Goal: Task Accomplishment & Management: Complete application form

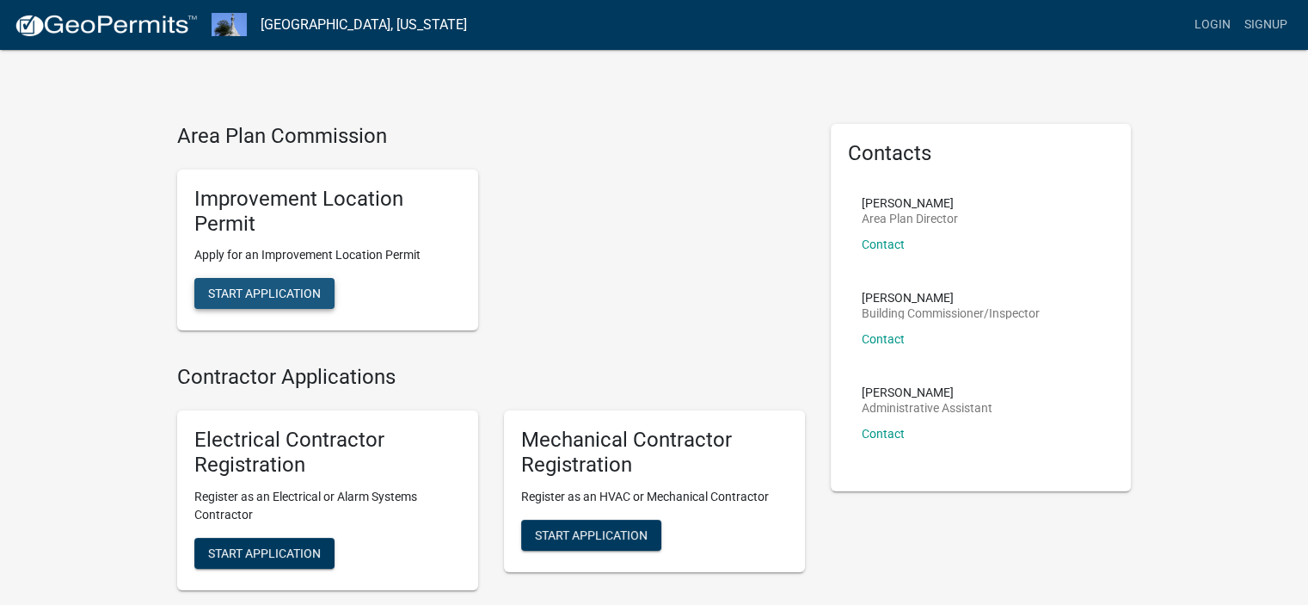
click at [254, 292] on span "Start Application" at bounding box center [264, 293] width 113 height 14
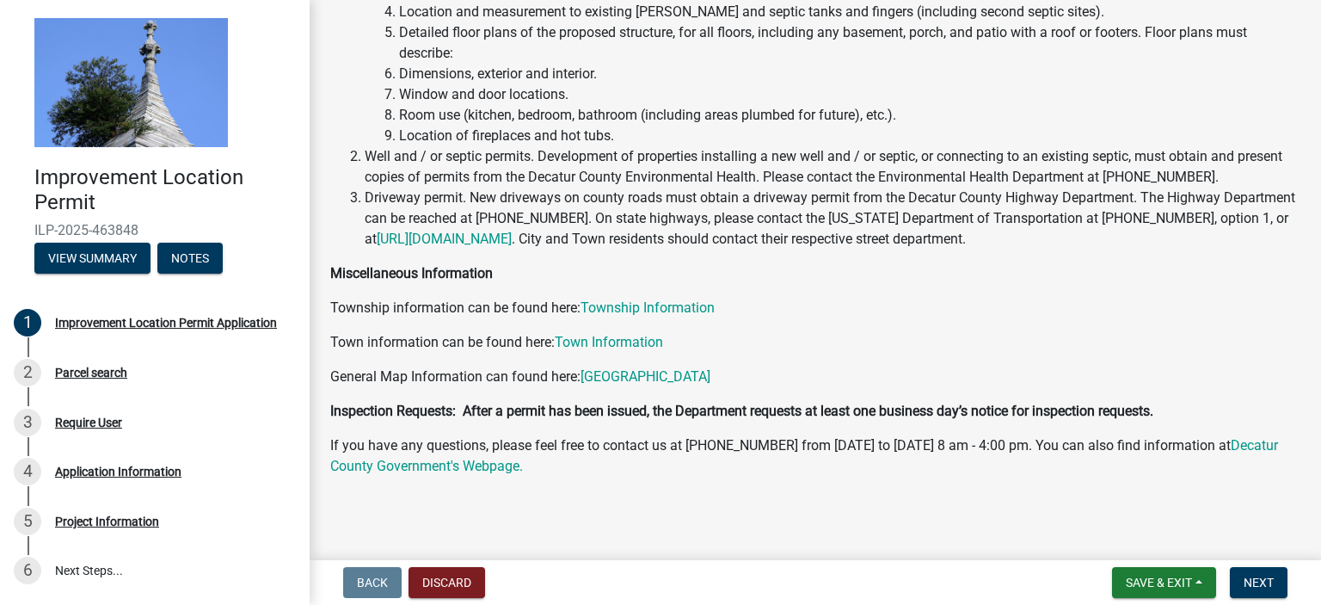
scroll to position [303, 0]
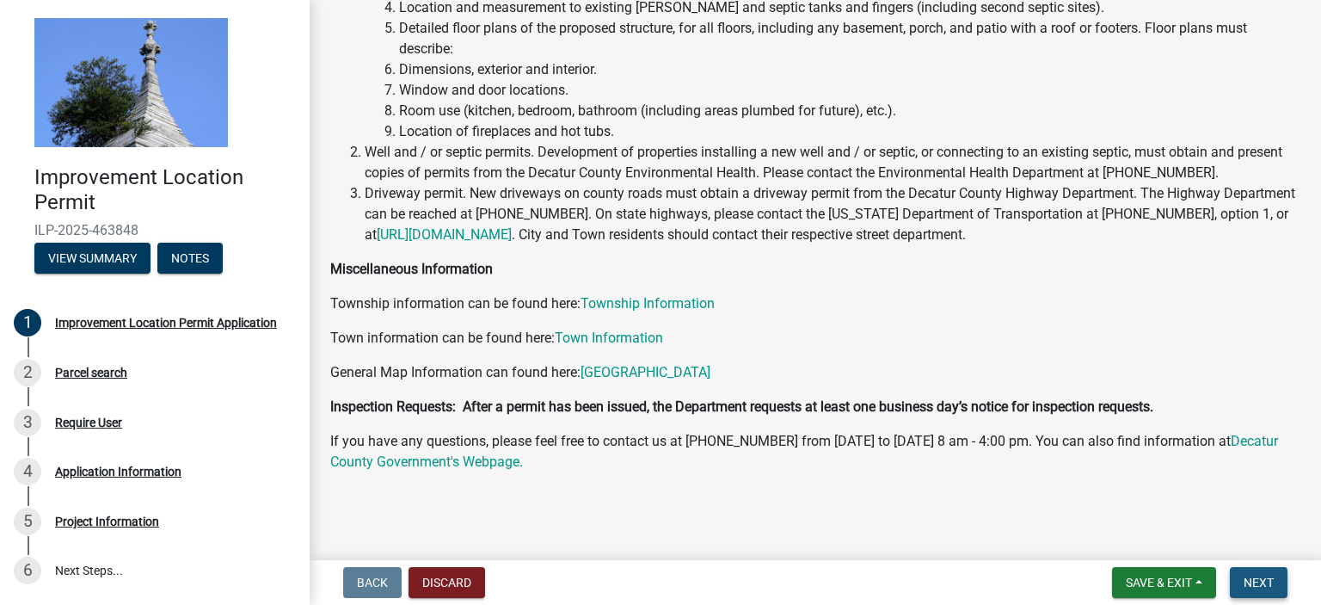
click at [1262, 584] on span "Next" at bounding box center [1258, 582] width 30 height 14
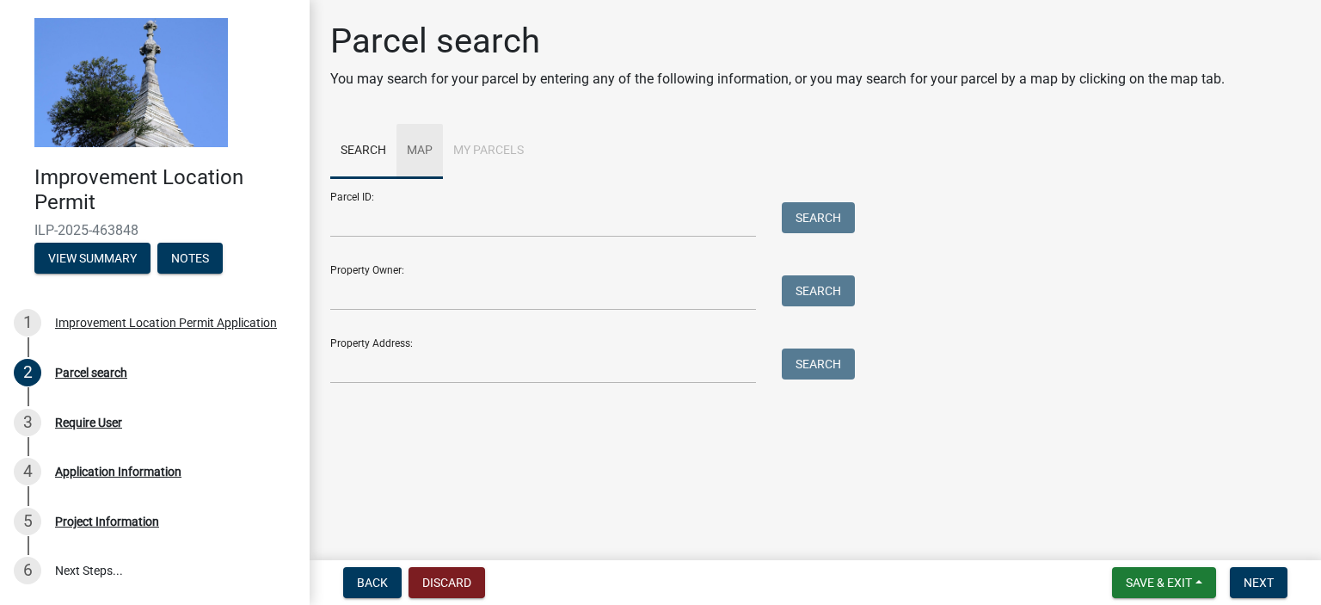
click at [415, 148] on link "Map" at bounding box center [419, 151] width 46 height 55
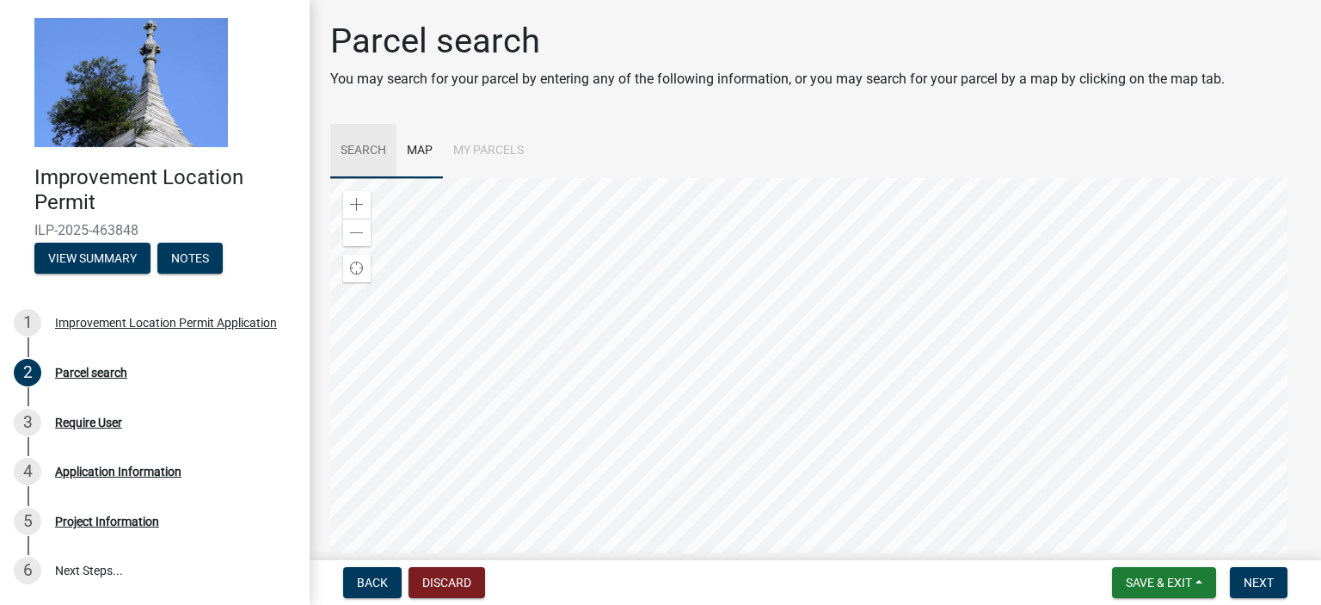
click at [358, 146] on link "Search" at bounding box center [363, 151] width 66 height 55
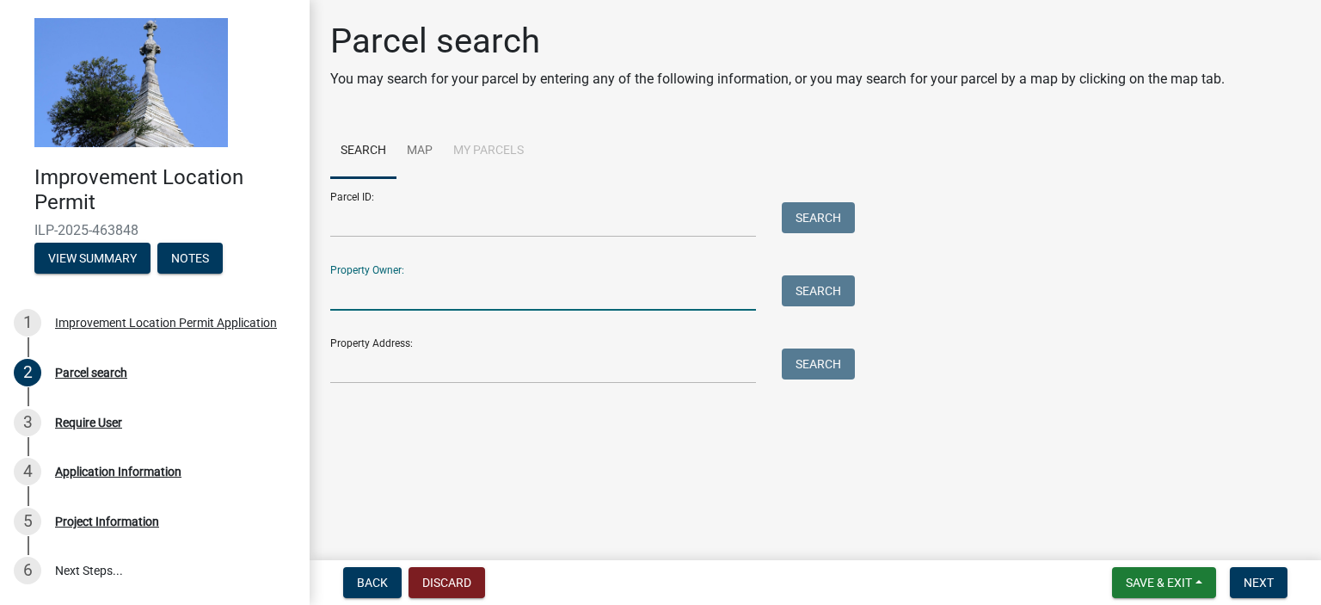
click at [413, 288] on input "Property Owner:" at bounding box center [543, 292] width 426 height 35
type input "[PERSON_NAME]"
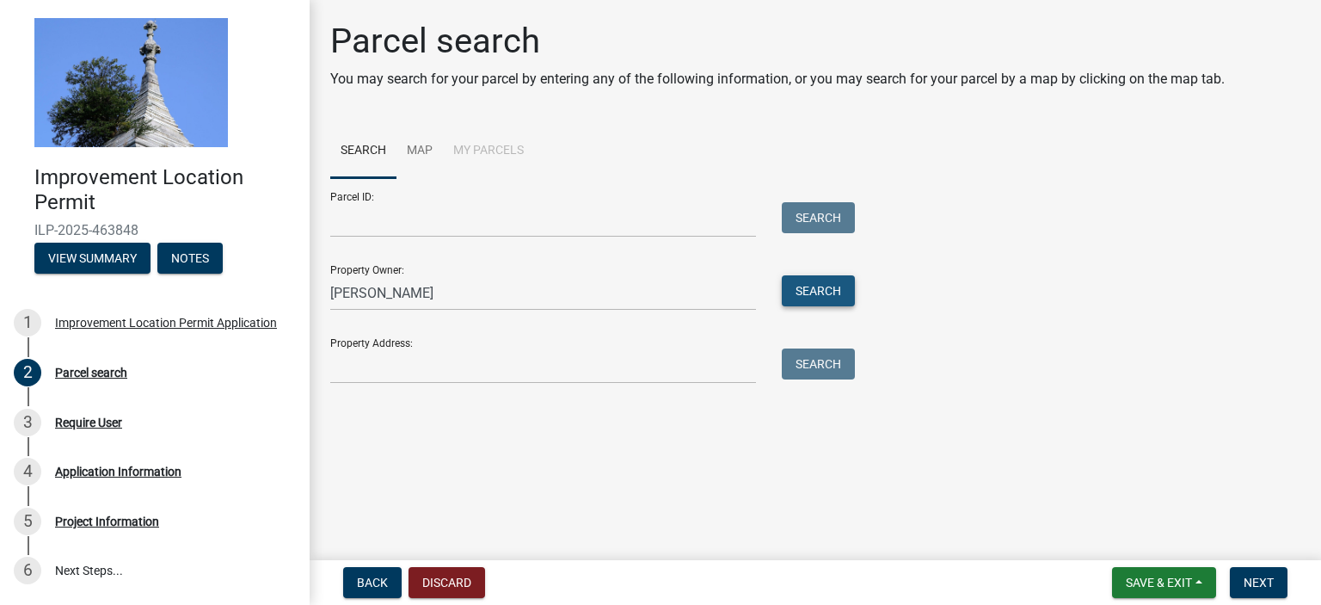
click at [819, 290] on button "Search" at bounding box center [818, 290] width 73 height 31
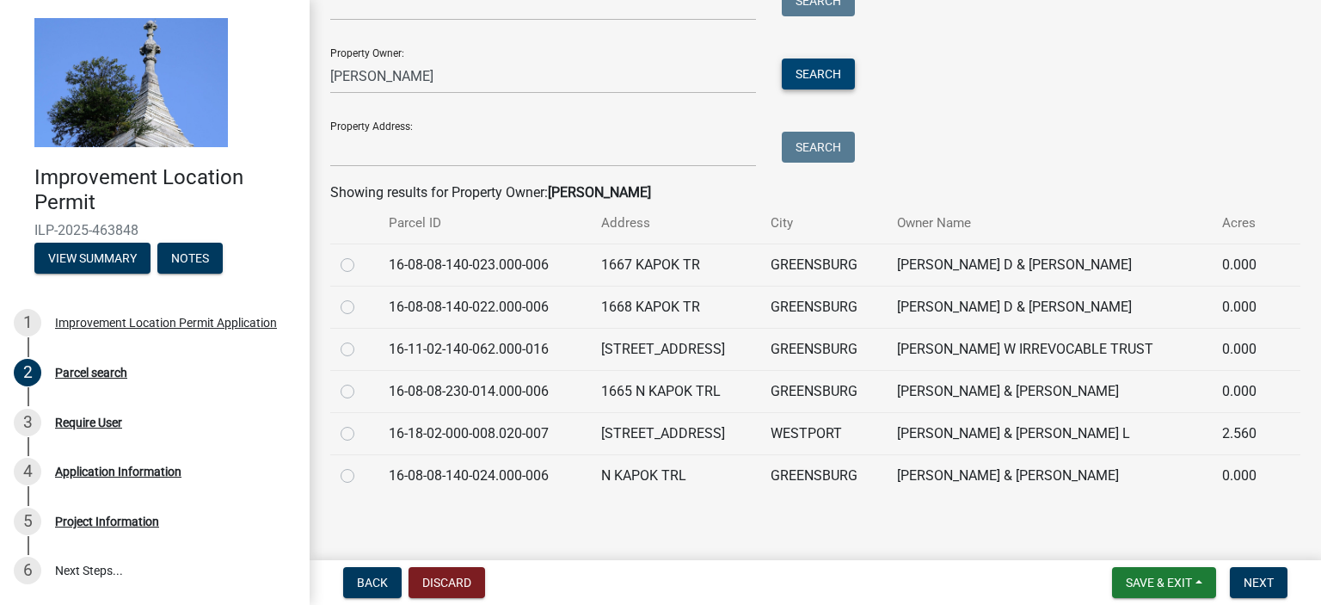
scroll to position [225, 0]
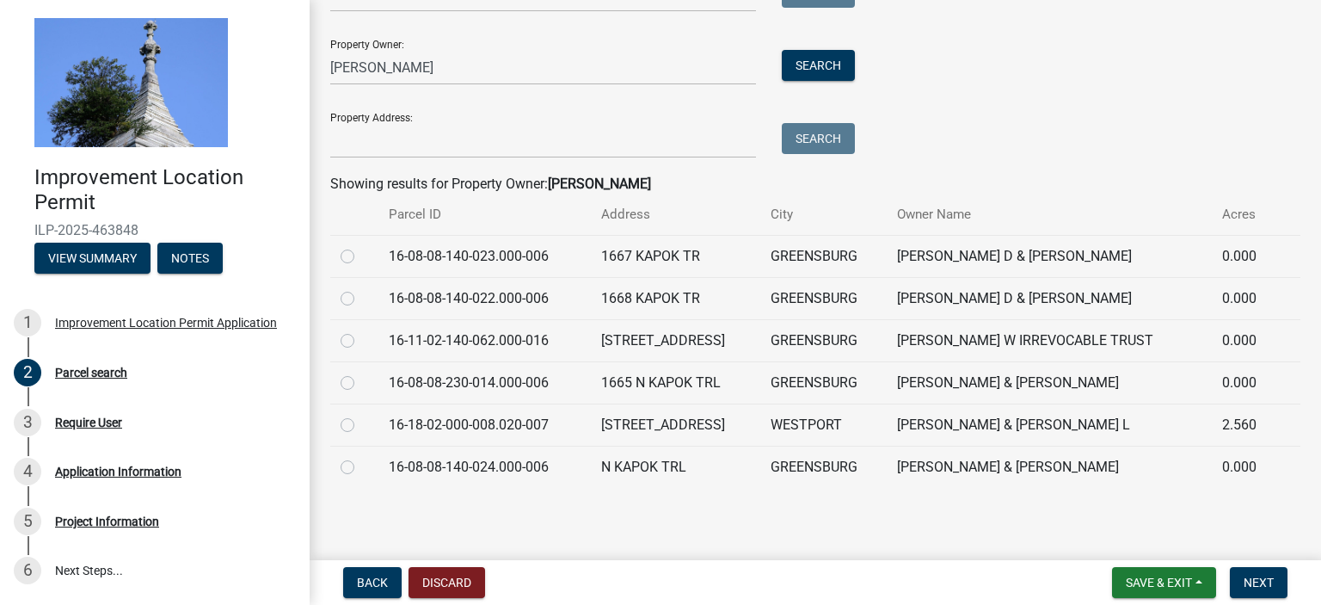
click at [361, 414] on label at bounding box center [361, 414] width 0 height 0
click at [361, 424] on input "radio" at bounding box center [366, 419] width 11 height 11
radio input "true"
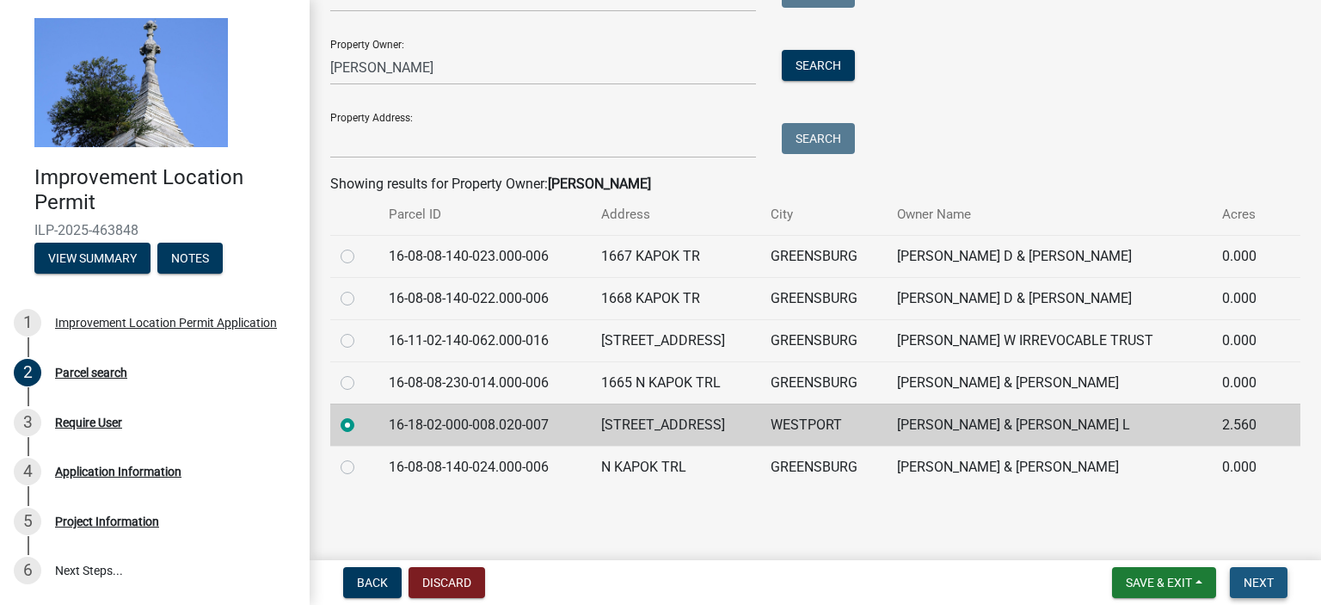
click at [1252, 583] on span "Next" at bounding box center [1258, 582] width 30 height 14
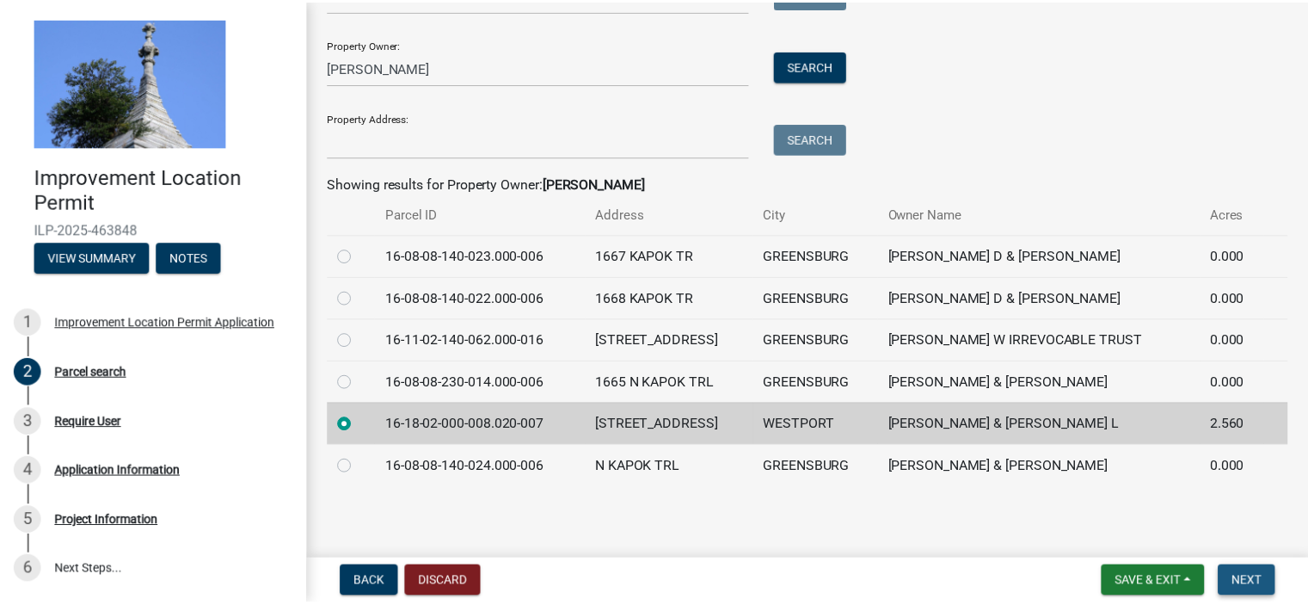
scroll to position [0, 0]
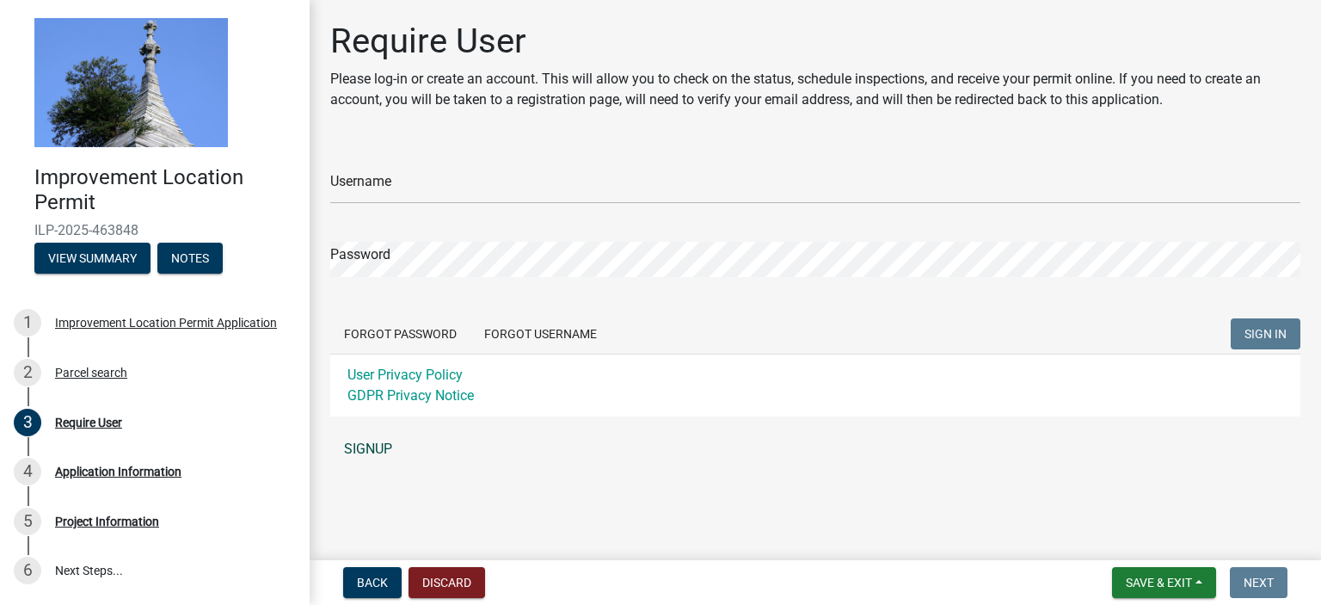
click at [358, 449] on link "SIGNUP" at bounding box center [815, 449] width 970 height 34
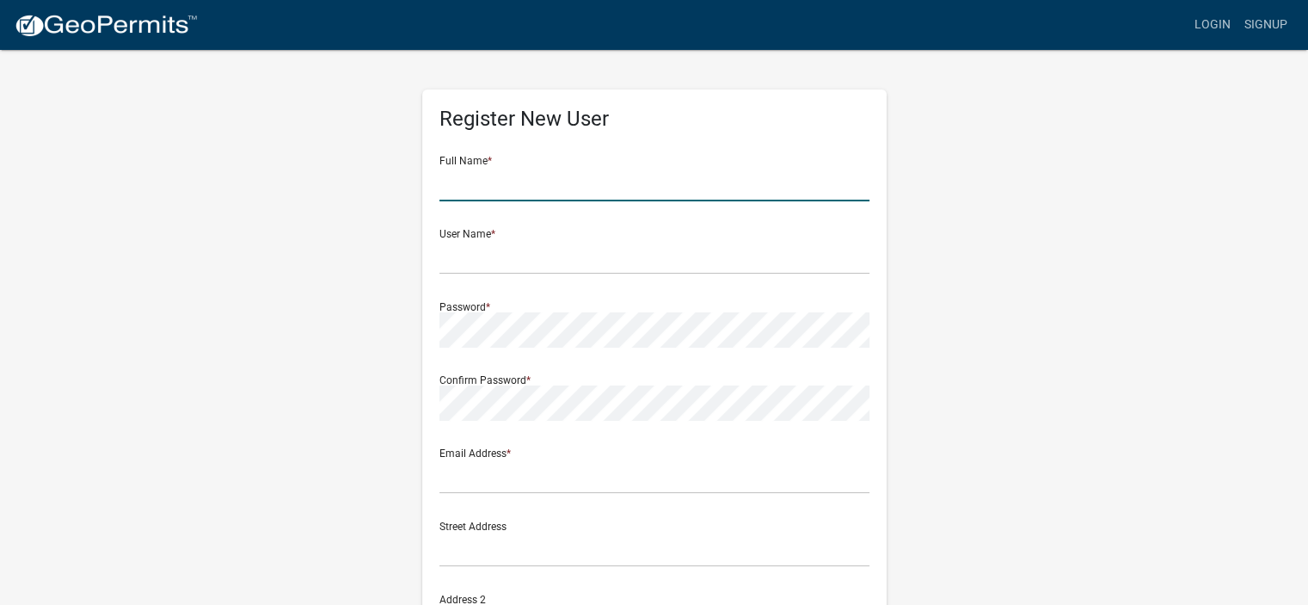
click at [483, 182] on input "text" at bounding box center [654, 183] width 430 height 35
type input "[PERSON_NAME] [PERSON_NAME]"
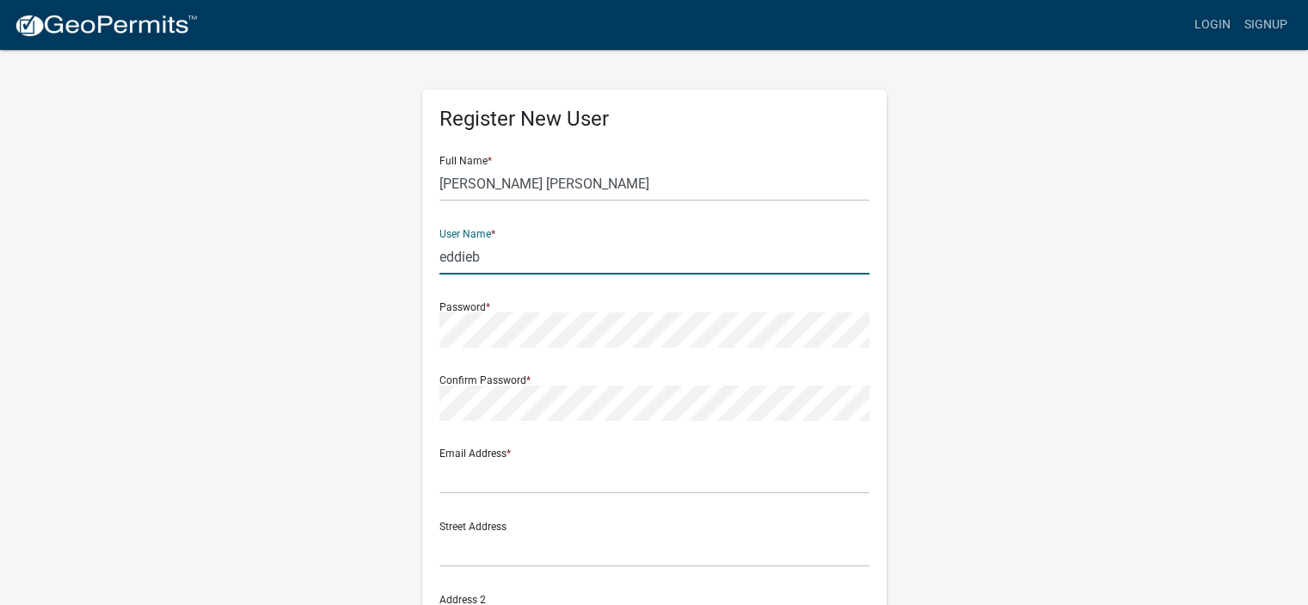
type input "eddieb"
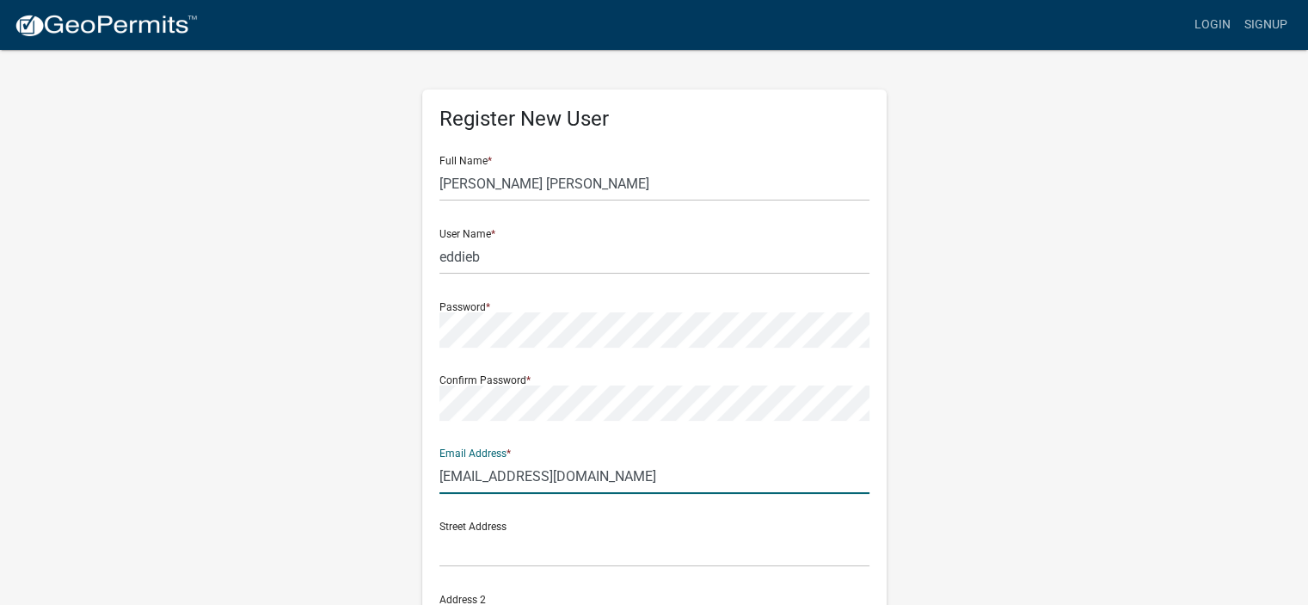
type input "[EMAIL_ADDRESS][DOMAIN_NAME]"
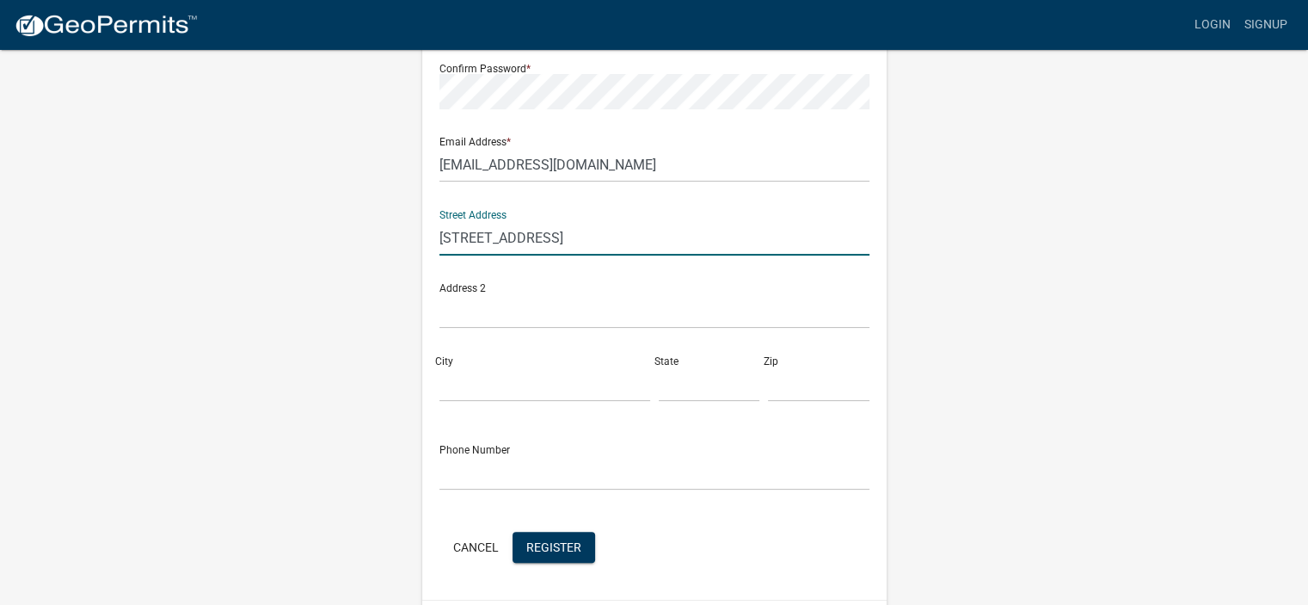
scroll to position [344, 0]
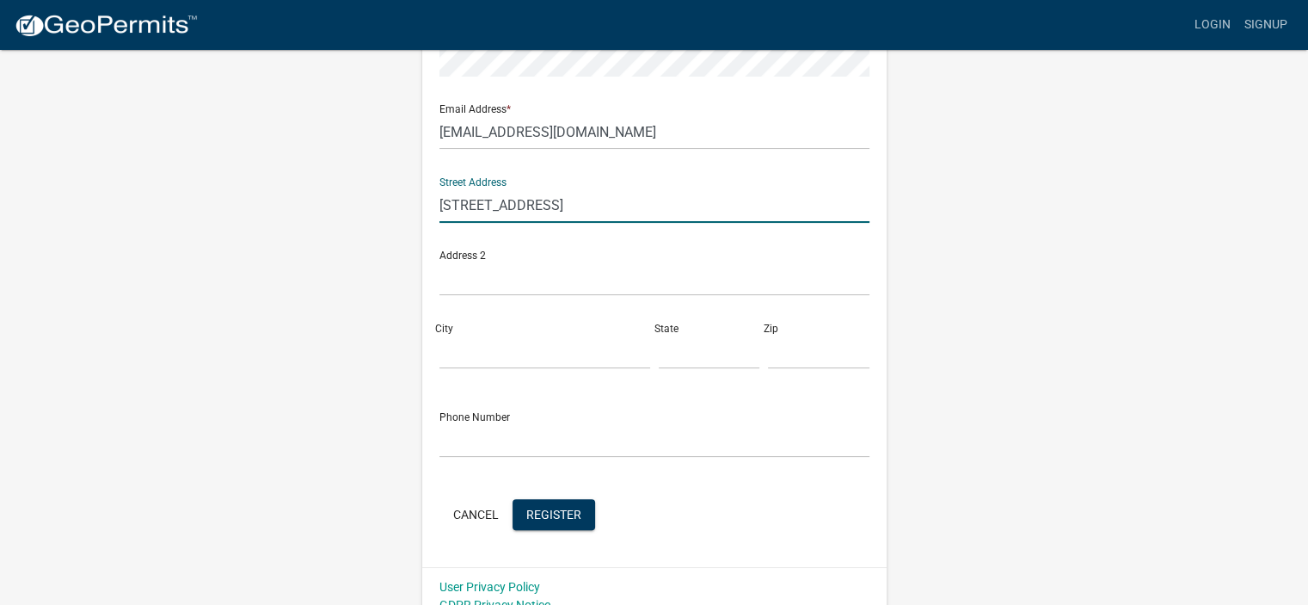
type input "[STREET_ADDRESS]"
click at [492, 349] on input "City" at bounding box center [544, 351] width 211 height 35
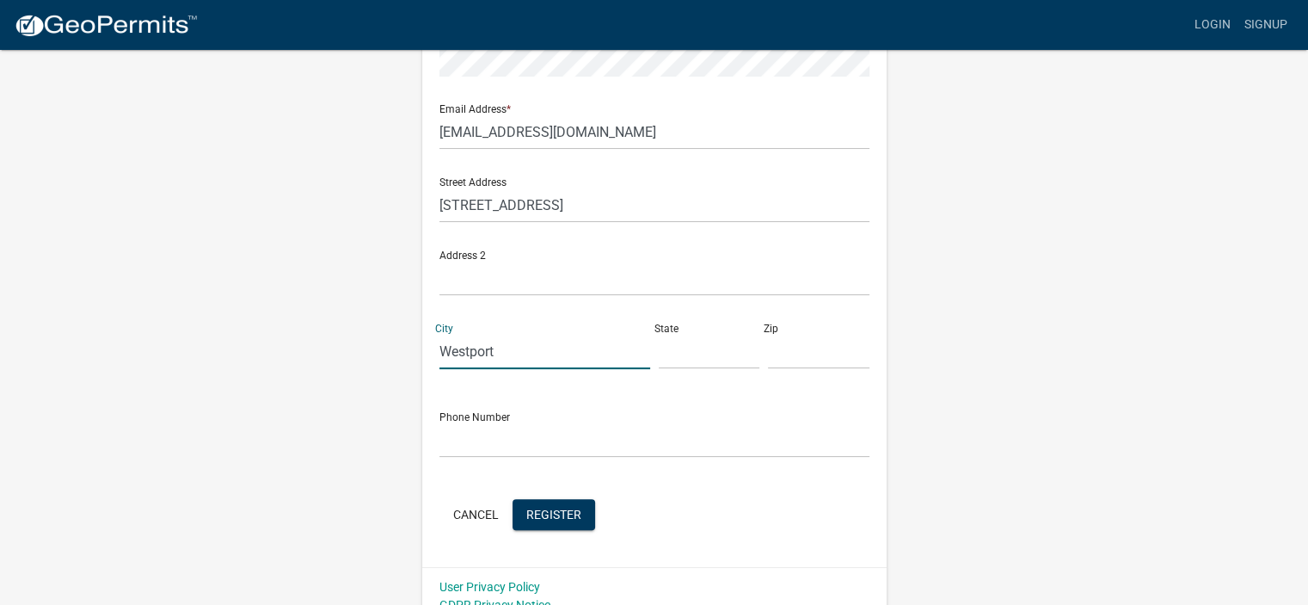
type input "Westport"
type input "in"
type input "47283"
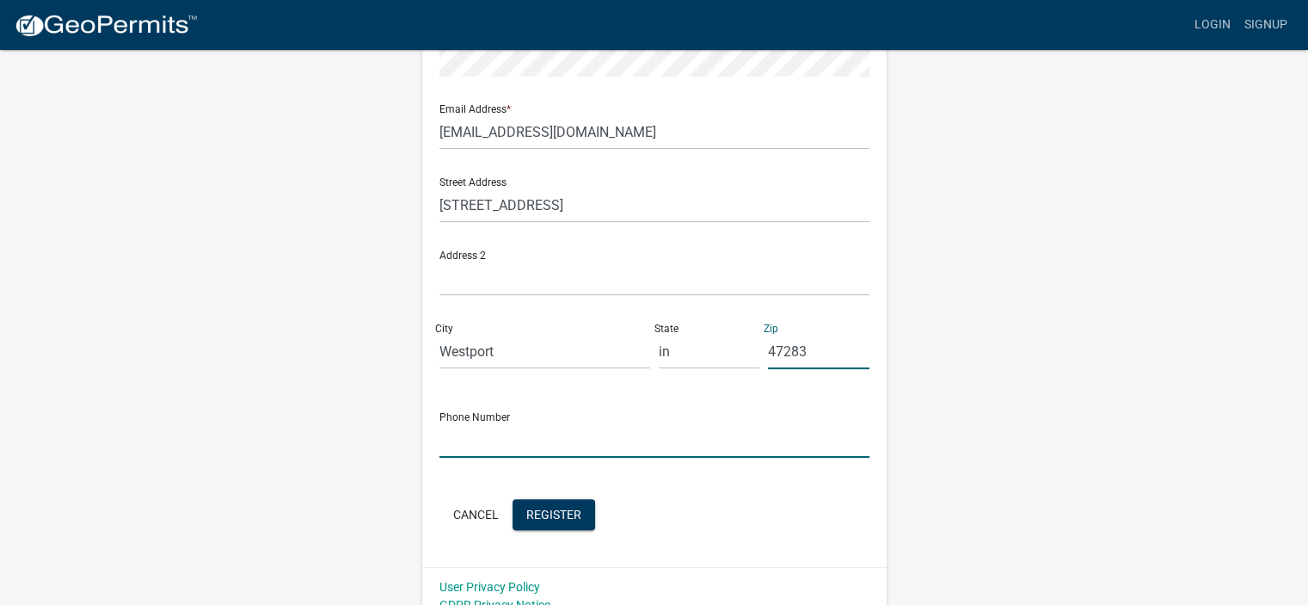
click at [478, 435] on input "text" at bounding box center [654, 439] width 430 height 35
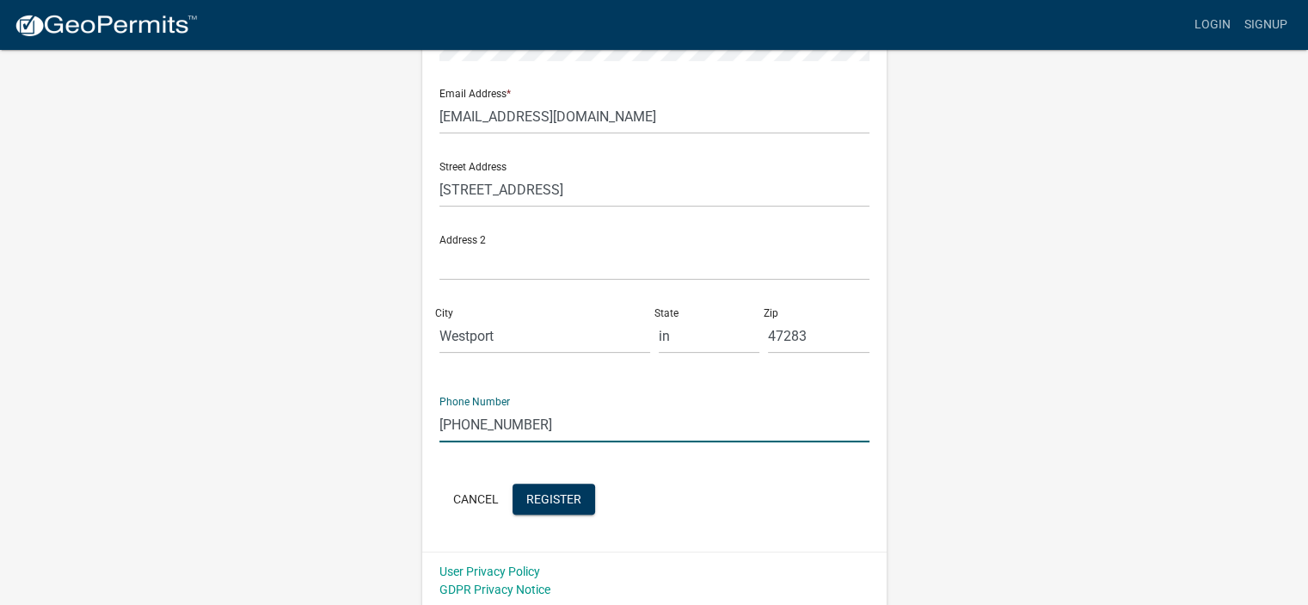
scroll to position [363, 0]
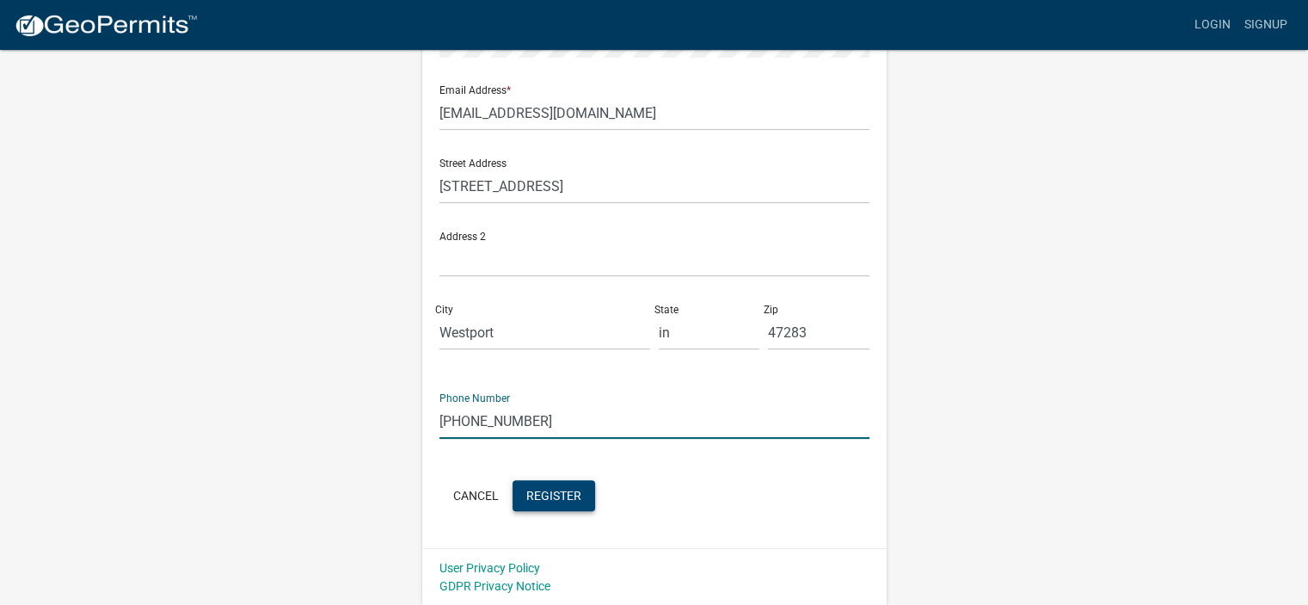
type input "[PHONE_NUMBER]"
click at [526, 500] on span "Register" at bounding box center [553, 495] width 55 height 14
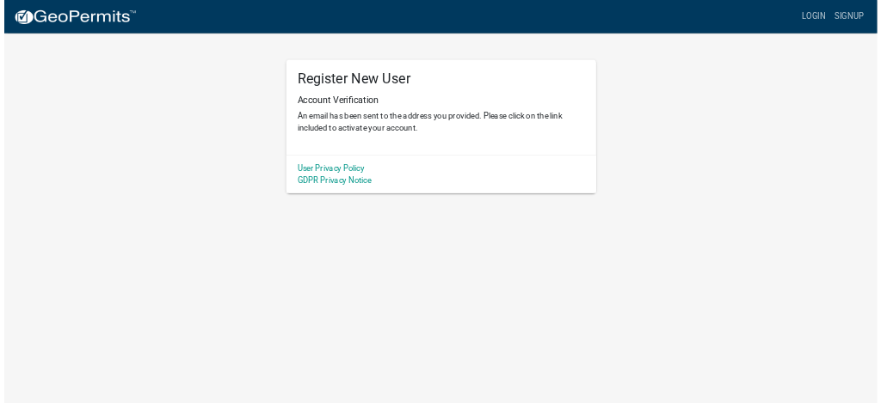
scroll to position [0, 0]
click at [498, 251] on link "User Privacy Policy" at bounding box center [495, 252] width 101 height 14
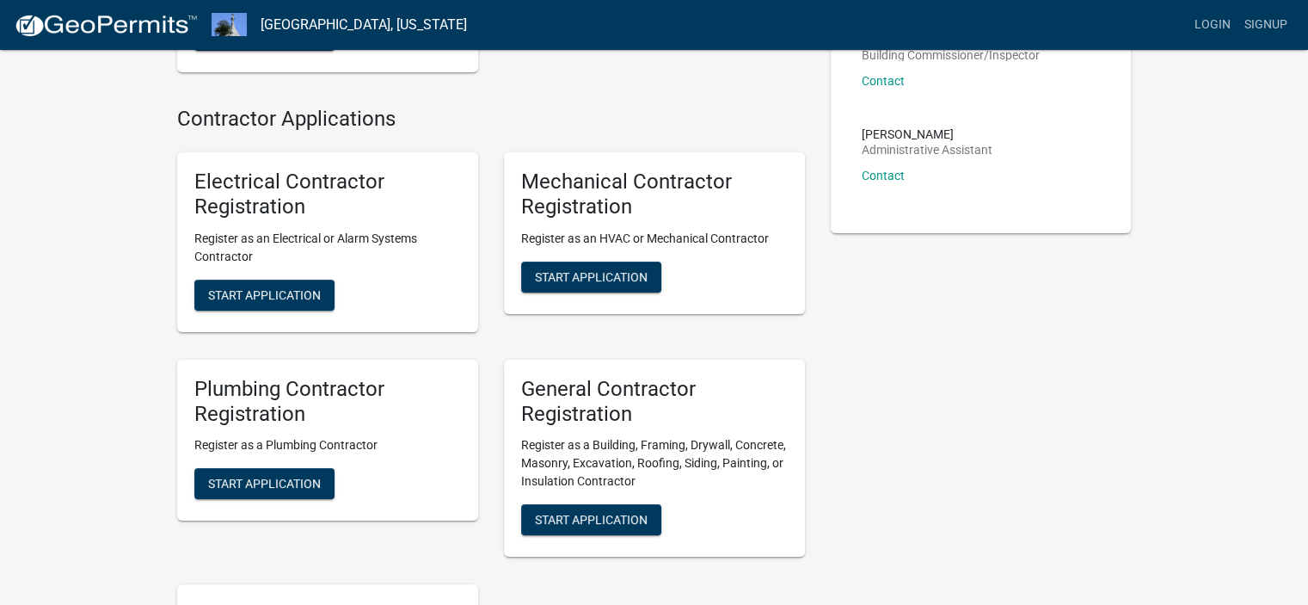
scroll to position [86, 0]
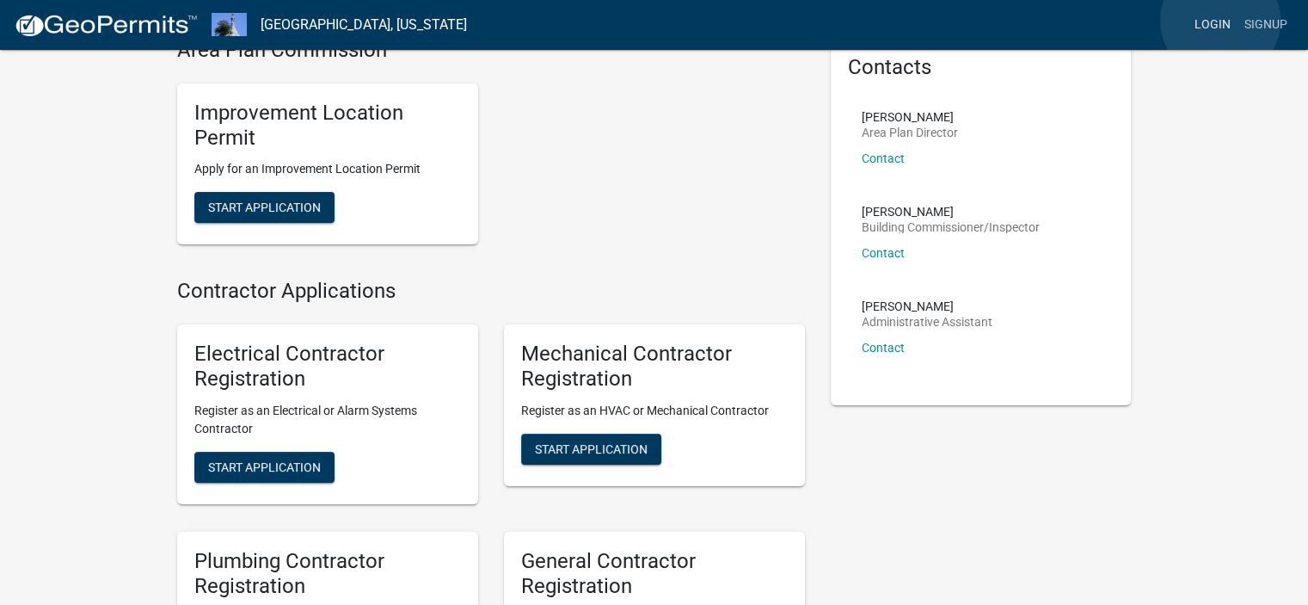
click at [1220, 21] on link "Login" at bounding box center [1213, 25] width 50 height 33
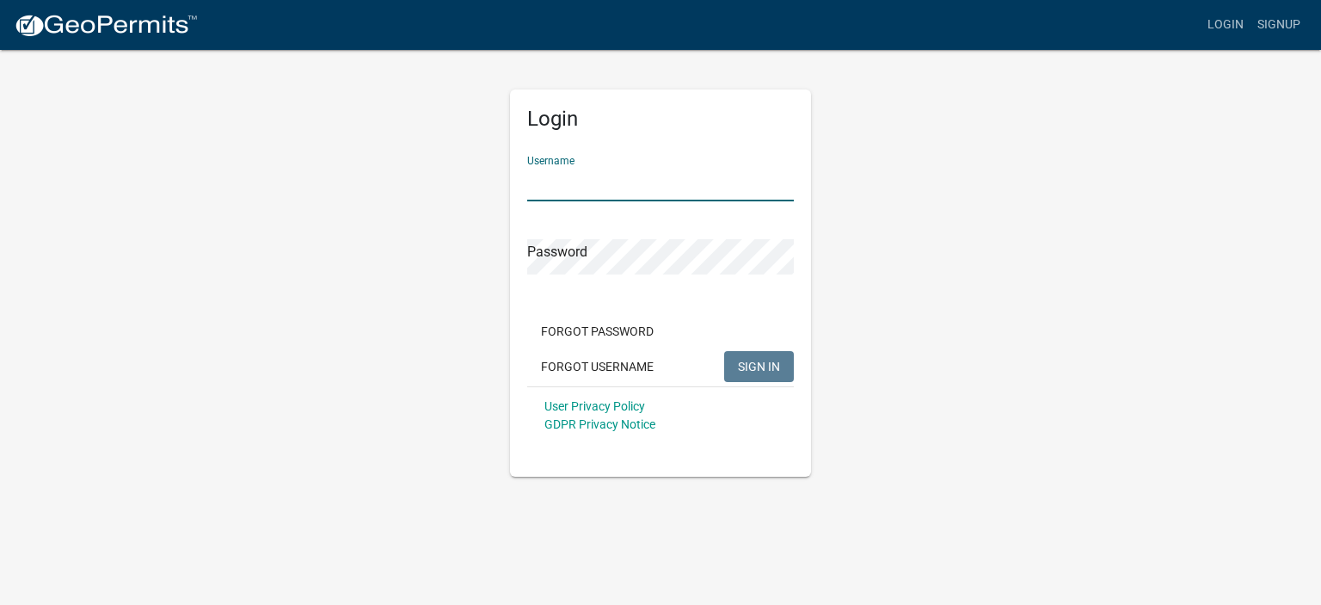
click at [571, 188] on input "Username" at bounding box center [660, 183] width 267 height 35
type input "eddieb"
click at [724, 351] on button "SIGN IN" at bounding box center [759, 366] width 70 height 31
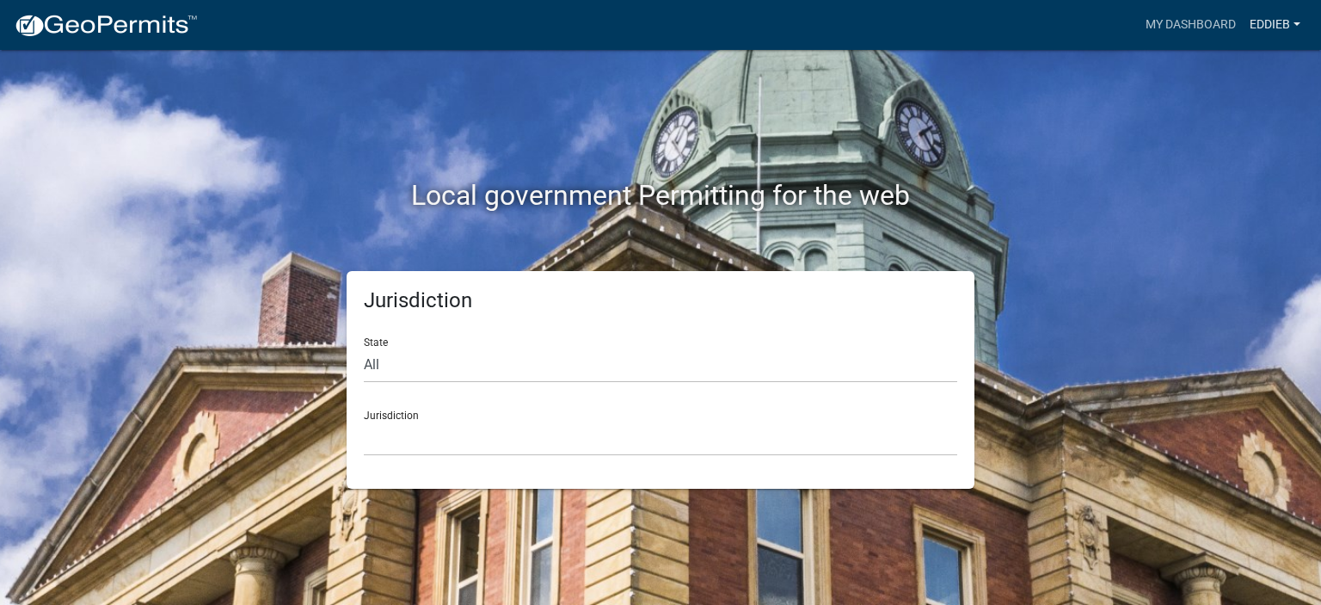
click at [1290, 24] on link "eddieb" at bounding box center [1275, 25] width 64 height 33
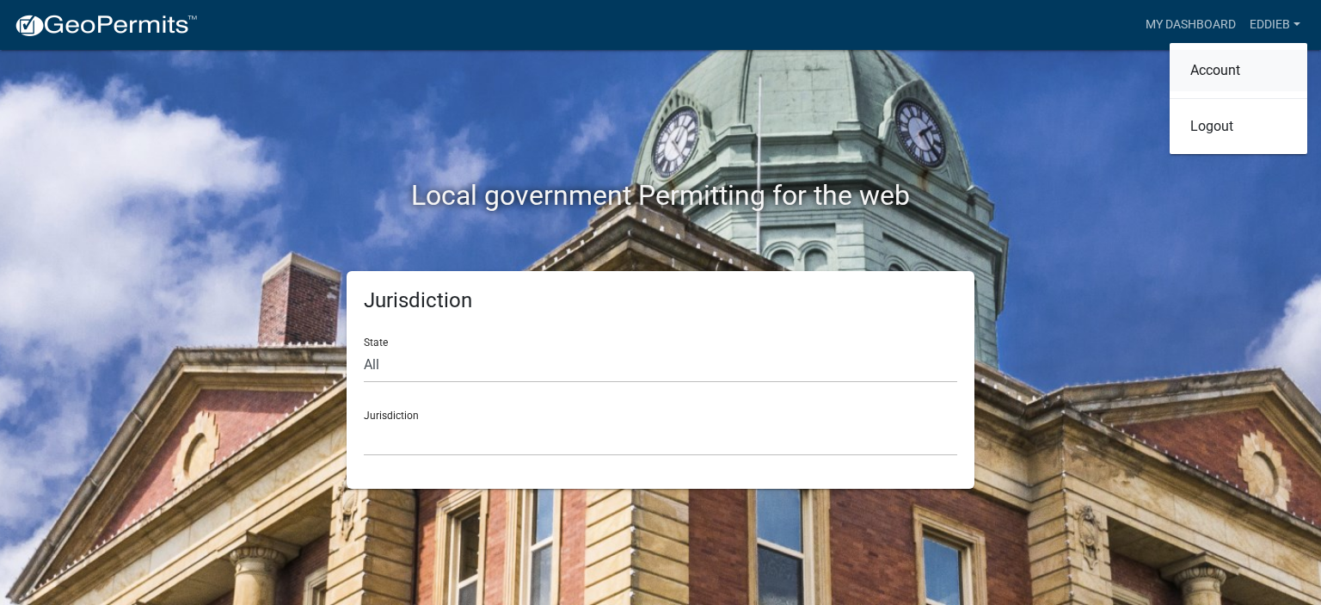
click at [1219, 77] on link "Account" at bounding box center [1238, 70] width 138 height 41
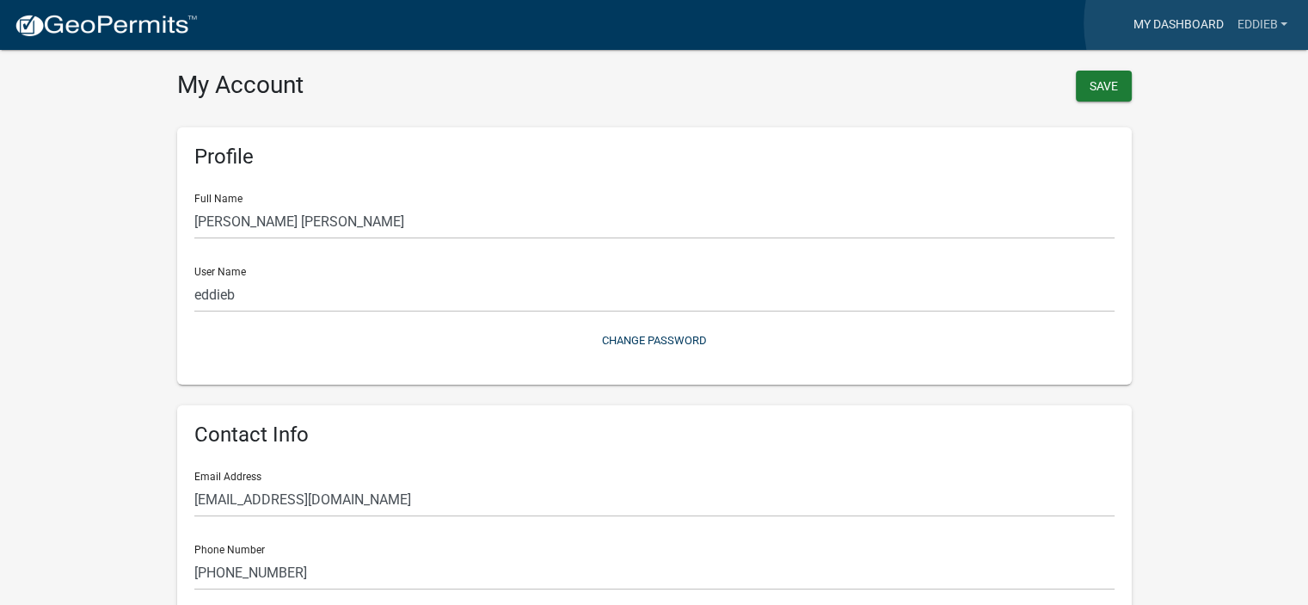
click at [1214, 23] on link "My Dashboard" at bounding box center [1178, 25] width 104 height 33
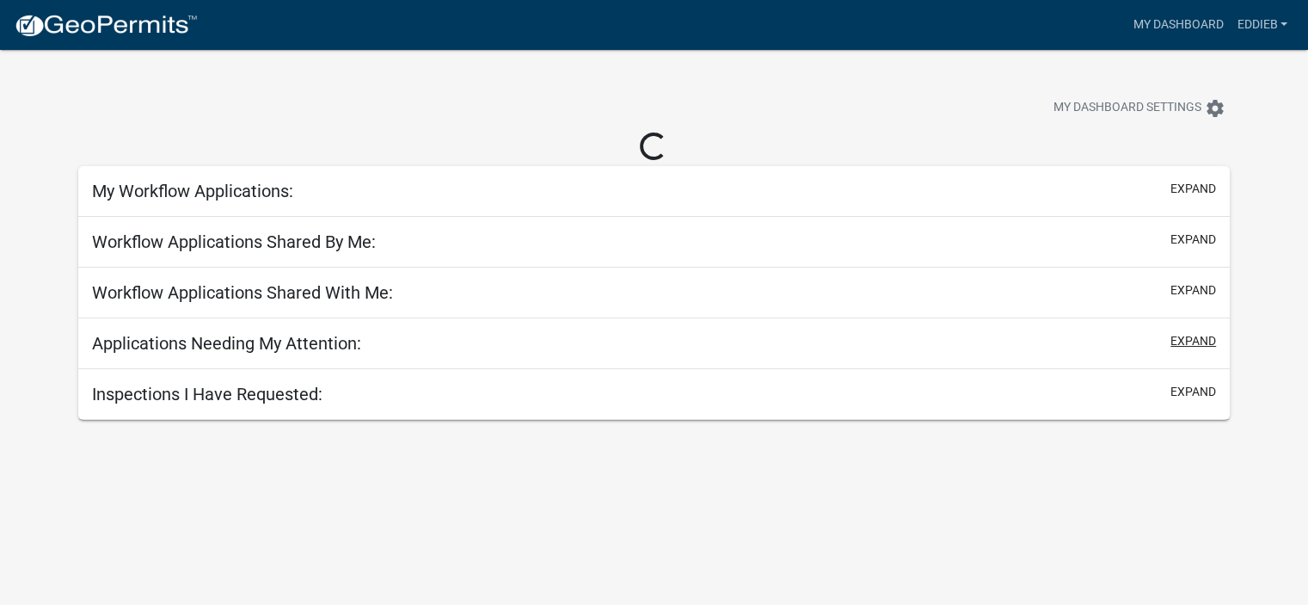
click at [1198, 332] on button "expand" at bounding box center [1193, 341] width 46 height 18
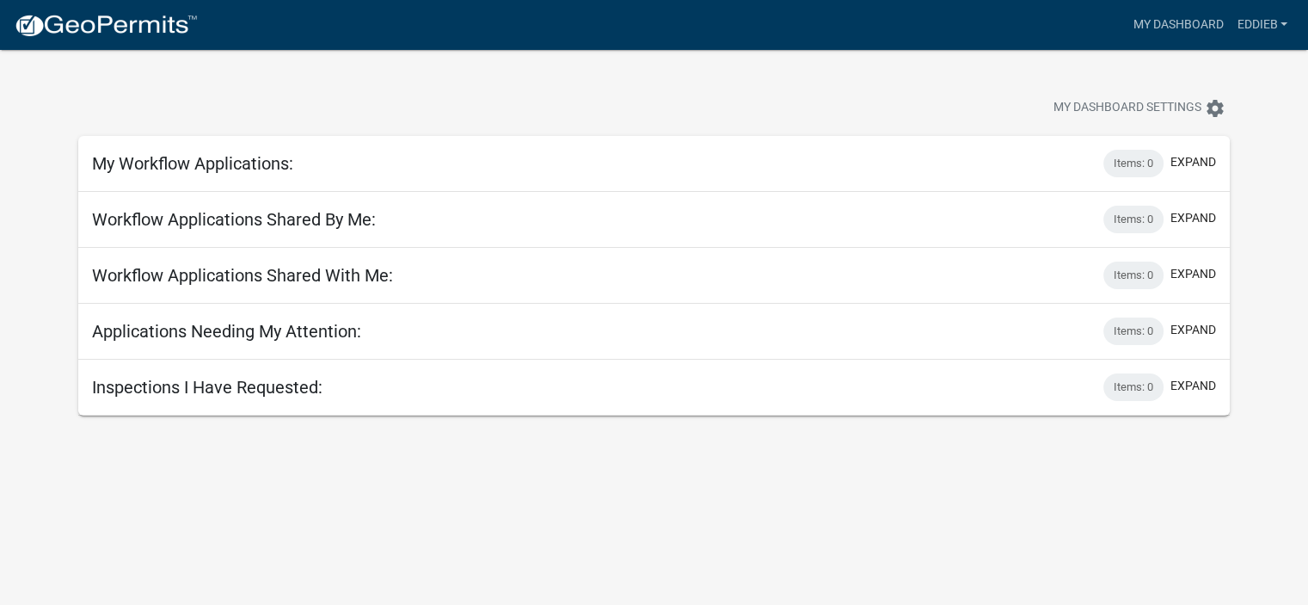
click at [138, 27] on img at bounding box center [106, 26] width 184 height 26
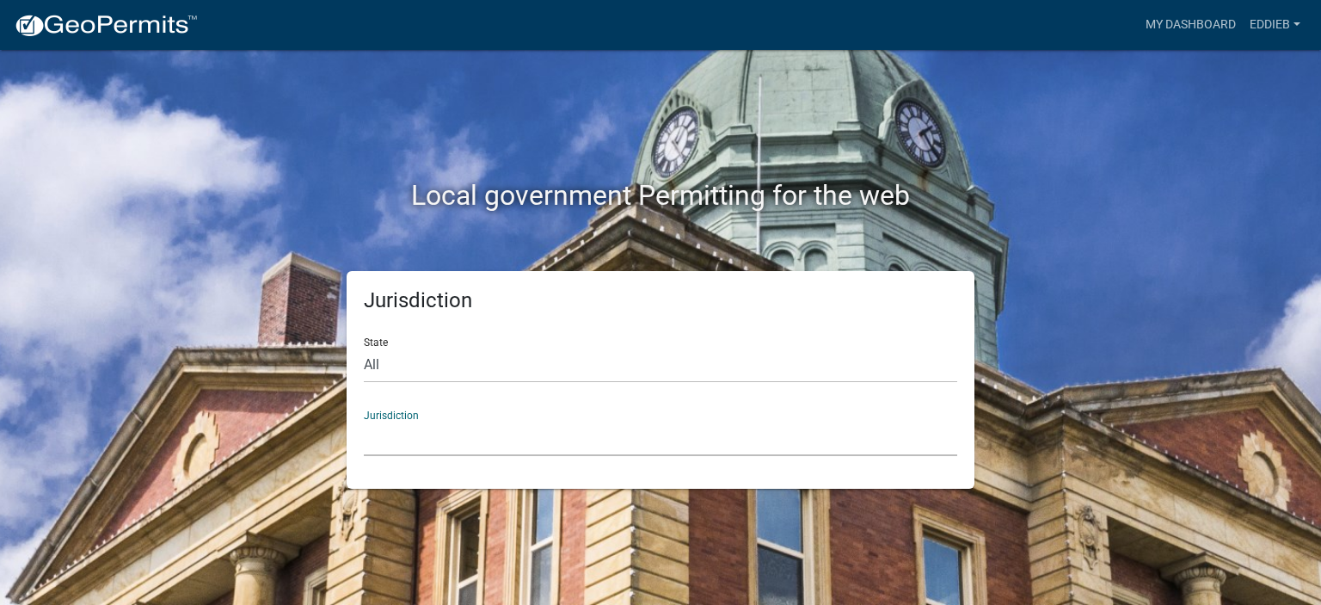
drag, startPoint x: 417, startPoint y: 436, endPoint x: 427, endPoint y: 427, distance: 12.8
click at [417, 436] on select "Custer County, Colorado Cook County, Georgia Crawford County, Georgia Gilmer Co…" at bounding box center [660, 437] width 593 height 35
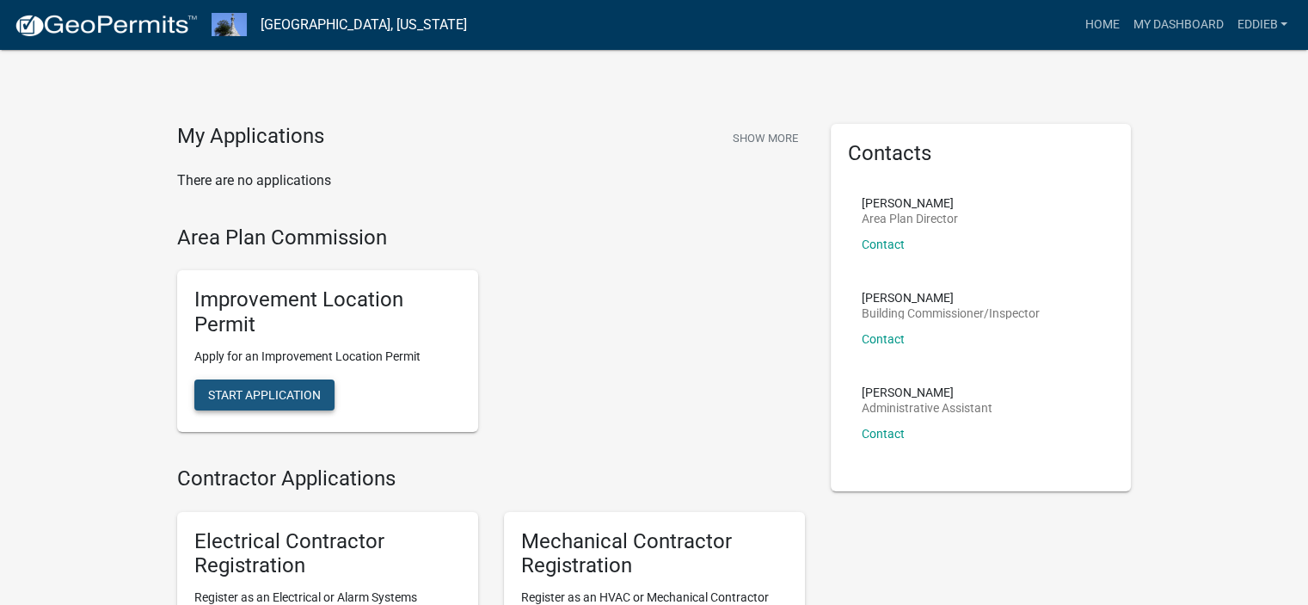
click at [210, 404] on button "Start Application" at bounding box center [264, 394] width 140 height 31
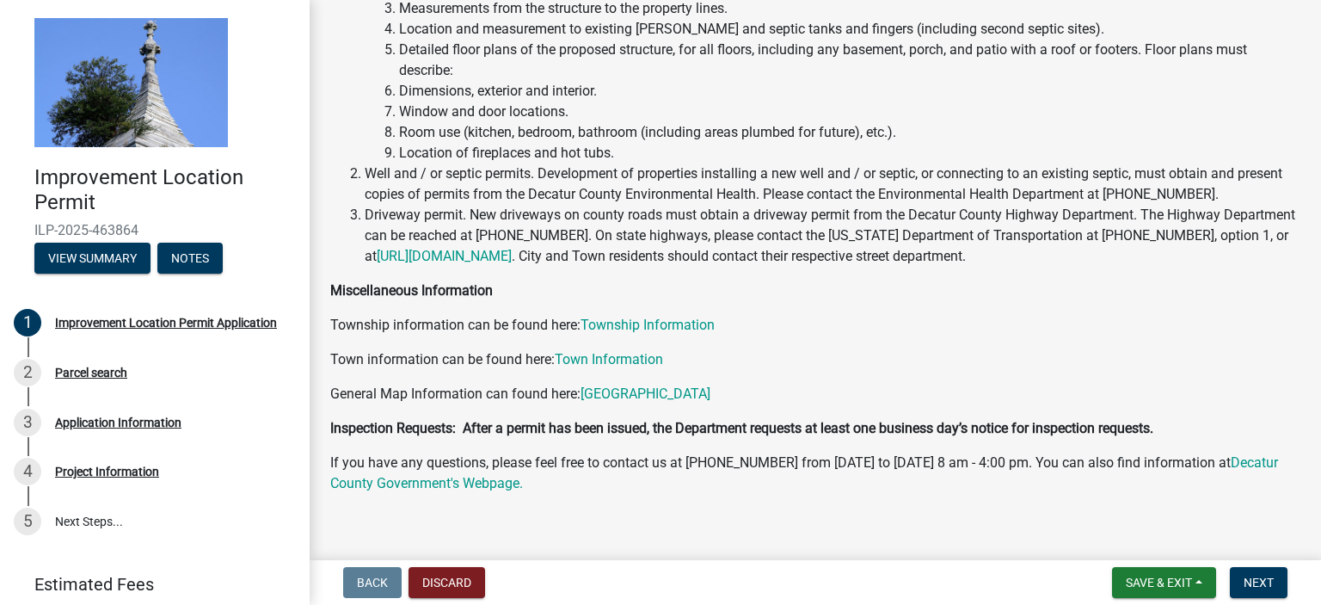
scroll to position [303, 0]
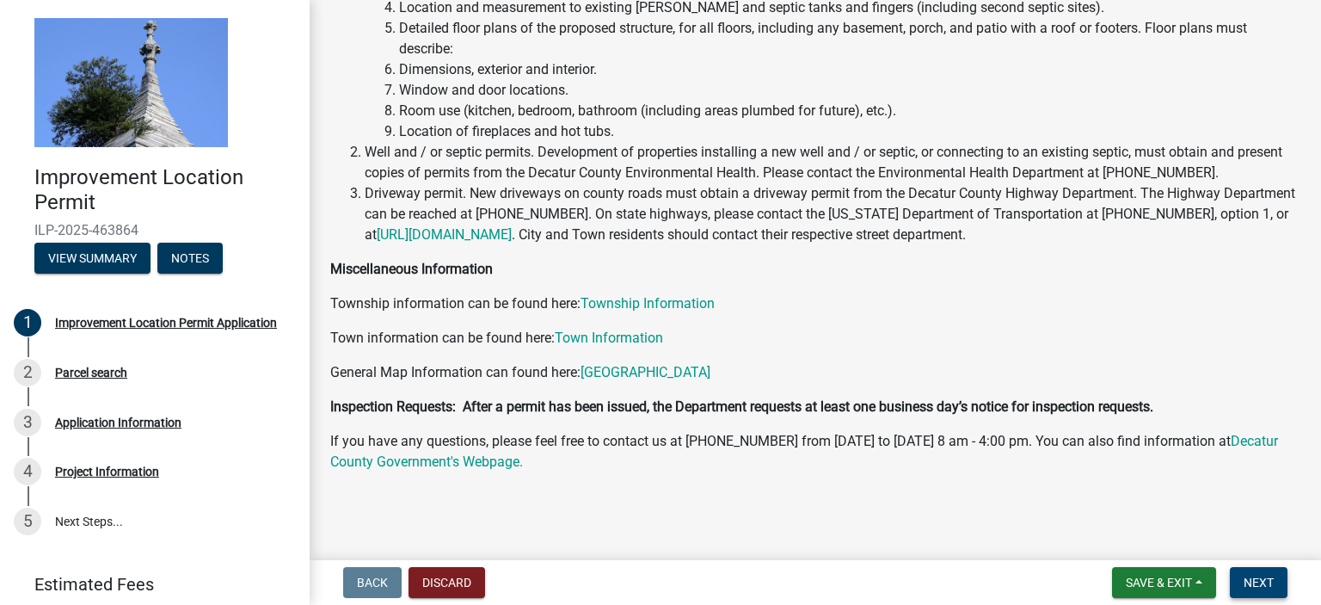
click at [1261, 584] on span "Next" at bounding box center [1258, 582] width 30 height 14
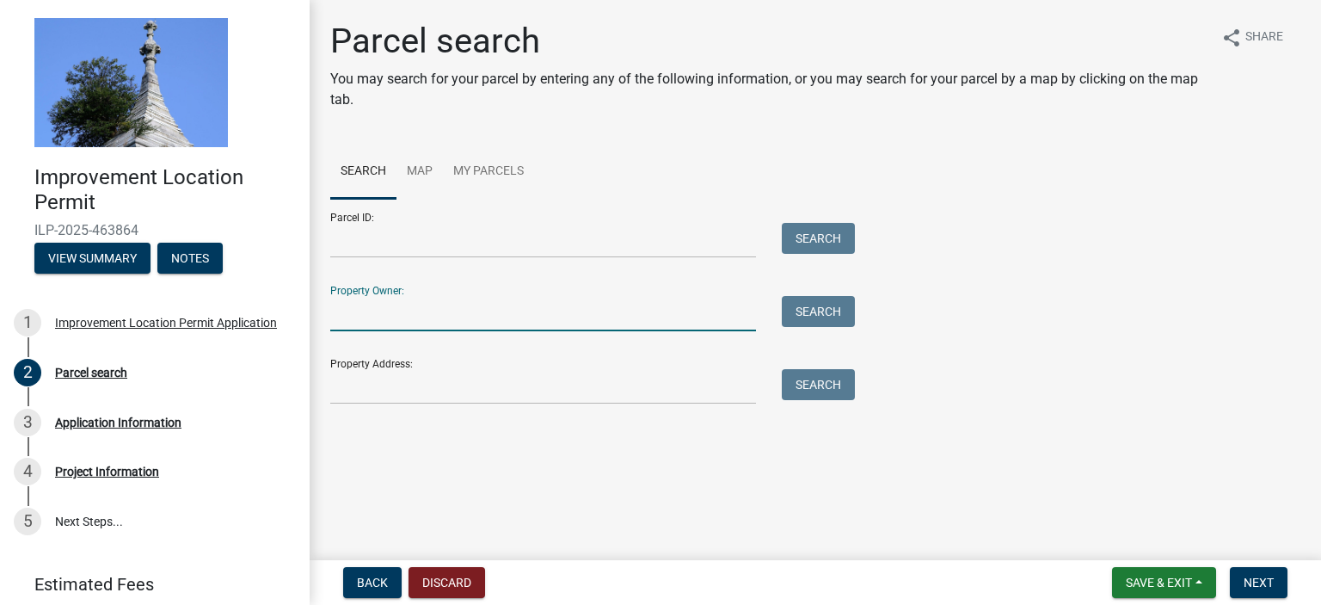
click at [410, 316] on input "Property Owner:" at bounding box center [543, 313] width 426 height 35
type input "[PERSON_NAME]"
click at [819, 318] on button "Search" at bounding box center [818, 311] width 73 height 31
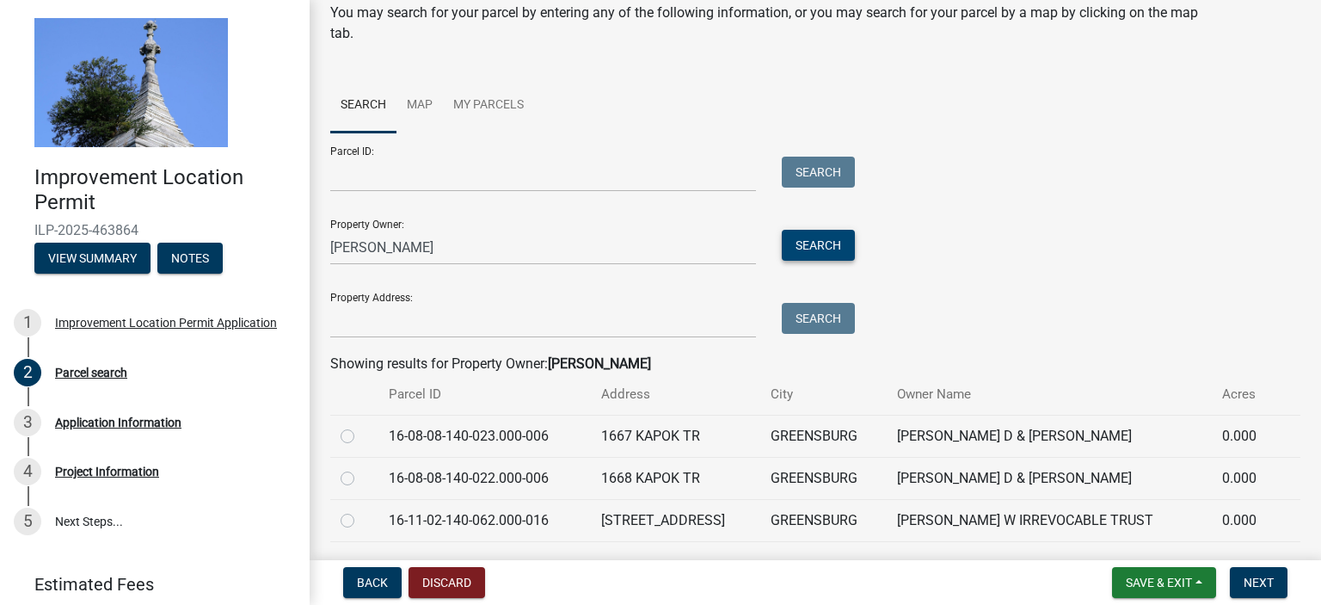
scroll to position [172, 0]
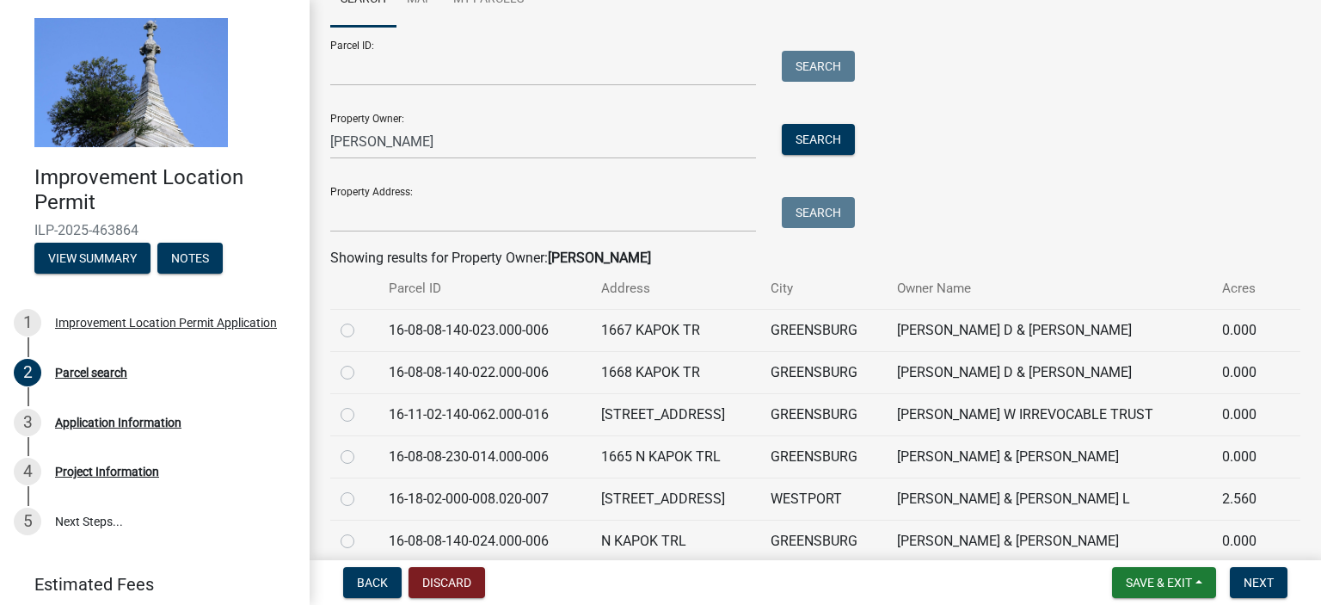
click at [982, 500] on td "[PERSON_NAME] & [PERSON_NAME] L" at bounding box center [1049, 498] width 325 height 42
click at [361, 488] on label at bounding box center [361, 488] width 0 height 0
click at [361, 500] on input "radio" at bounding box center [366, 493] width 11 height 11
radio input "true"
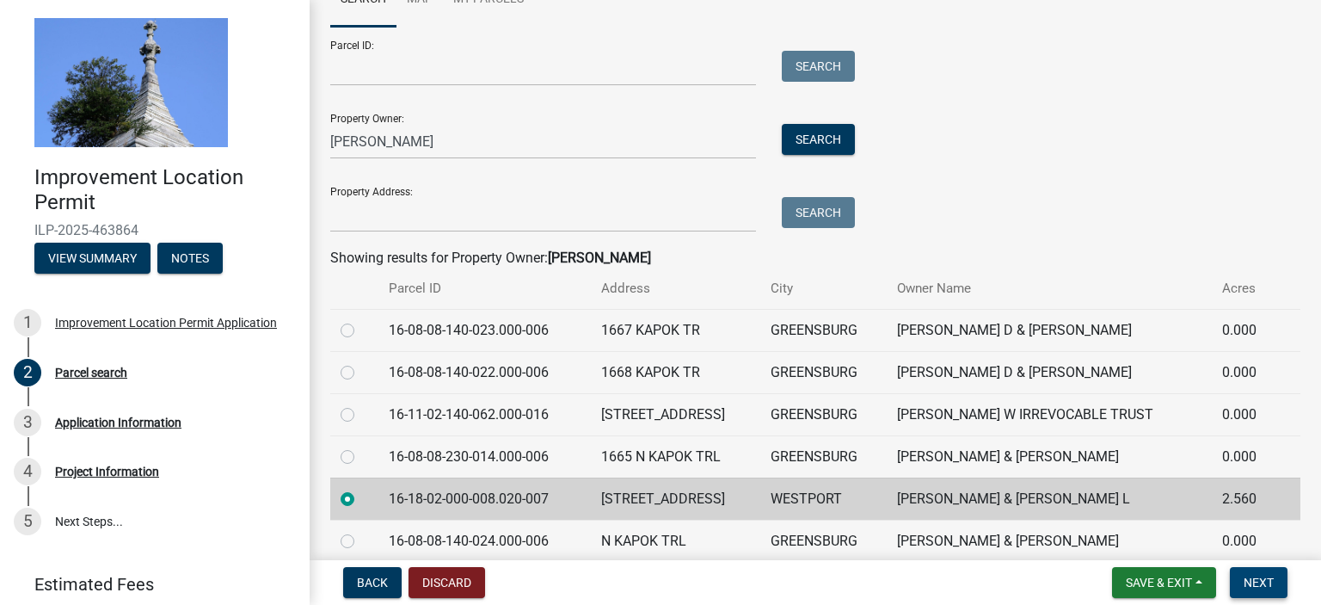
click at [1255, 575] on span "Next" at bounding box center [1258, 582] width 30 height 14
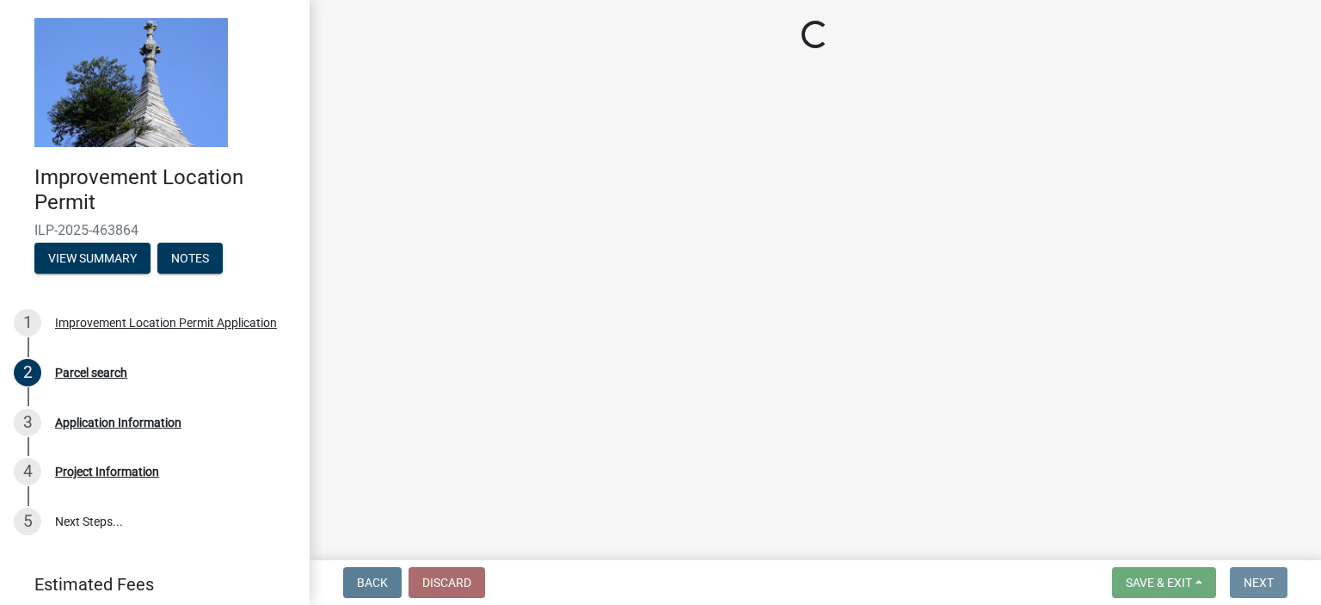
scroll to position [0, 0]
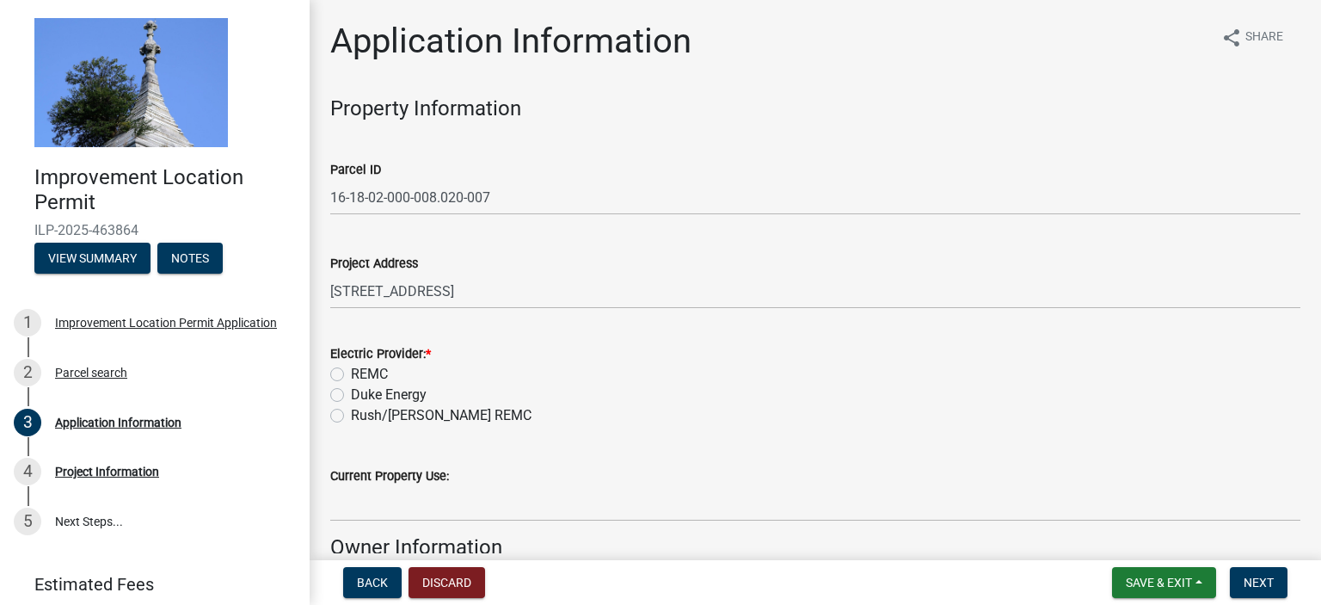
click at [351, 377] on label "REMC" at bounding box center [369, 374] width 37 height 21
click at [351, 375] on input "REMC" at bounding box center [356, 369] width 11 height 11
radio input "true"
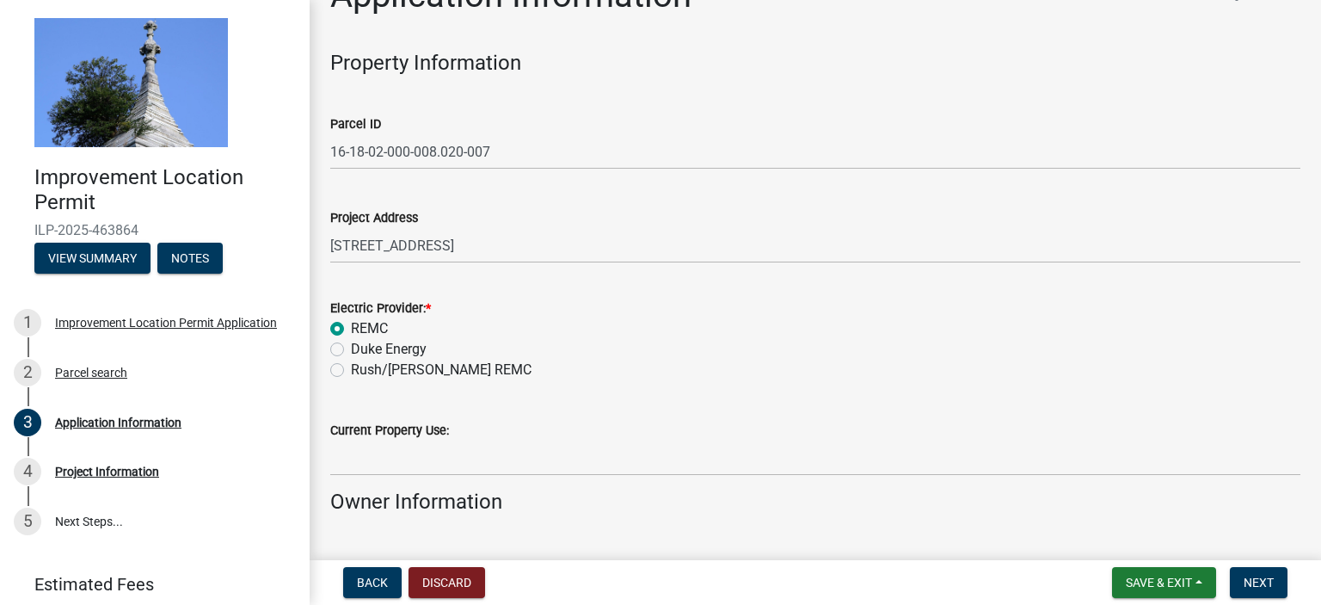
scroll to position [172, 0]
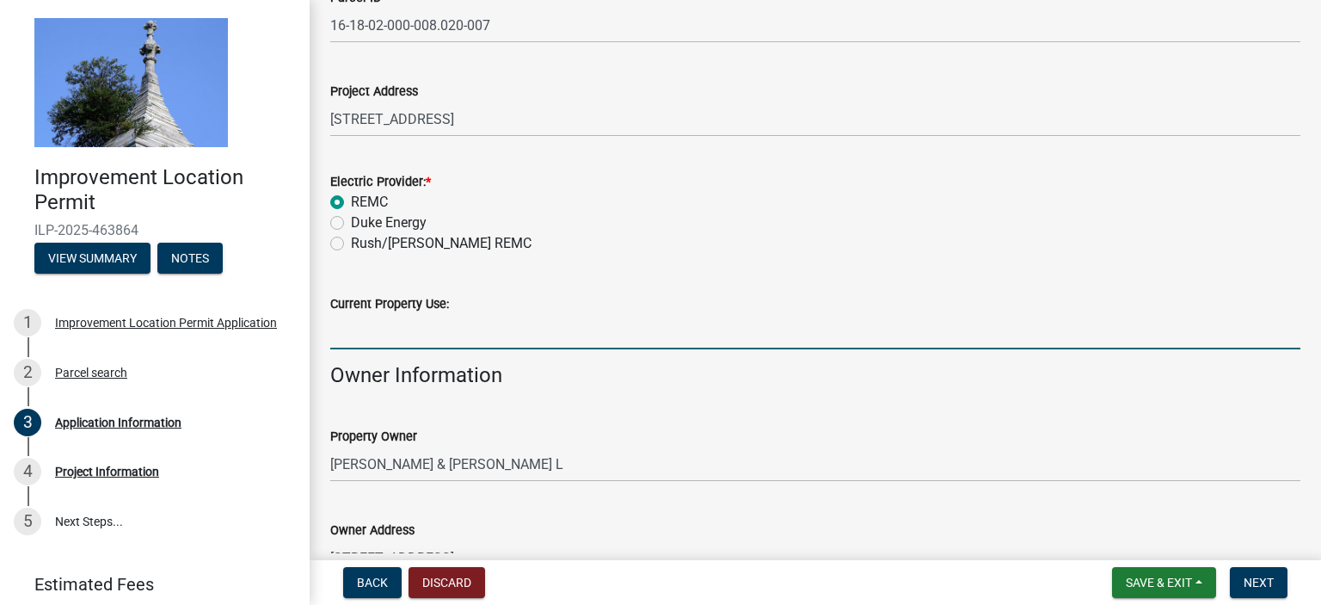
click at [385, 334] on input "Current Property Use:" at bounding box center [815, 331] width 970 height 35
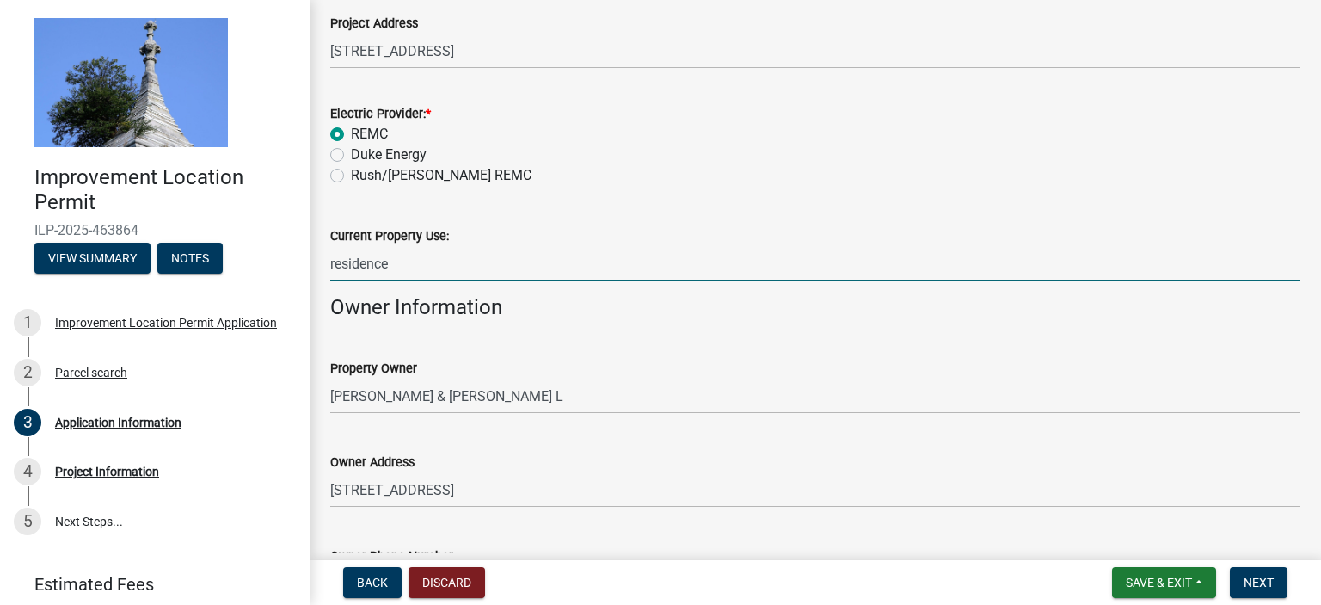
scroll to position [430, 0]
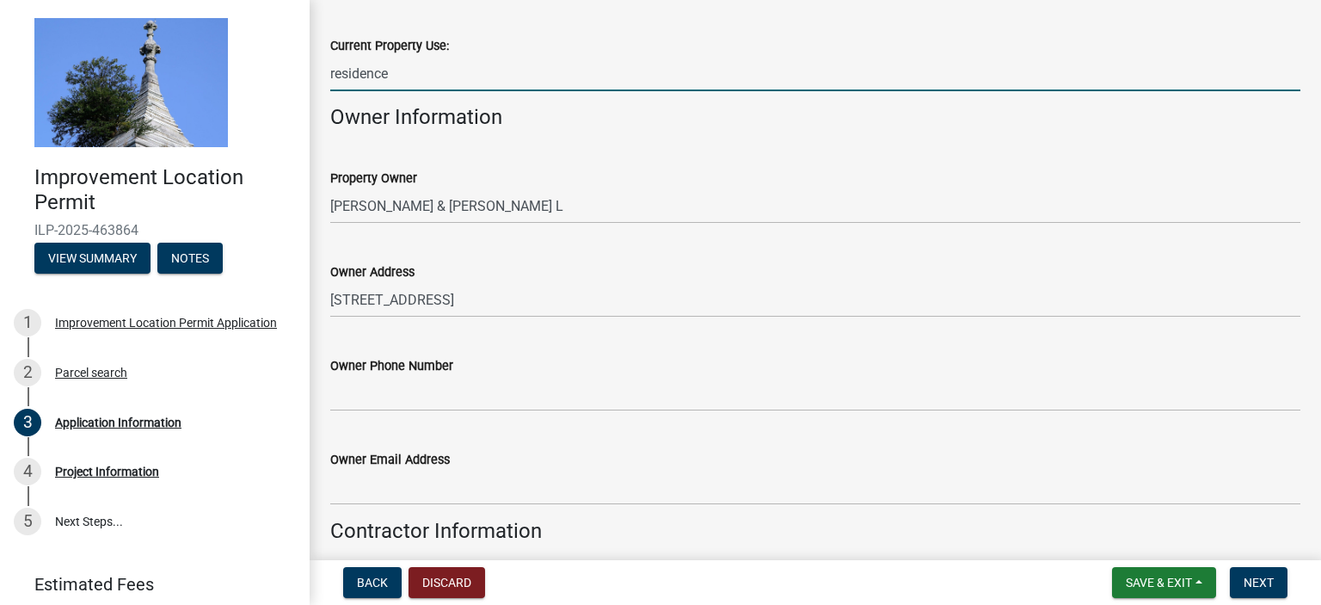
type input "residence"
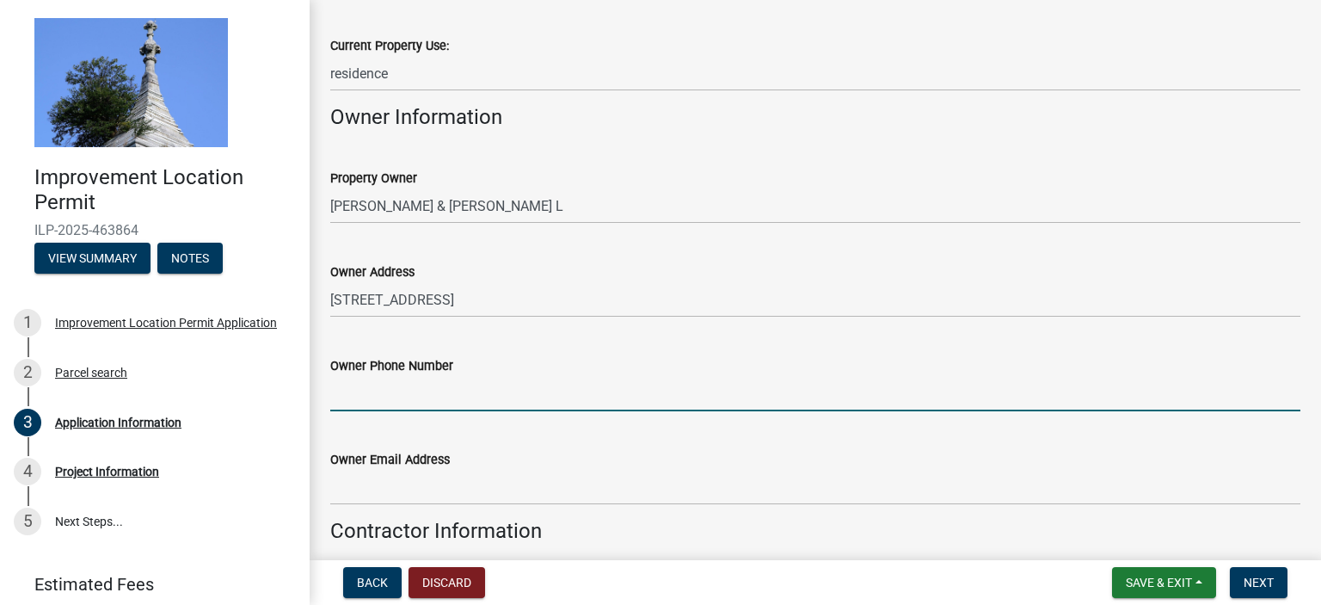
click at [408, 392] on input "Owner Phone Number" at bounding box center [815, 393] width 970 height 35
type input "[PHONE_NUMBER]"
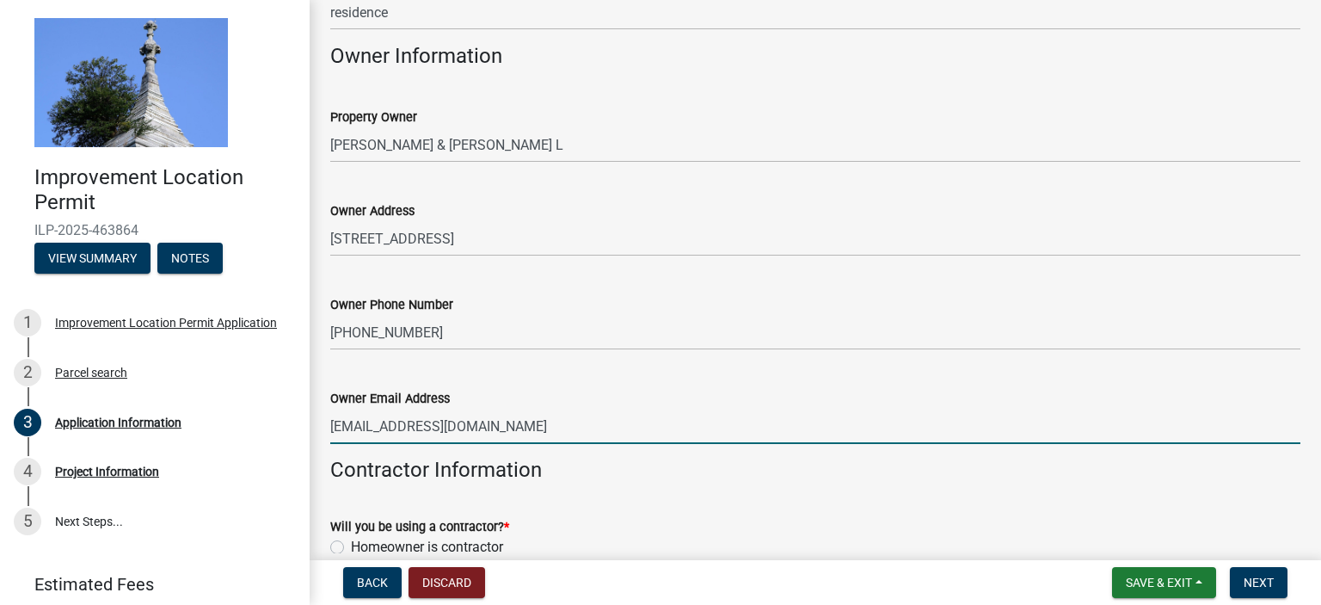
scroll to position [602, 0]
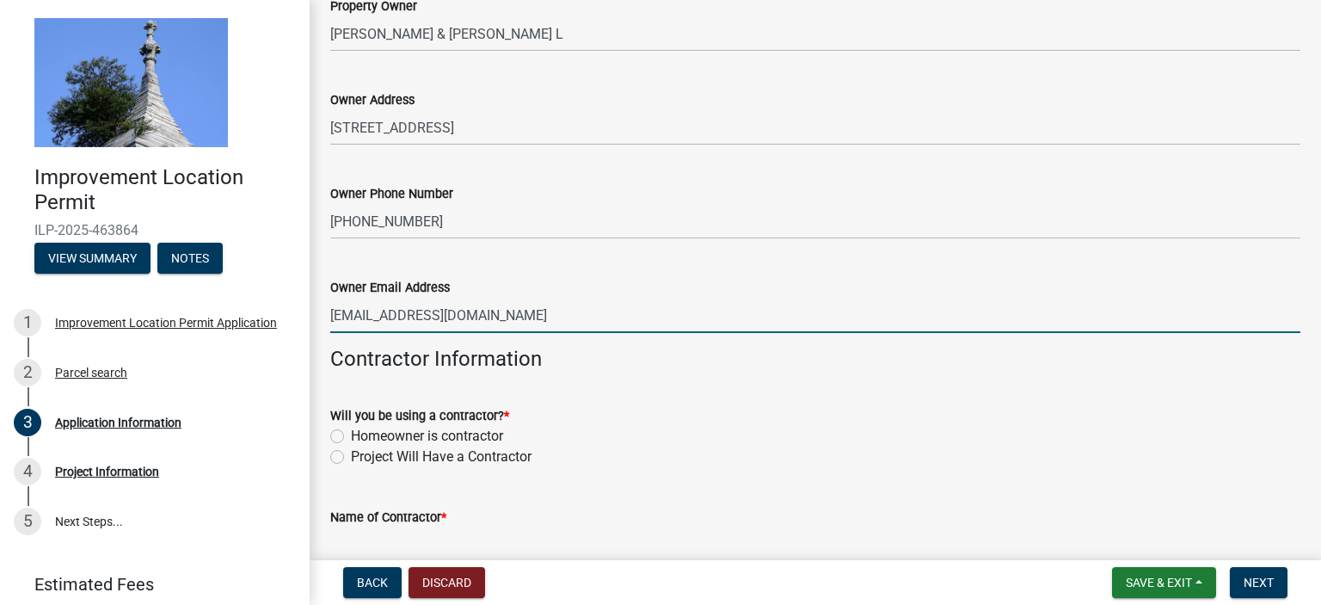
type input "[EMAIL_ADDRESS][DOMAIN_NAME]"
click at [329, 456] on div "Will you be using a contractor? * Homeowner is contractor Project Will Have a C…" at bounding box center [815, 425] width 996 height 83
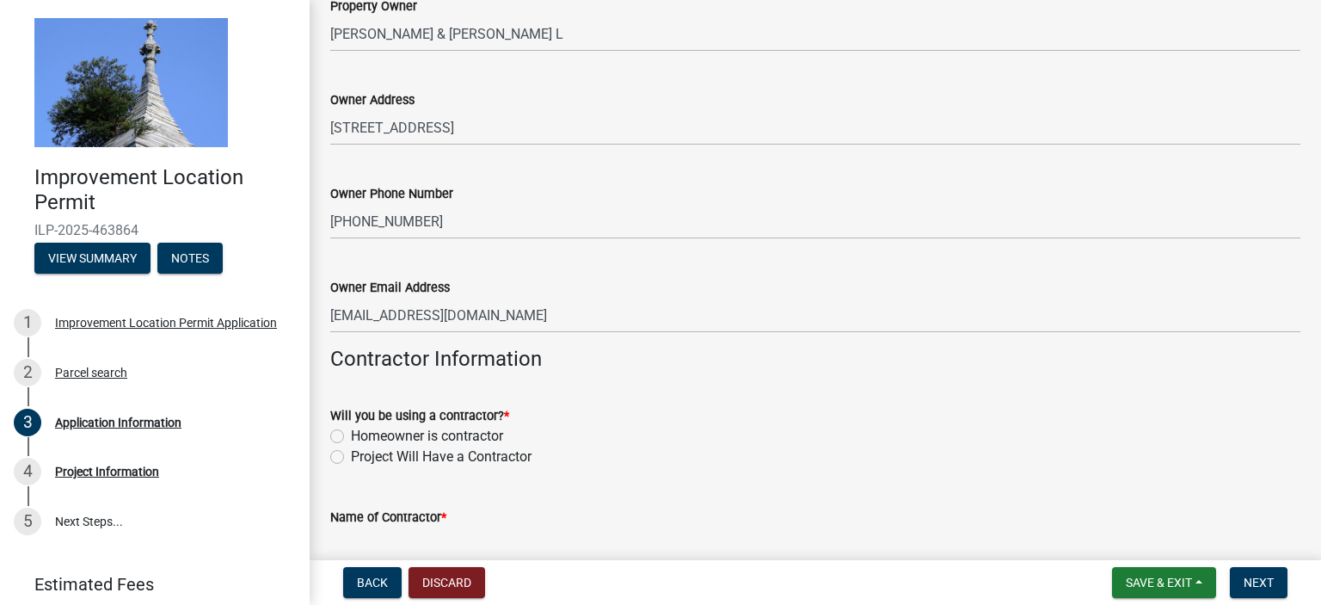
click at [351, 457] on label "Project Will Have a Contractor" at bounding box center [441, 456] width 181 height 21
click at [351, 457] on input "Project Will Have a Contractor" at bounding box center [356, 451] width 11 height 11
radio input "true"
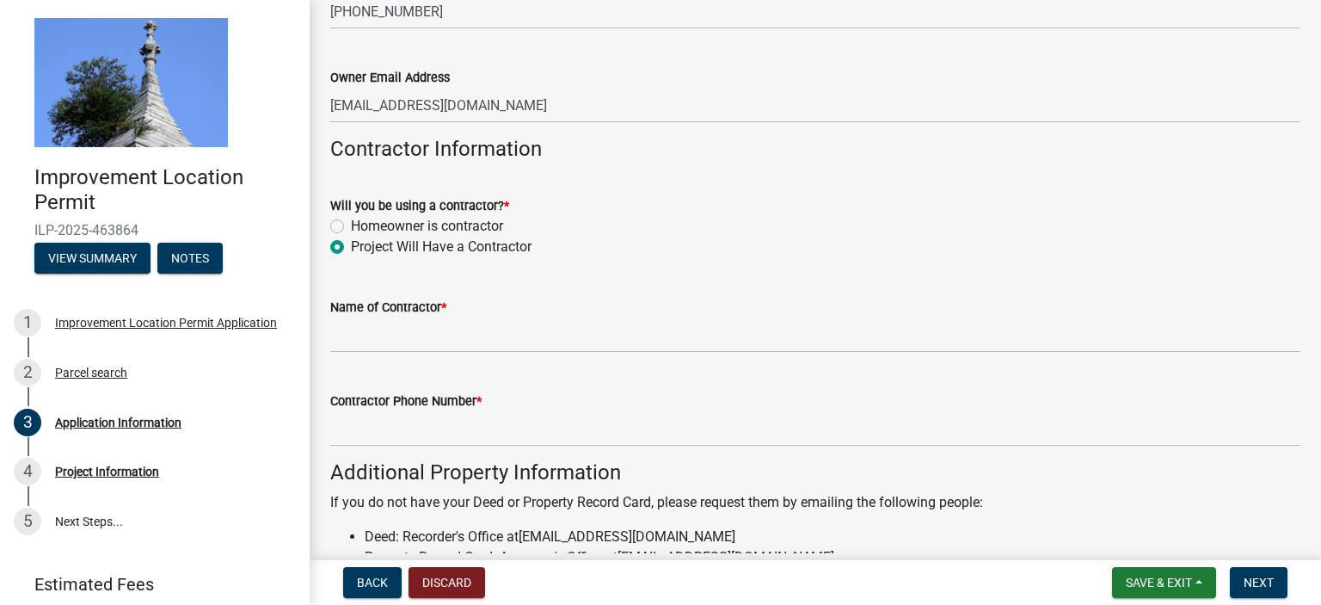
scroll to position [860, 0]
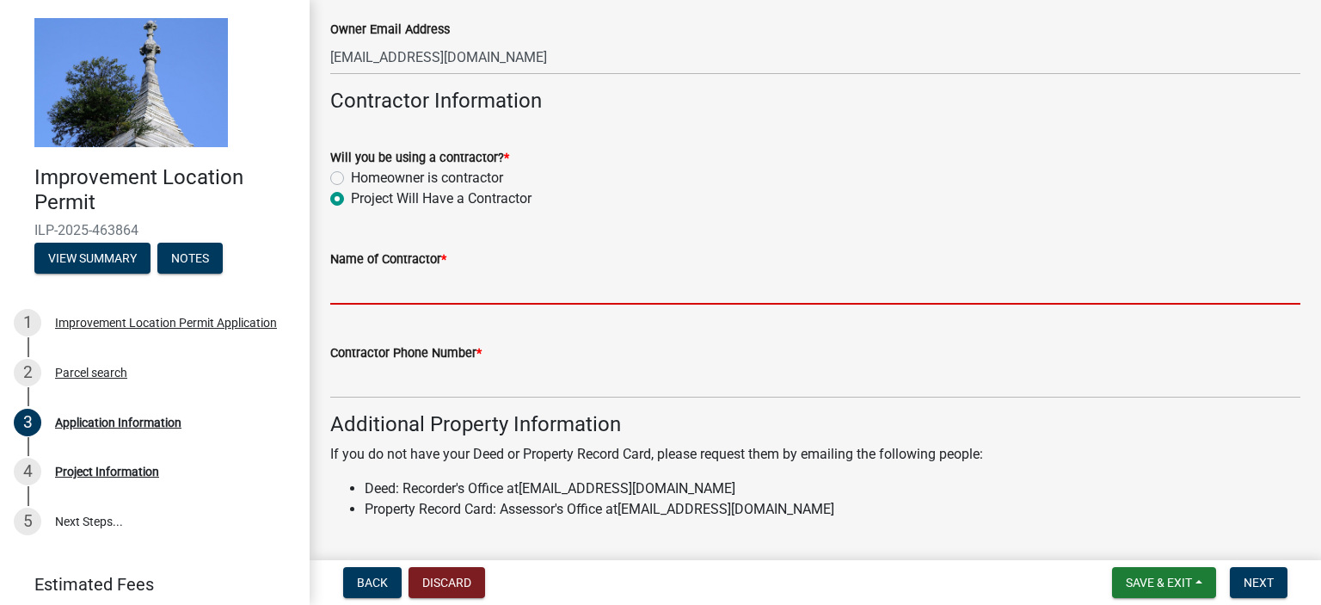
click at [380, 283] on input "Name of Contractor *" at bounding box center [815, 286] width 970 height 35
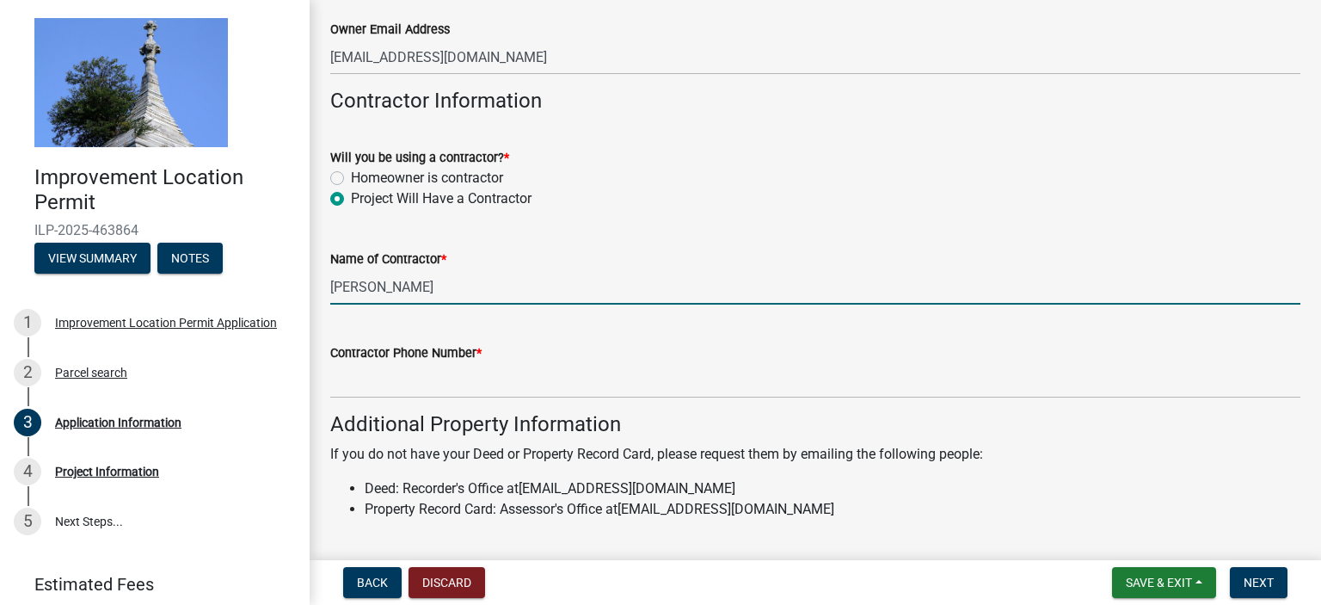
type input "Jacob Snowden"
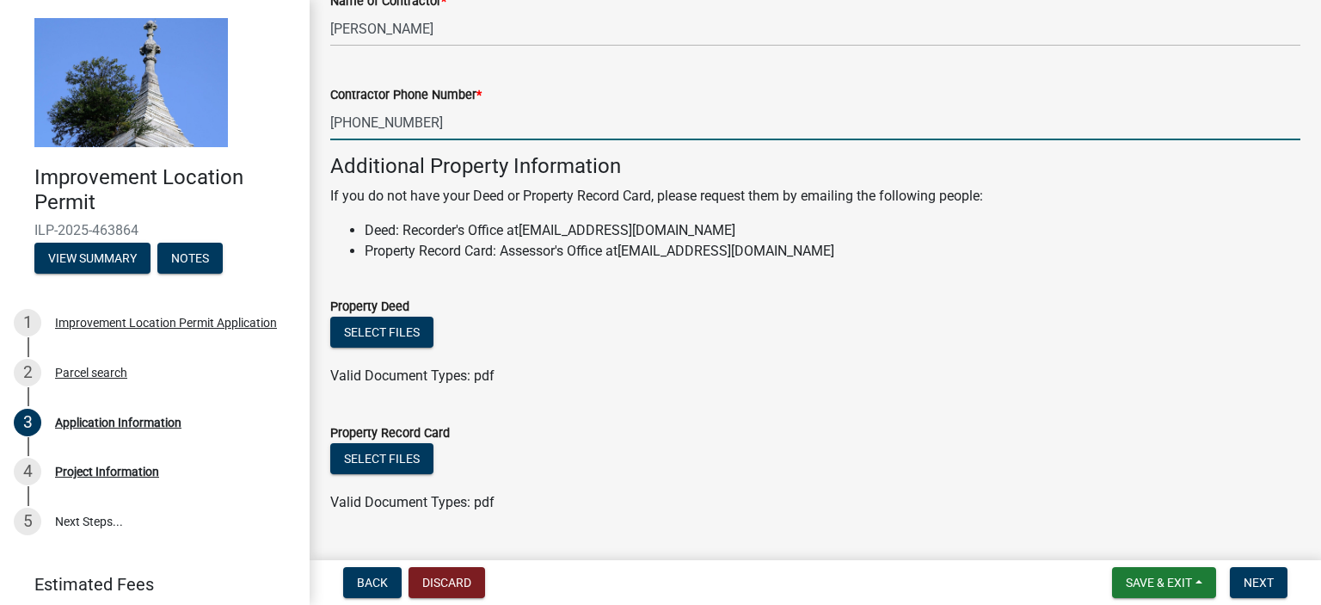
scroll to position [1159, 0]
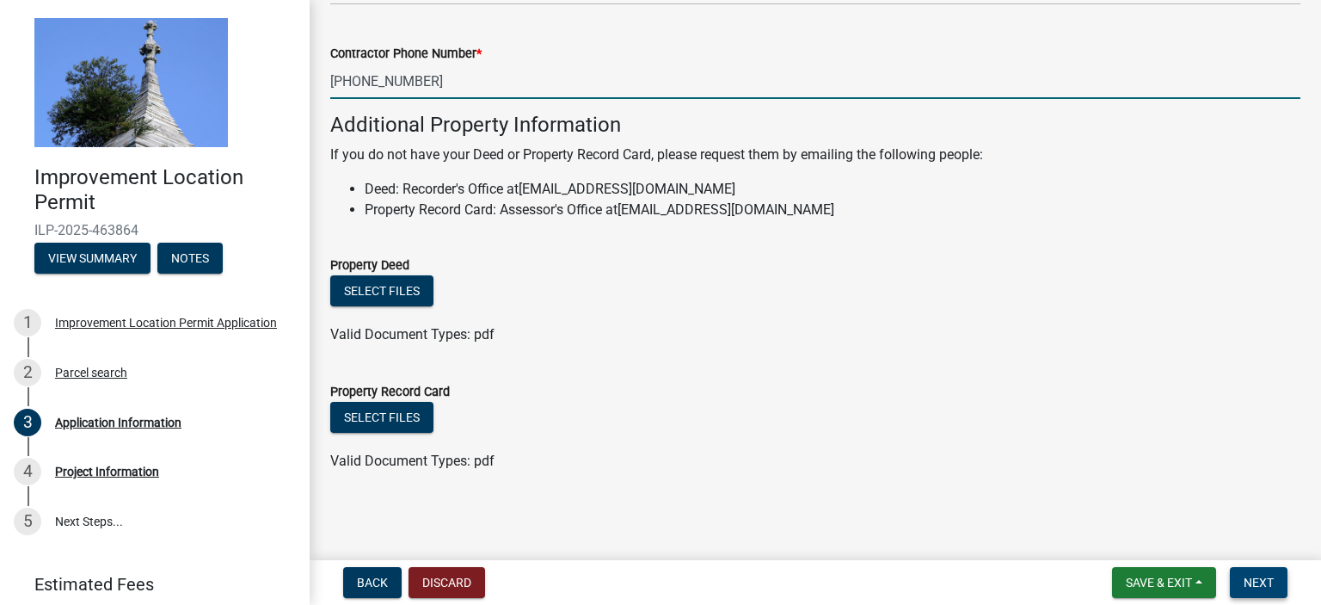
type input "812 680 5091"
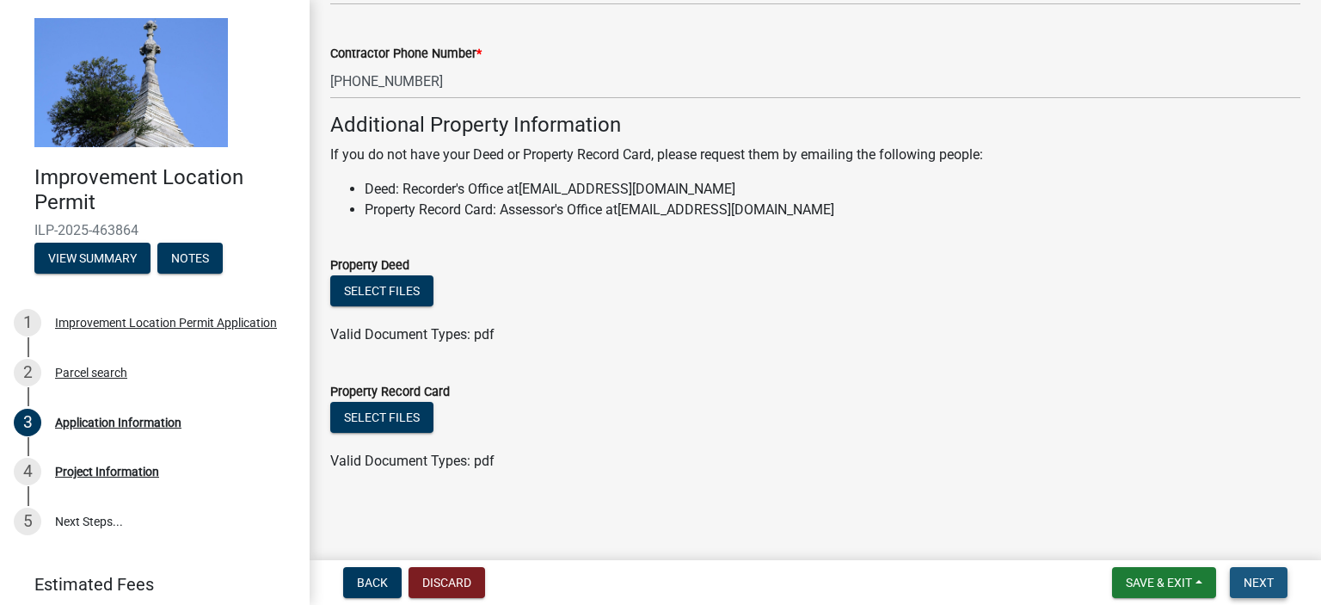
click at [1246, 582] on span "Next" at bounding box center [1258, 582] width 30 height 14
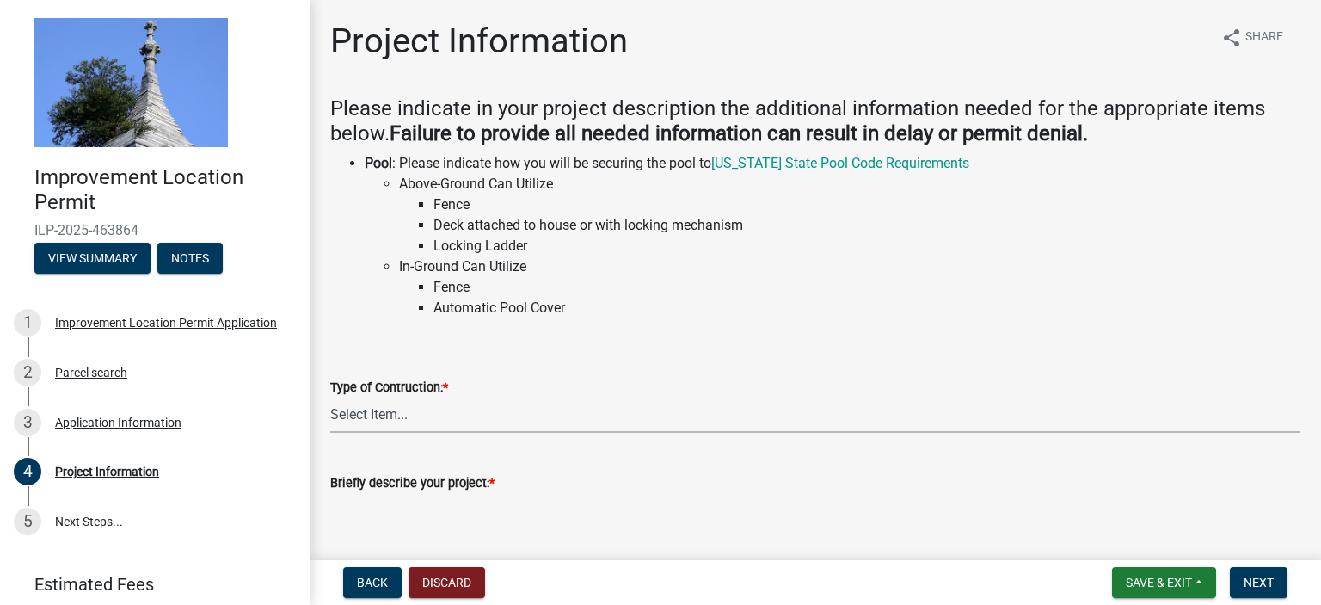
click at [367, 416] on select "Select Item... Addition Attached Garage Boat Dock Cell Tower/Co-Locate Commerci…" at bounding box center [815, 414] width 970 height 35
click at [330, 397] on select "Select Item... Addition Attached Garage Boat Dock Cell Tower/Co-Locate Commerci…" at bounding box center [815, 414] width 970 height 35
select select "dd9adb89-9a3c-4bc9-90d3-fd9cd60e52ec"
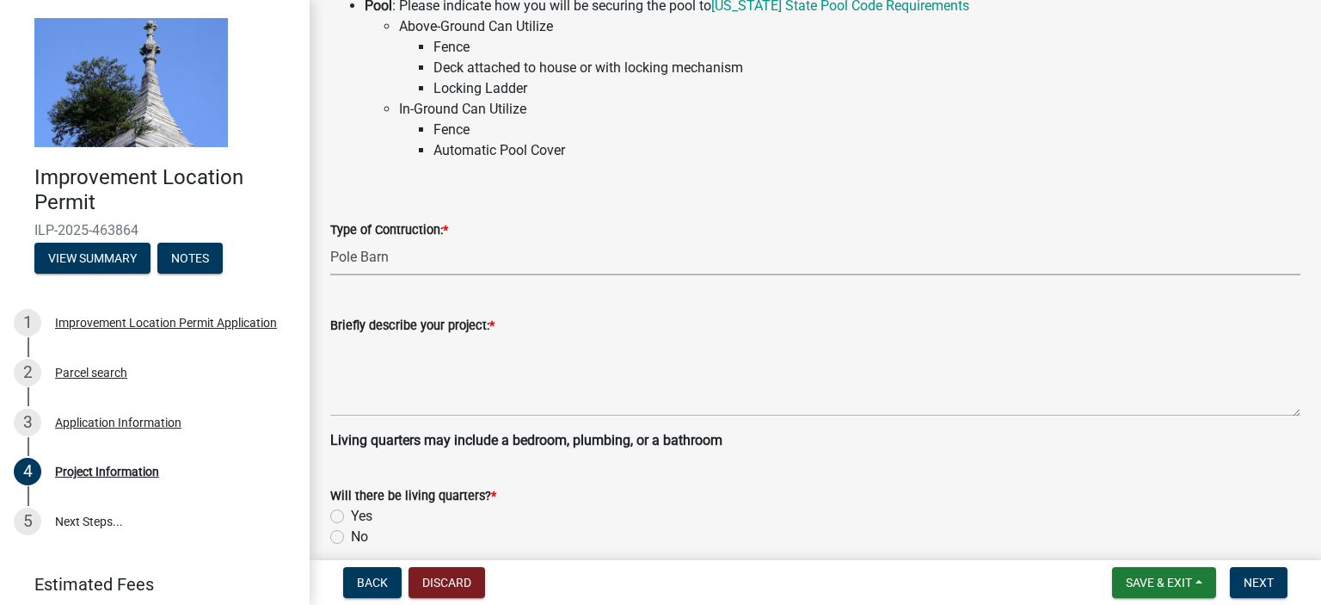
scroll to position [172, 0]
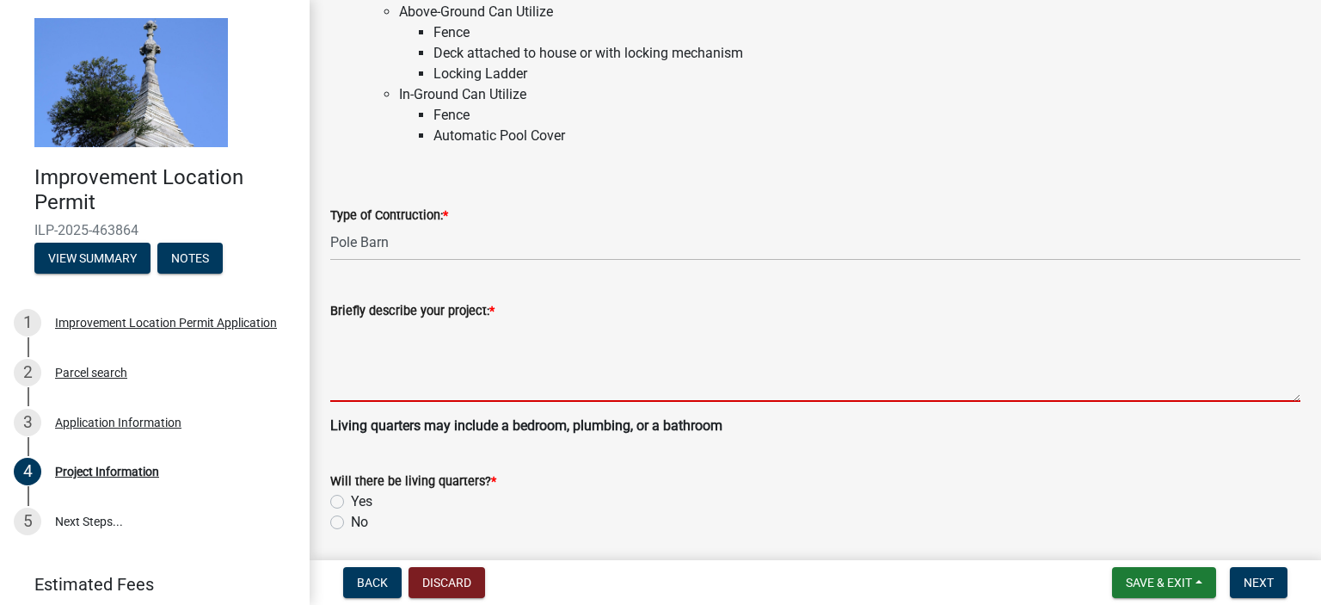
click at [357, 383] on textarea "Briefly describe your project: *" at bounding box center [815, 361] width 970 height 81
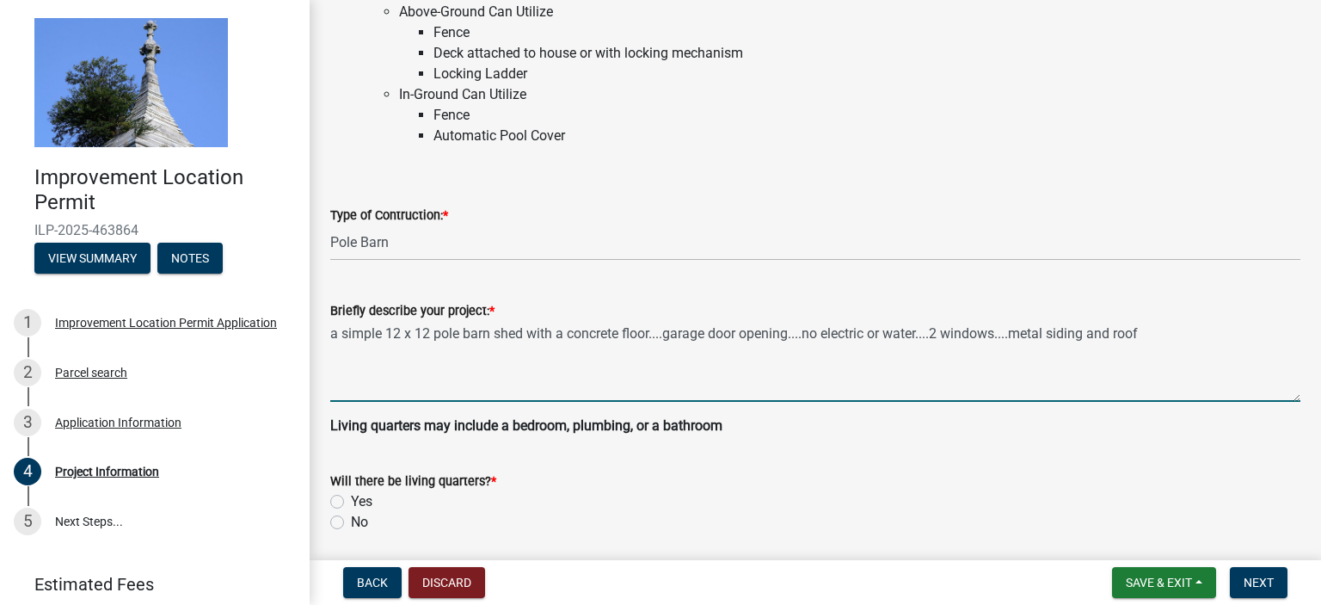
type textarea "a simple 12 x 12 pole barn shed with a concrete floor....garage door opening...…"
click at [351, 525] on label "No" at bounding box center [359, 522] width 17 height 21
click at [351, 523] on input "No" at bounding box center [356, 517] width 11 height 11
radio input "true"
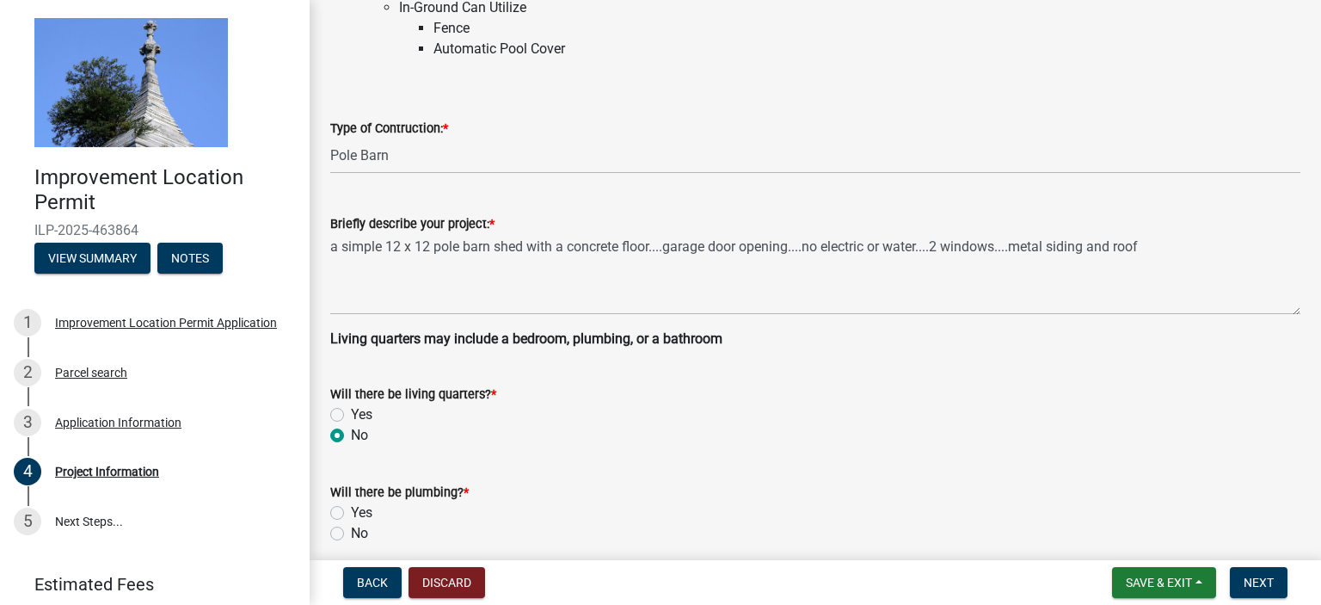
scroll to position [430, 0]
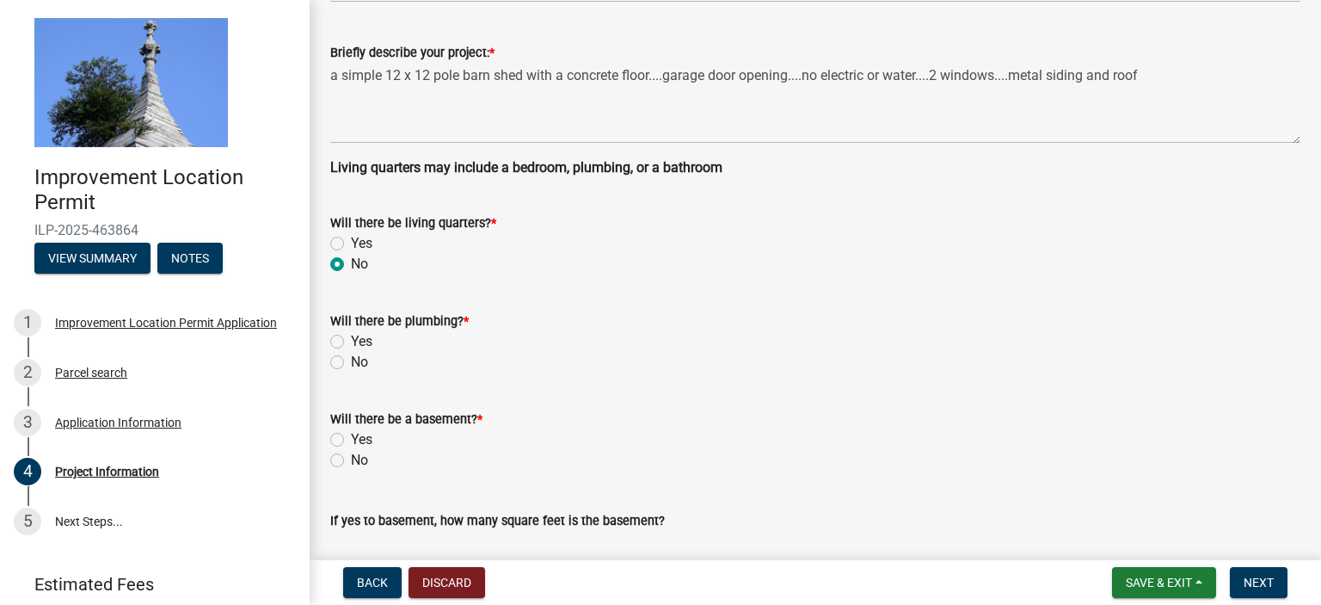
click at [351, 361] on label "No" at bounding box center [359, 362] width 17 height 21
click at [351, 361] on input "No" at bounding box center [356, 357] width 11 height 11
radio input "true"
drag, startPoint x: 337, startPoint y: 461, endPoint x: 455, endPoint y: 403, distance: 131.1
click at [351, 460] on label "No" at bounding box center [359, 460] width 17 height 21
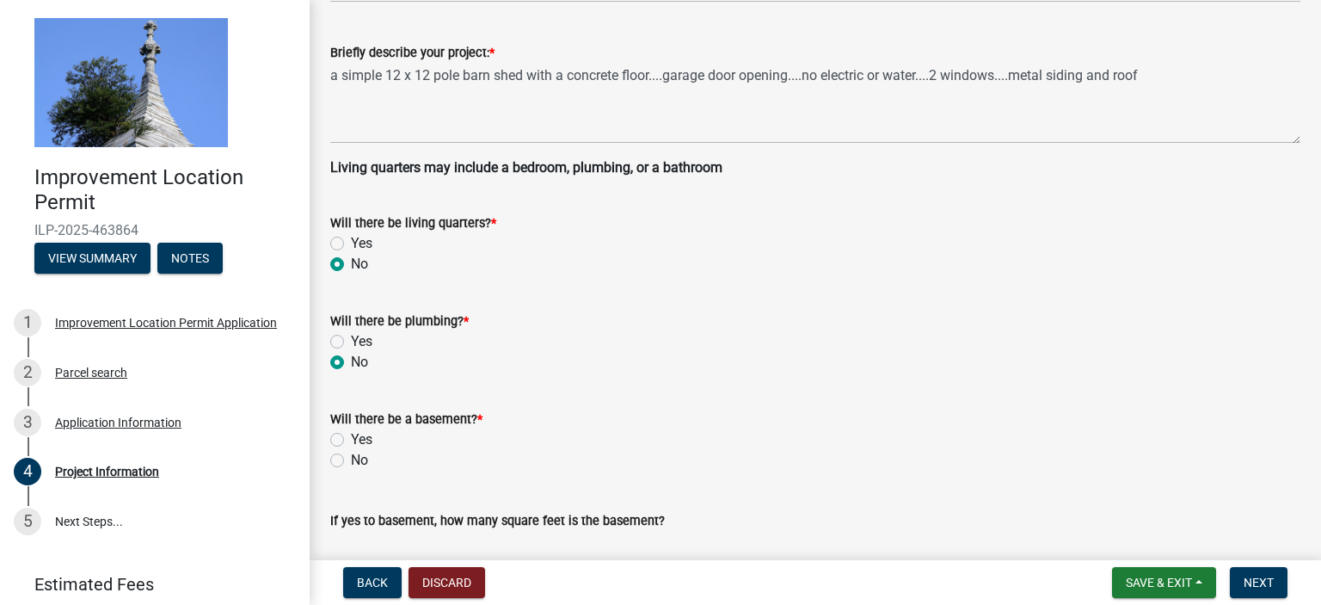
click at [351, 460] on input "No" at bounding box center [356, 455] width 11 height 11
radio input "true"
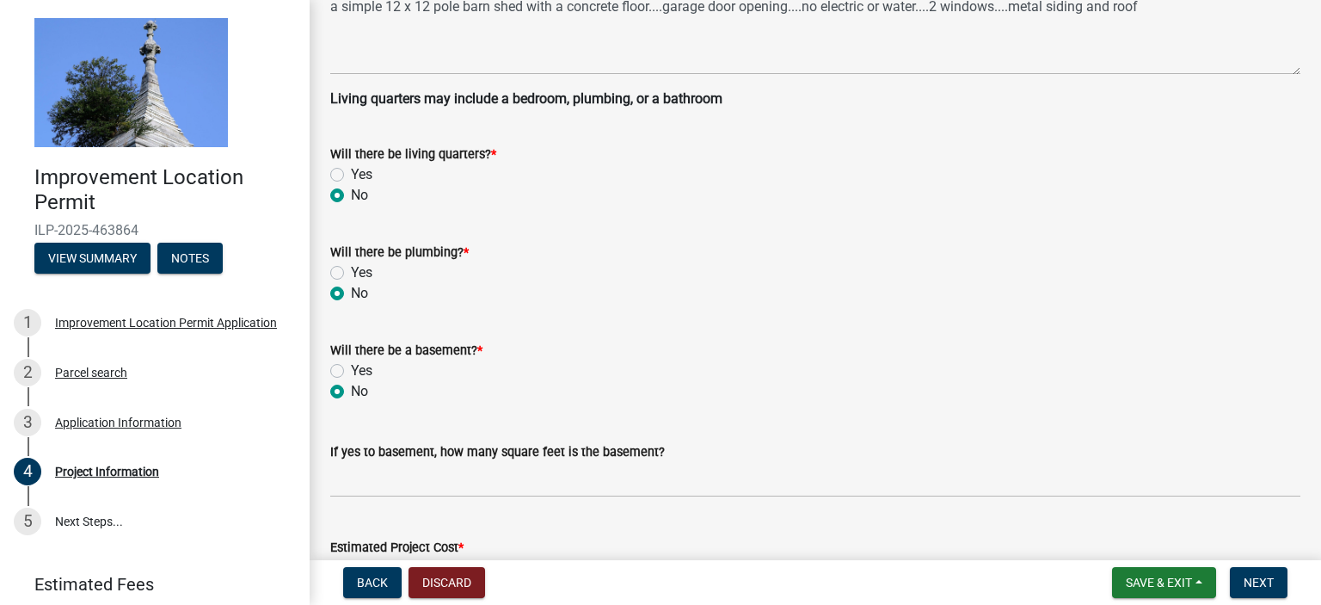
scroll to position [688, 0]
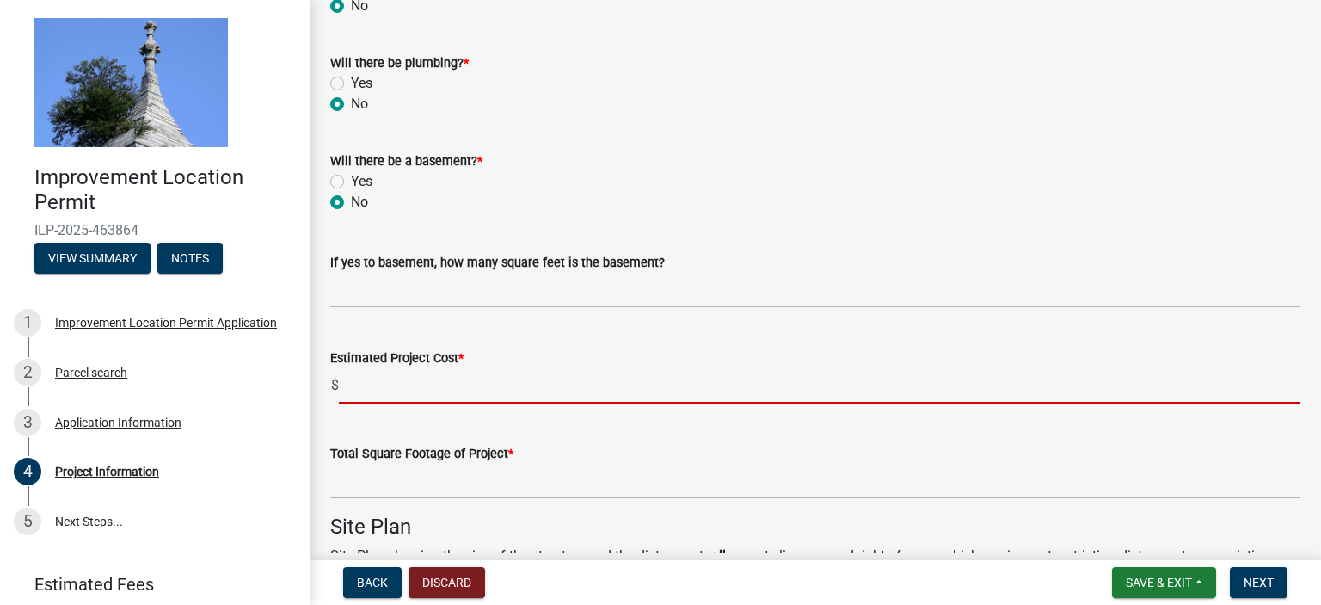
click at [360, 389] on input "text" at bounding box center [819, 385] width 961 height 35
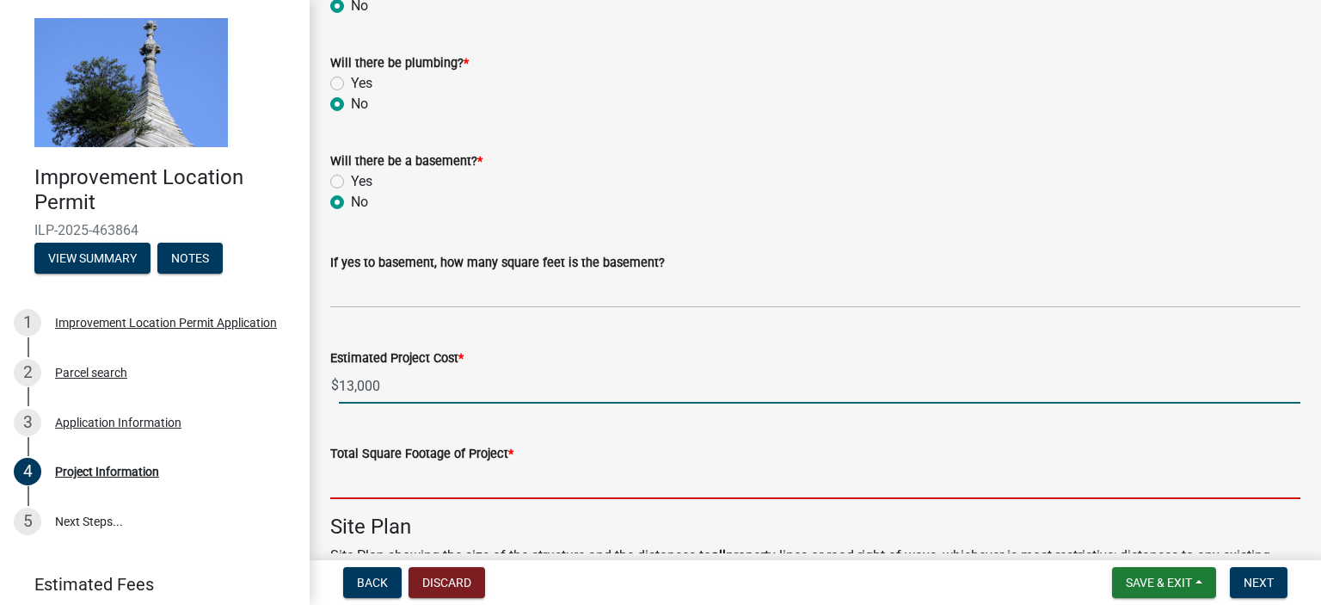
type input "13000"
click at [385, 477] on input "text" at bounding box center [815, 480] width 970 height 35
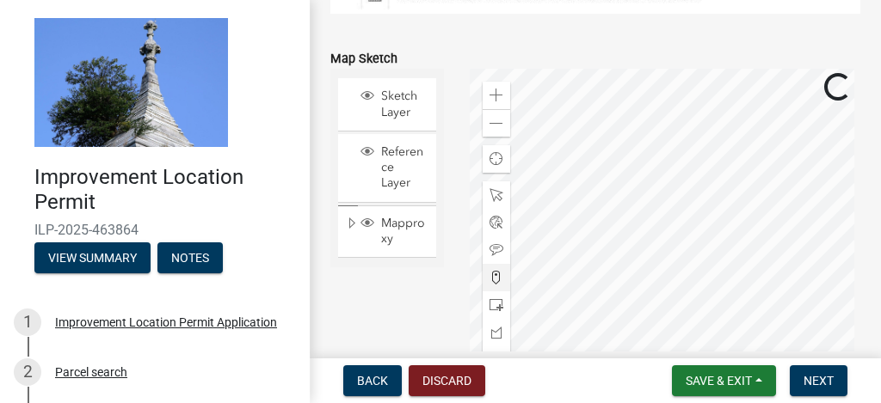
scroll to position [1662, 0]
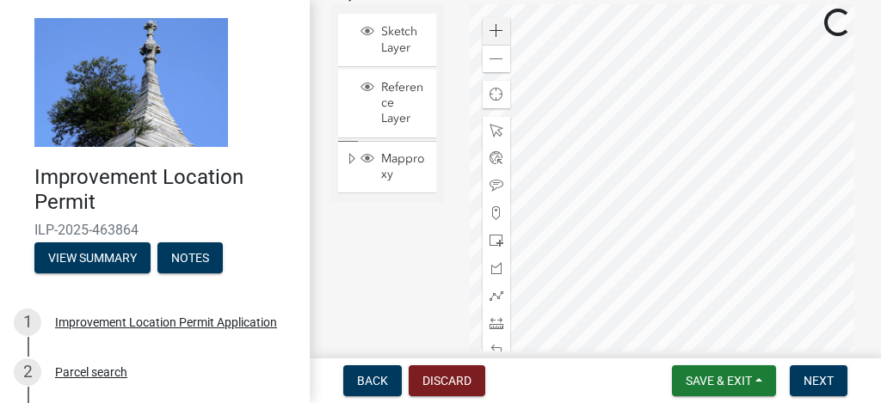
type input "144"
click at [491, 32] on span at bounding box center [496, 31] width 14 height 14
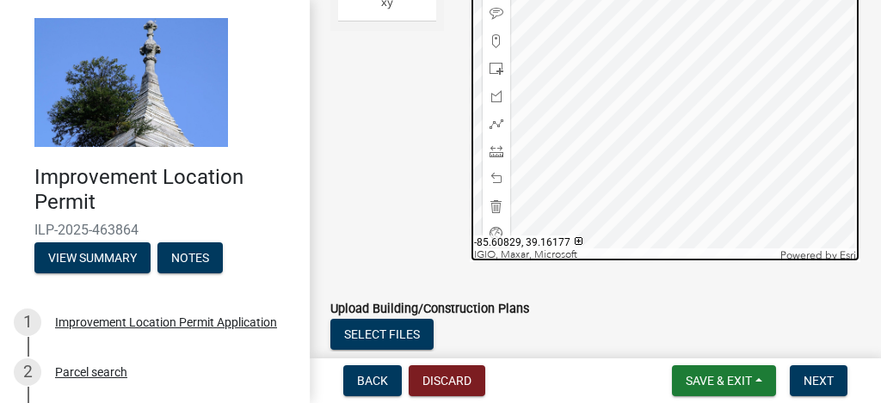
click at [585, 48] on div at bounding box center [664, 47] width 391 height 430
click at [629, 34] on div at bounding box center [664, 47] width 391 height 430
click at [749, 170] on div at bounding box center [664, 47] width 391 height 430
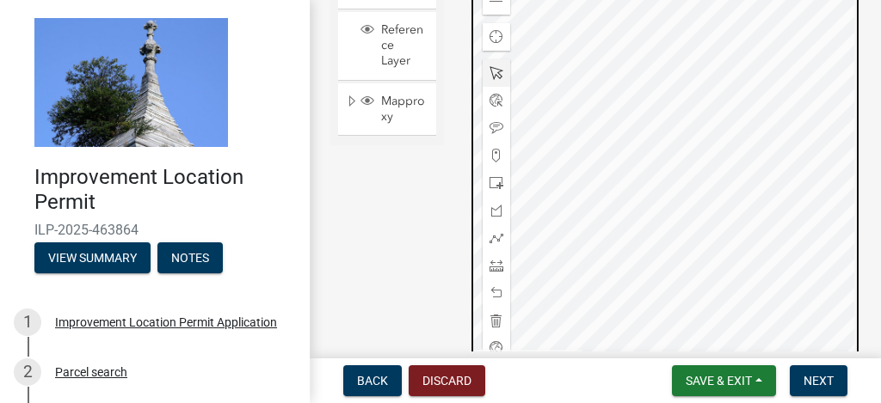
scroll to position [1548, 0]
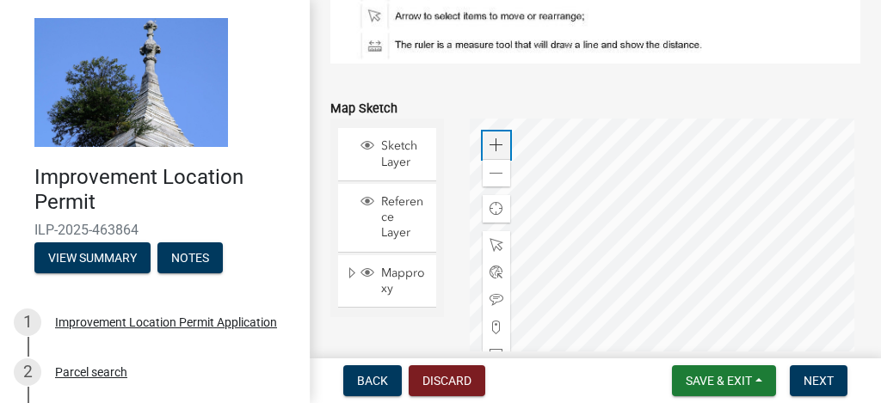
click at [490, 147] on span at bounding box center [496, 145] width 14 height 14
click at [491, 144] on span at bounding box center [496, 145] width 14 height 14
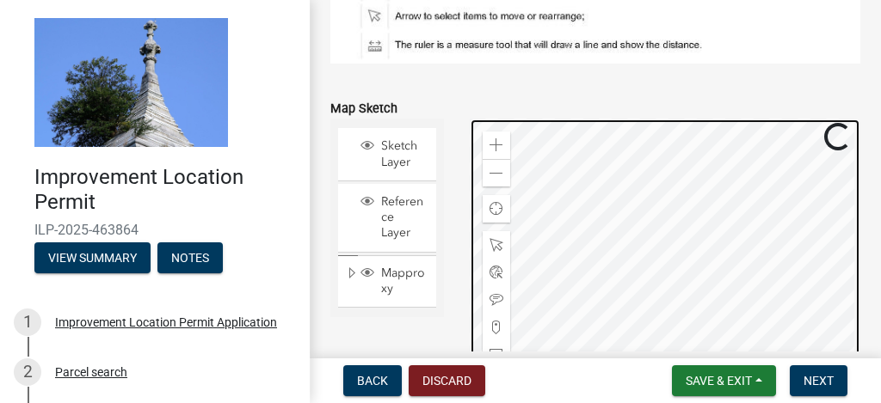
click at [581, 119] on div at bounding box center [664, 334] width 391 height 430
click at [600, 119] on div at bounding box center [664, 334] width 391 height 430
click at [616, 131] on div at bounding box center [664, 334] width 391 height 430
click at [663, 261] on div at bounding box center [664, 334] width 391 height 430
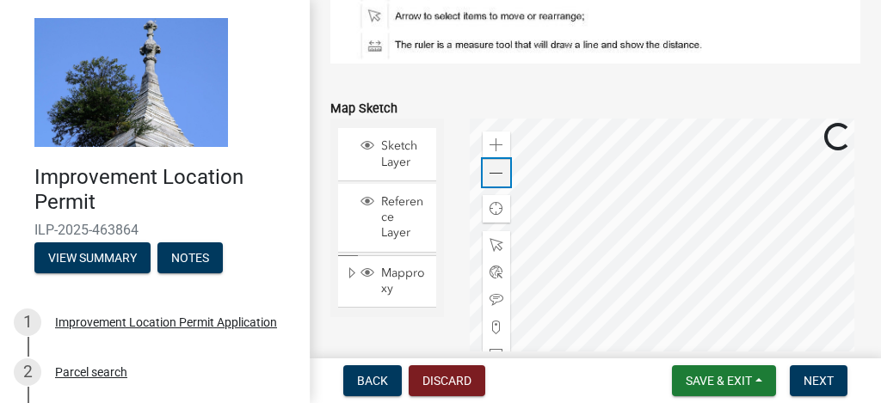
click at [489, 169] on span at bounding box center [496, 174] width 14 height 14
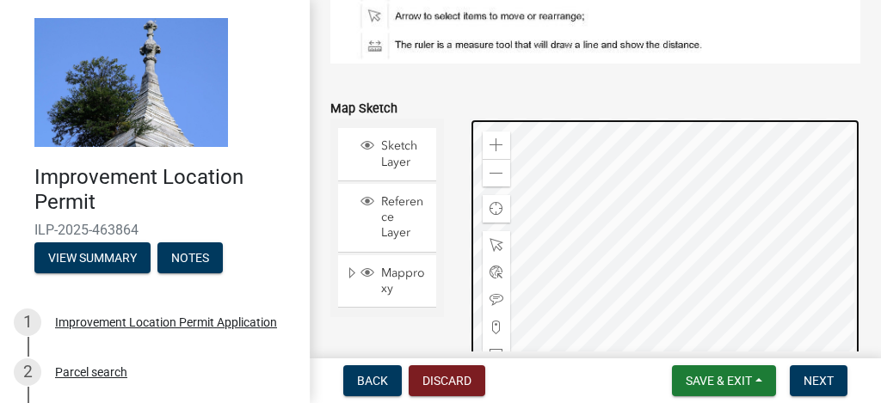
click at [676, 286] on div at bounding box center [664, 334] width 391 height 430
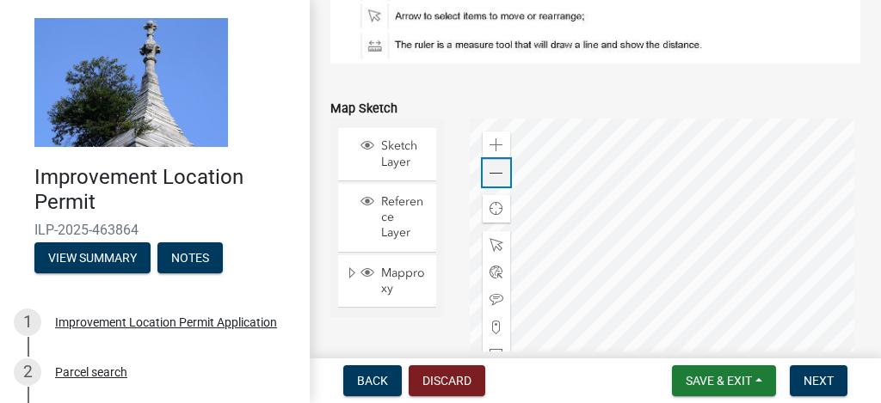
click at [494, 169] on span at bounding box center [496, 174] width 14 height 14
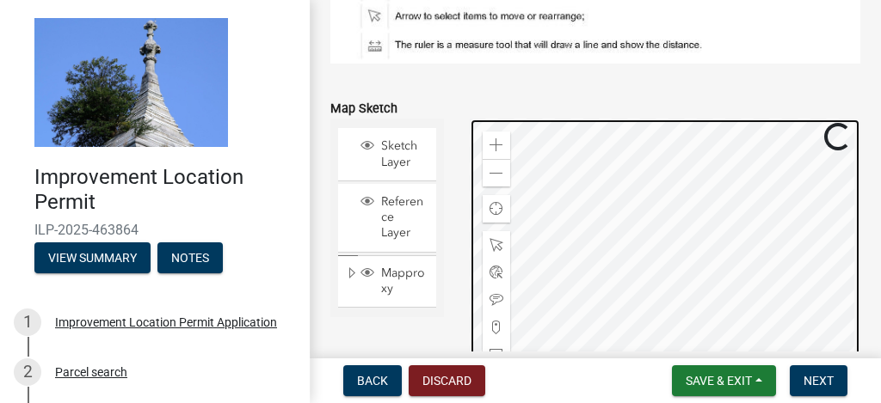
click at [653, 296] on div at bounding box center [664, 334] width 391 height 430
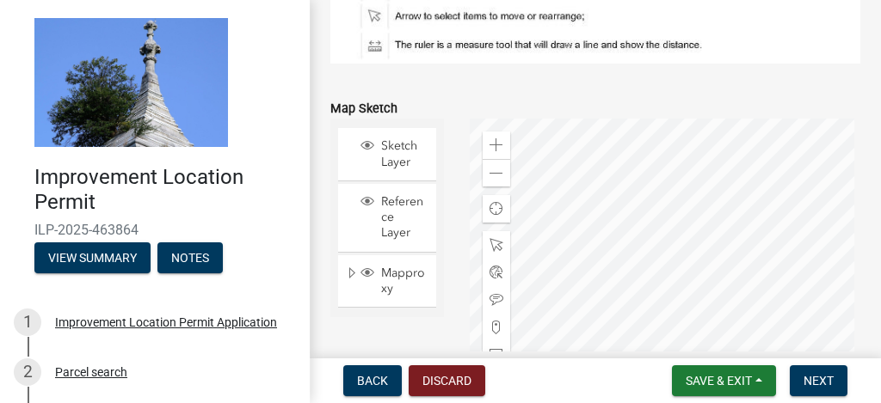
drag, startPoint x: 442, startPoint y: 99, endPoint x: 450, endPoint y: 156, distance: 57.3
click at [450, 156] on form "Map Sketch Sketch Layer Reference Layer Mapproxy Internal Towers Rec Facilities…" at bounding box center [595, 312] width 530 height 471
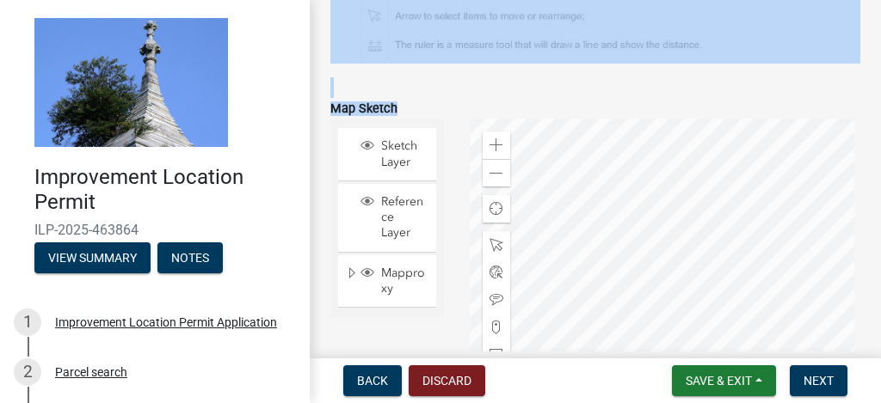
drag, startPoint x: 855, startPoint y: 45, endPoint x: 876, endPoint y: 118, distance: 76.2
click at [876, 118] on main "Project Information share Share Please indicate in your project description the…" at bounding box center [595, 176] width 571 height 352
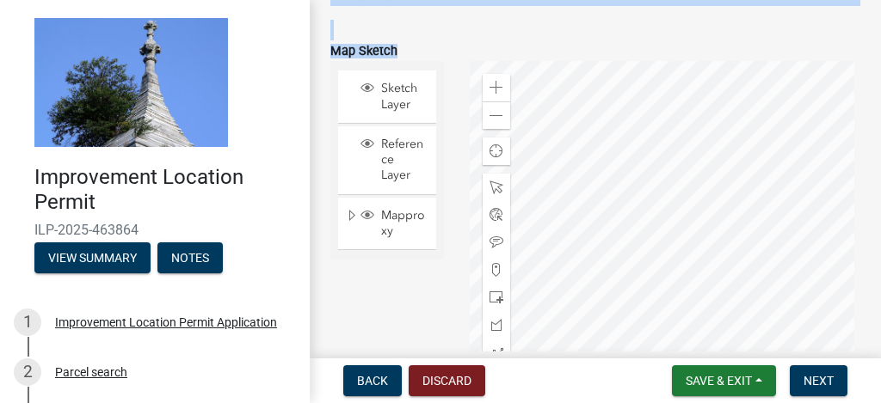
scroll to position [1720, 0]
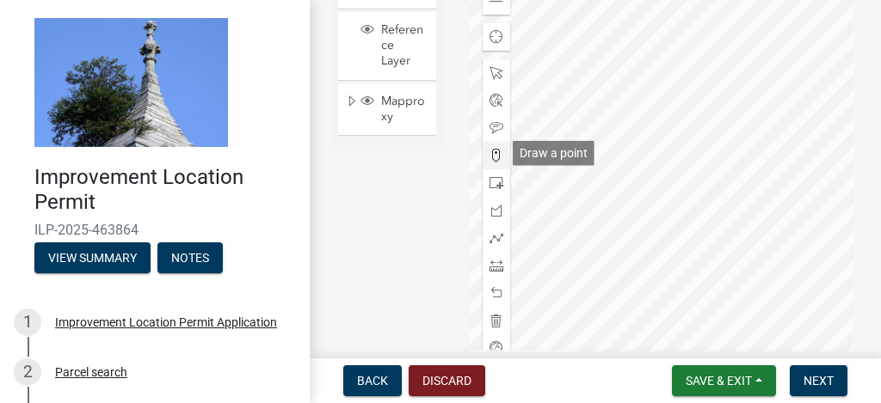
click at [494, 155] on span at bounding box center [496, 156] width 14 height 14
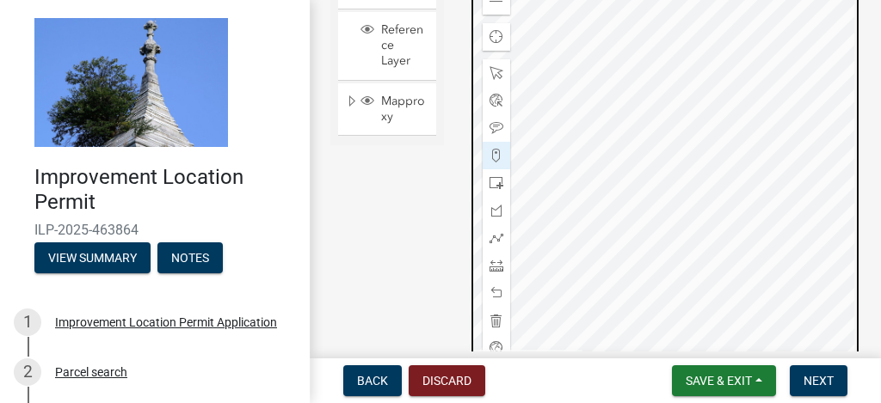
click at [675, 198] on div at bounding box center [664, 162] width 391 height 430
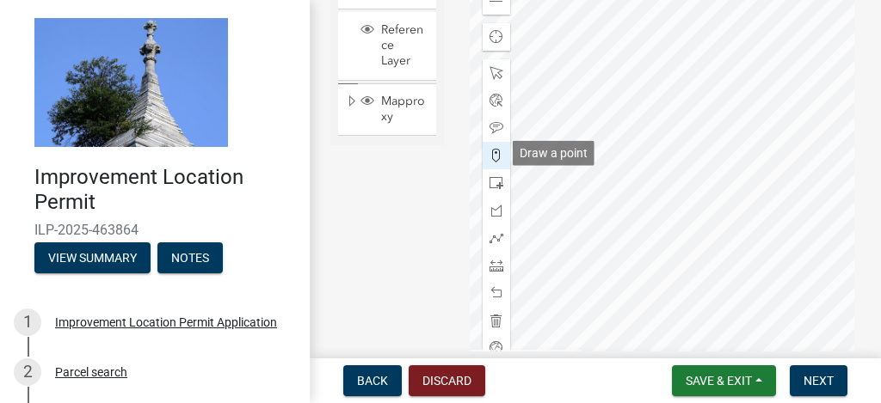
click at [491, 156] on span at bounding box center [496, 156] width 14 height 14
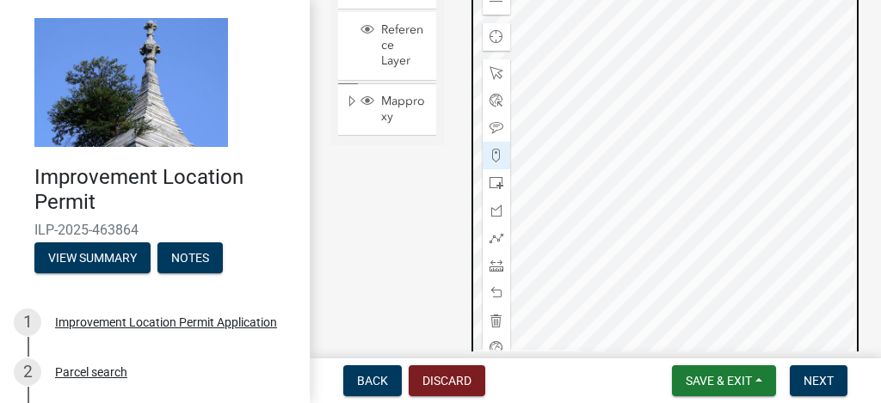
click at [747, 275] on div at bounding box center [664, 162] width 391 height 430
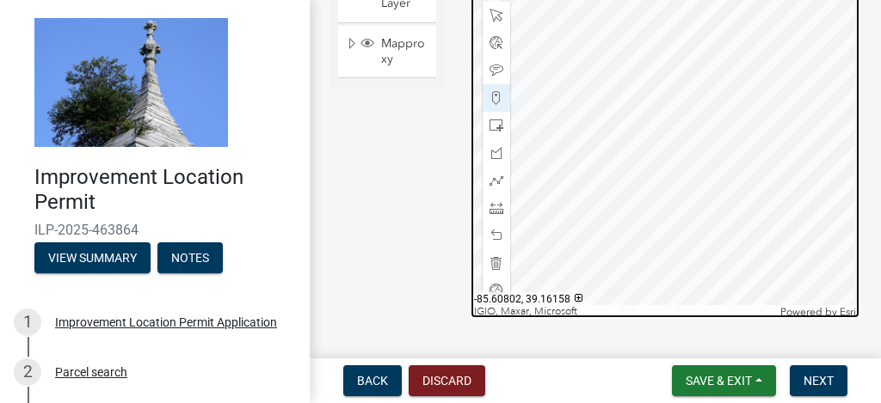
scroll to position [1834, 0]
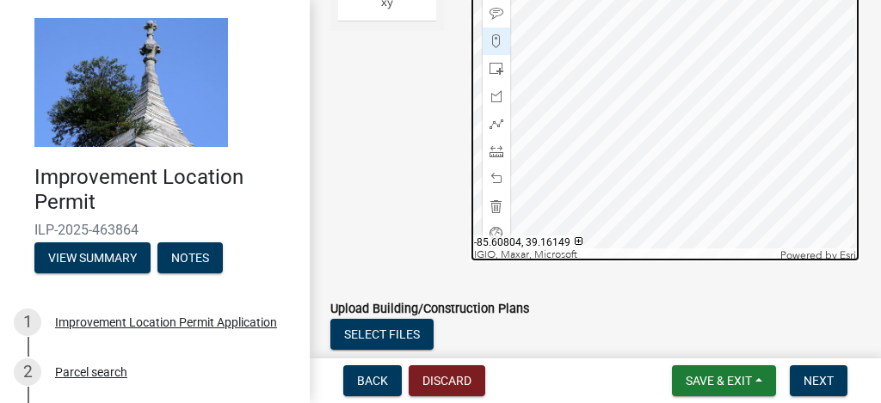
click at [658, 167] on div at bounding box center [664, 47] width 391 height 430
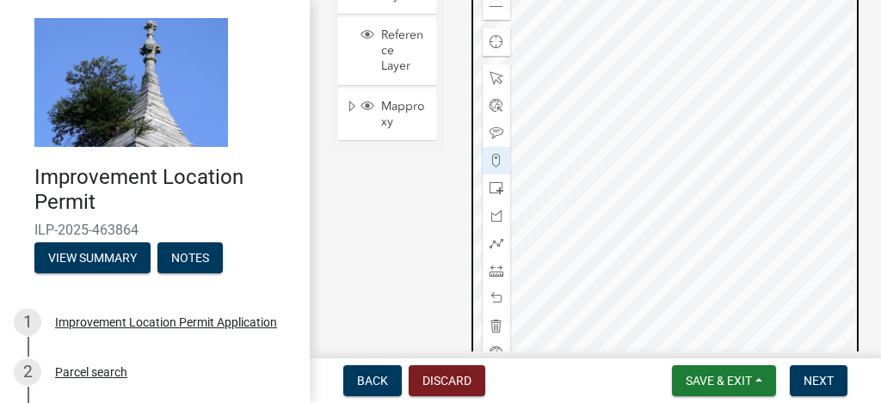
scroll to position [1777, 0]
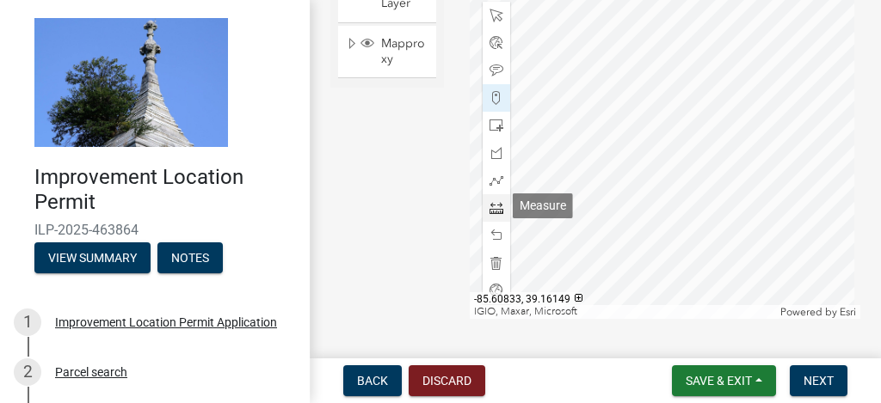
click at [493, 209] on span at bounding box center [496, 208] width 14 height 14
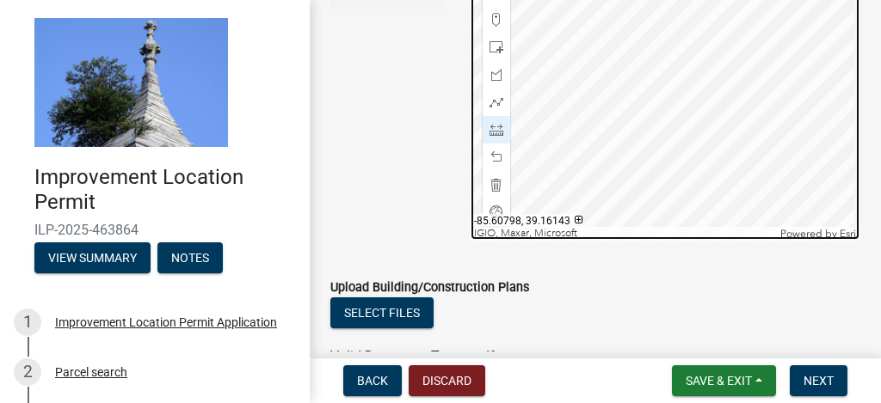
scroll to position [1915, 0]
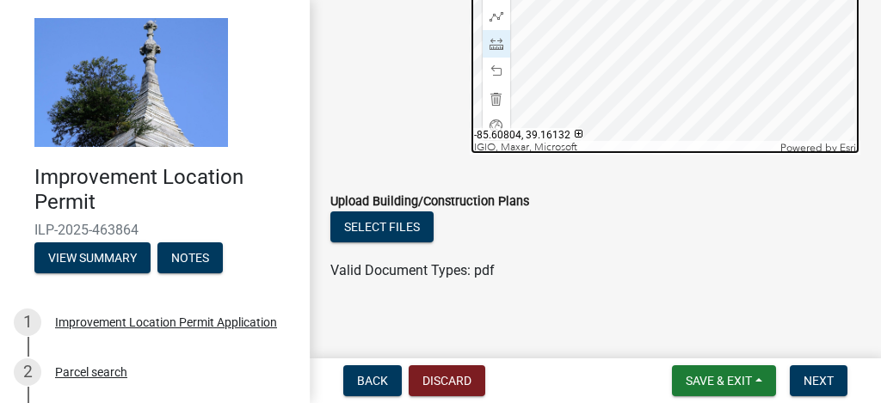
scroll to position [1951, 0]
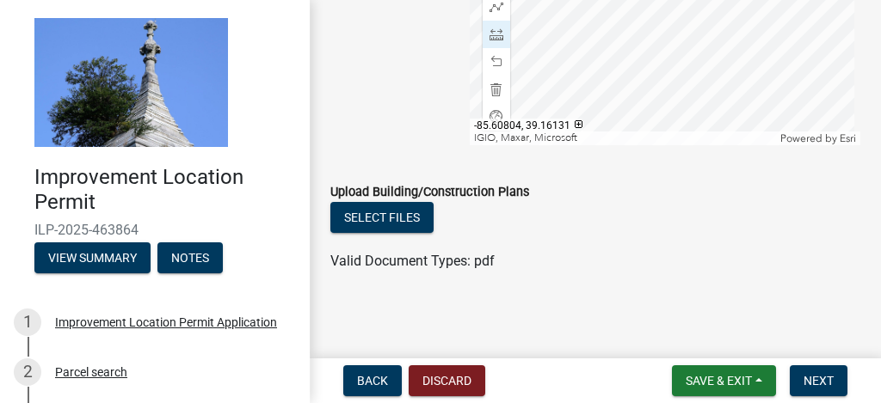
click at [662, 264] on div "Valid Document Types: pdf" at bounding box center [594, 261] width 555 height 21
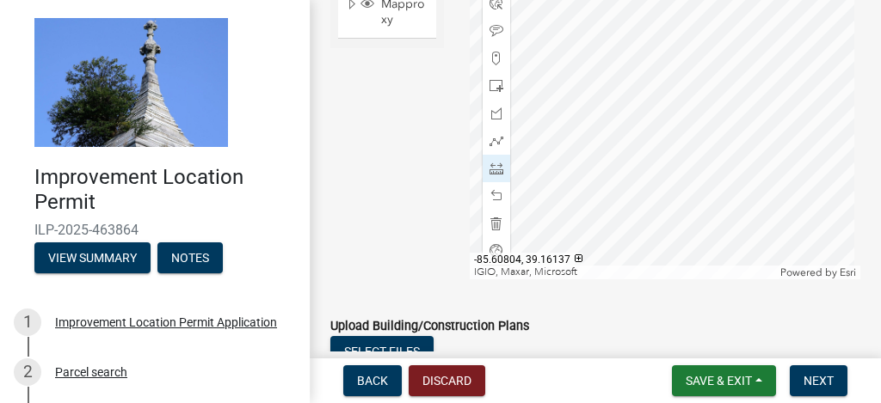
scroll to position [1779, 0]
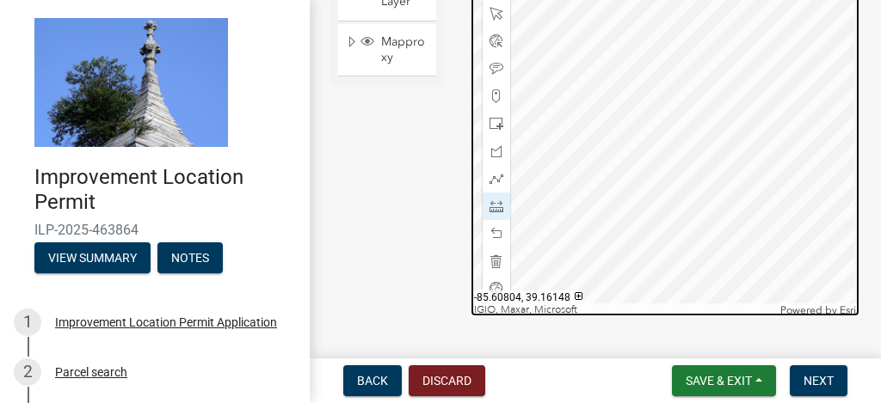
click at [662, 165] on div at bounding box center [664, 102] width 391 height 430
click at [664, 233] on div at bounding box center [664, 102] width 391 height 430
click at [664, 225] on div at bounding box center [664, 102] width 391 height 430
click at [664, 227] on div at bounding box center [664, 102] width 391 height 430
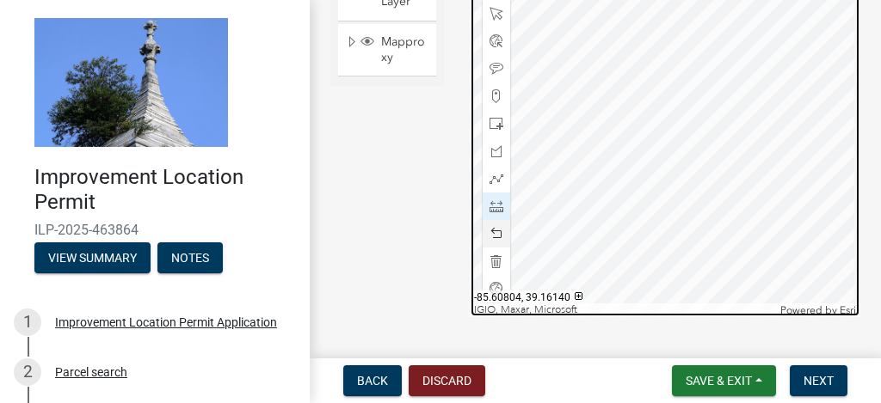
click at [664, 227] on div at bounding box center [664, 102] width 391 height 430
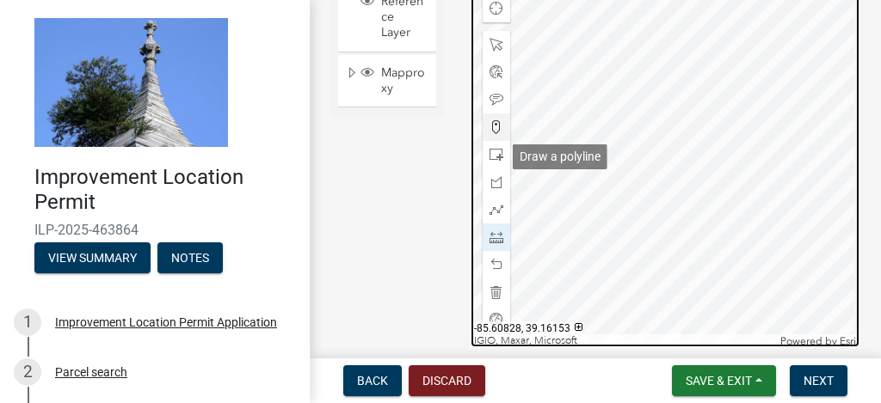
scroll to position [1722, 0]
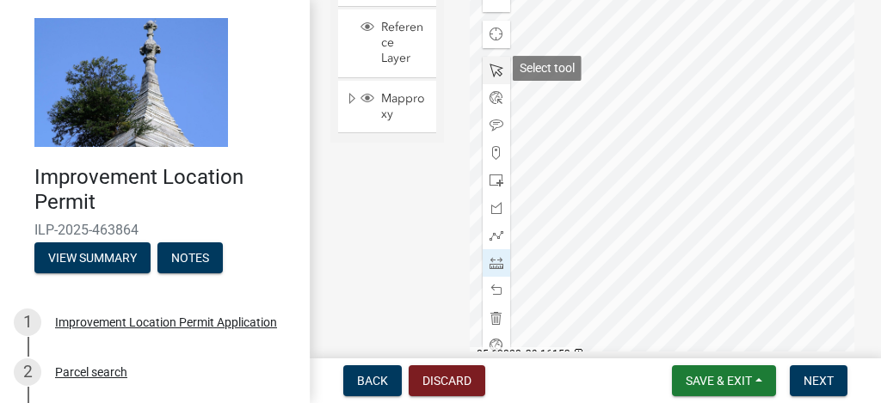
click at [489, 65] on span at bounding box center [496, 71] width 14 height 14
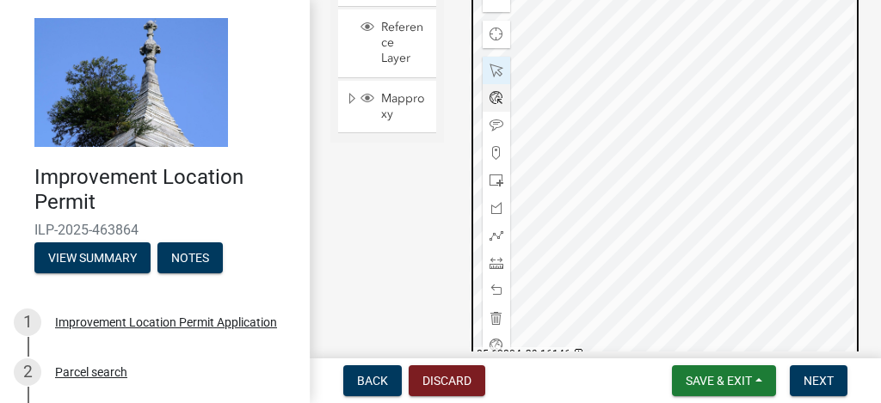
click at [662, 240] on div at bounding box center [664, 159] width 391 height 430
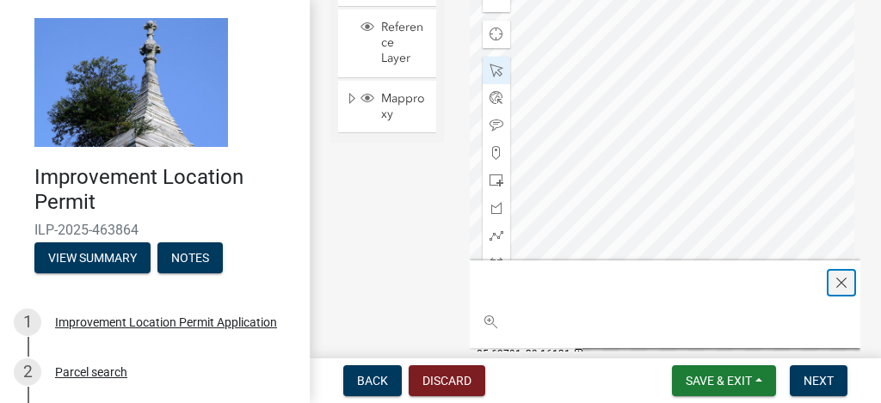
click at [834, 279] on span "Close" at bounding box center [841, 283] width 14 height 14
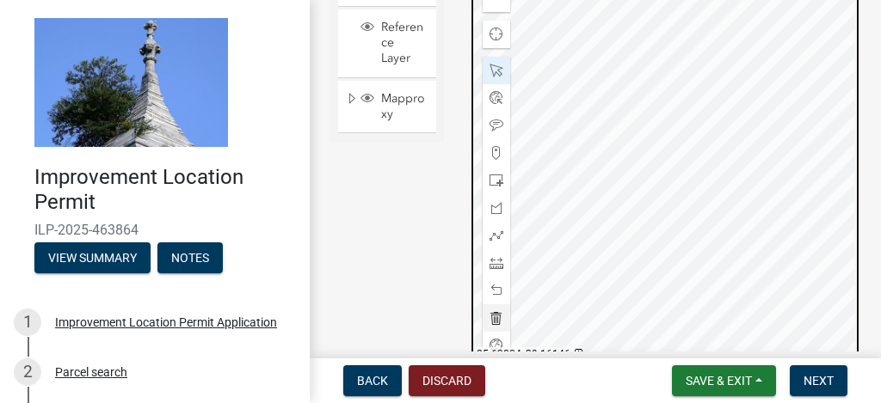
click at [658, 138] on div at bounding box center [664, 159] width 391 height 430
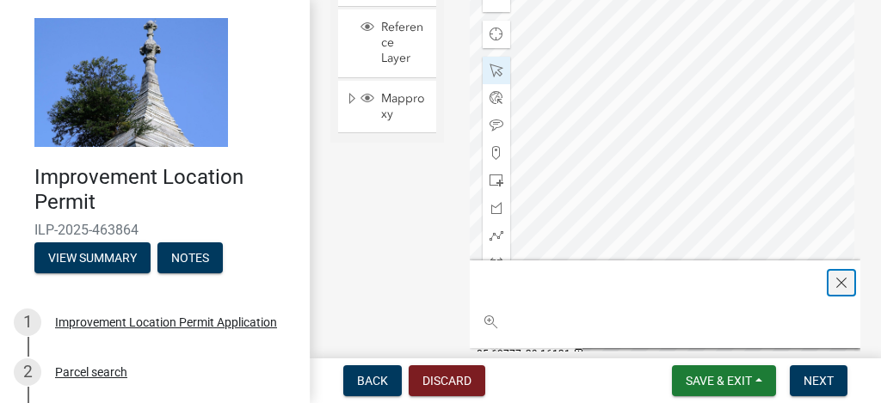
click at [834, 280] on span "Close" at bounding box center [841, 283] width 14 height 14
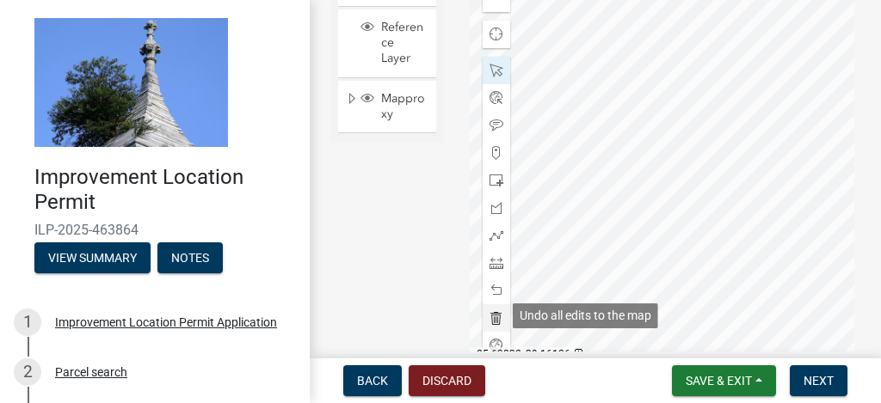
click at [495, 311] on span at bounding box center [496, 318] width 14 height 14
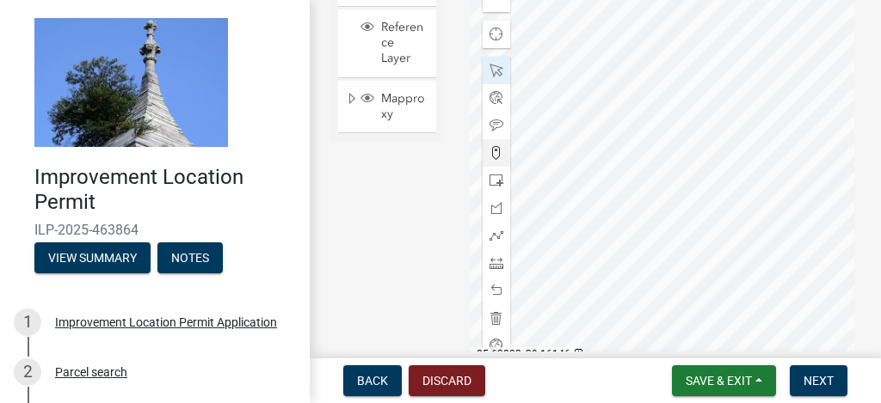
click at [494, 150] on span at bounding box center [496, 153] width 14 height 14
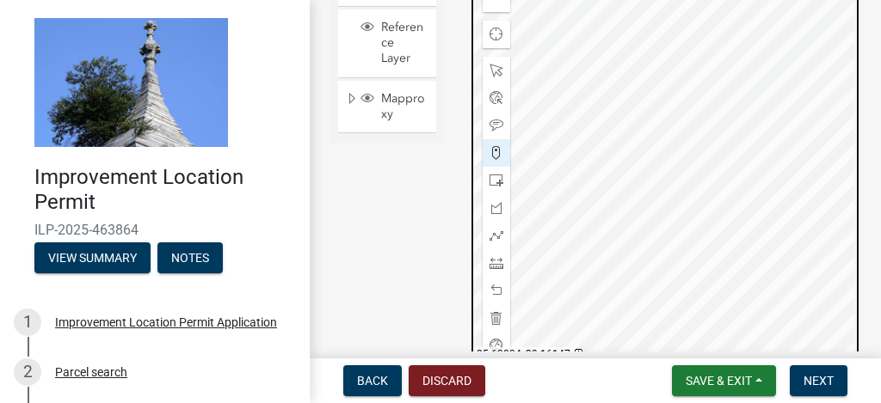
click at [661, 127] on div at bounding box center [664, 159] width 391 height 430
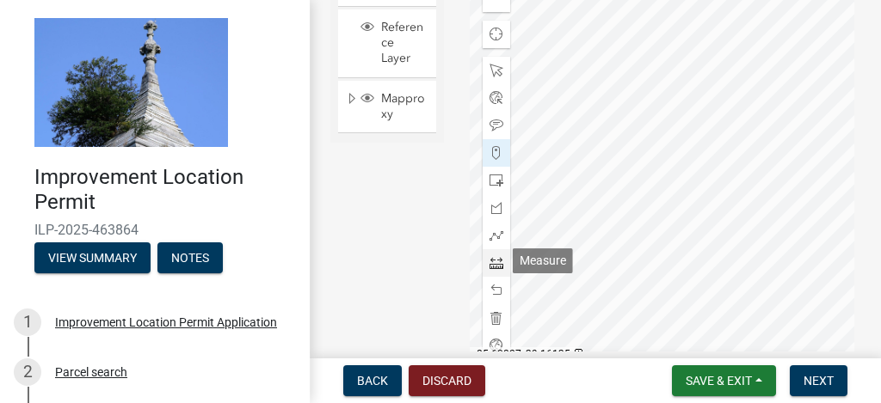
click at [494, 265] on span at bounding box center [496, 263] width 14 height 14
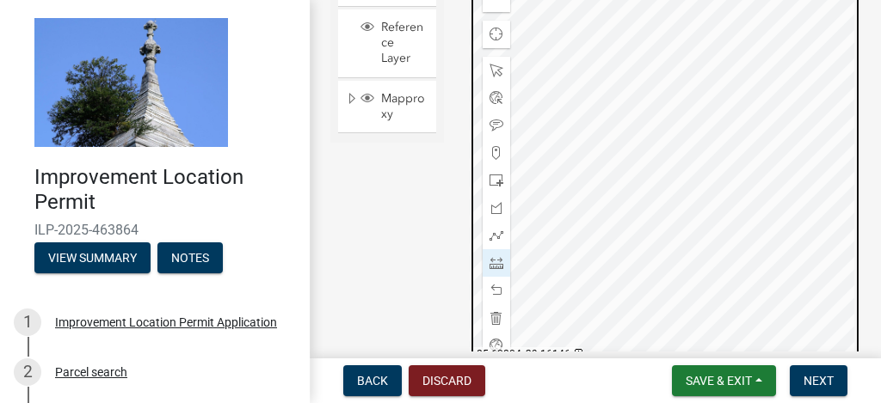
click at [657, 243] on div at bounding box center [664, 159] width 391 height 430
click at [601, 21] on div at bounding box center [664, 159] width 391 height 430
click at [606, 50] on div at bounding box center [664, 159] width 391 height 430
click at [603, 89] on div at bounding box center [664, 159] width 391 height 430
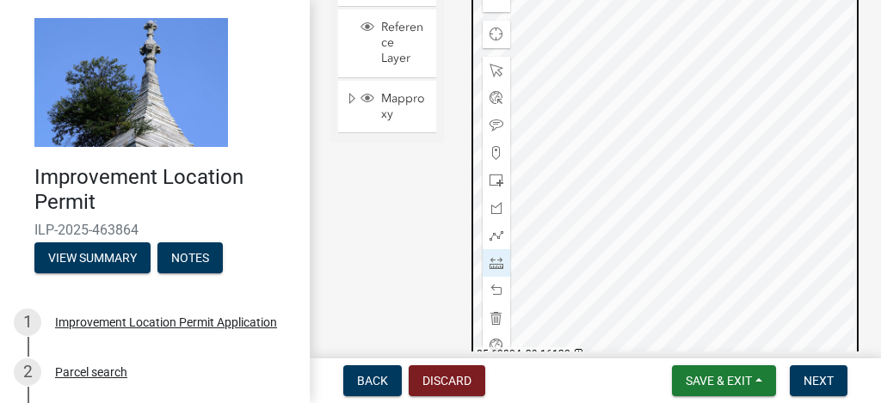
click at [602, 213] on div at bounding box center [664, 159] width 391 height 430
click at [602, 212] on div at bounding box center [664, 159] width 391 height 430
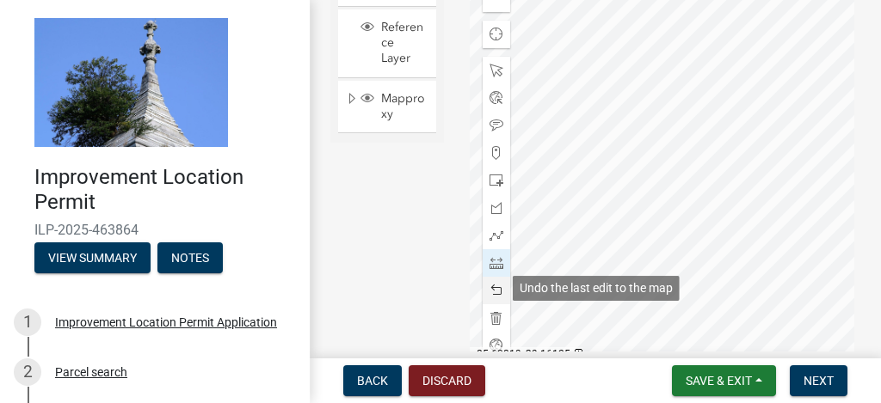
click at [496, 285] on span at bounding box center [496, 291] width 14 height 14
click at [497, 285] on span at bounding box center [496, 291] width 14 height 14
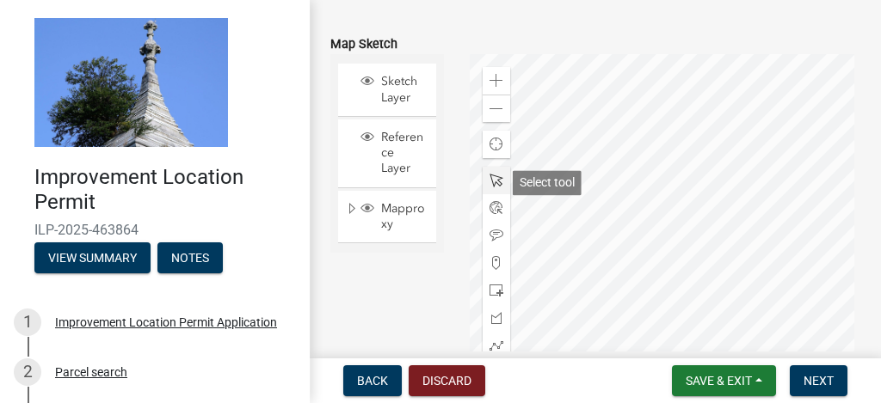
scroll to position [1607, 0]
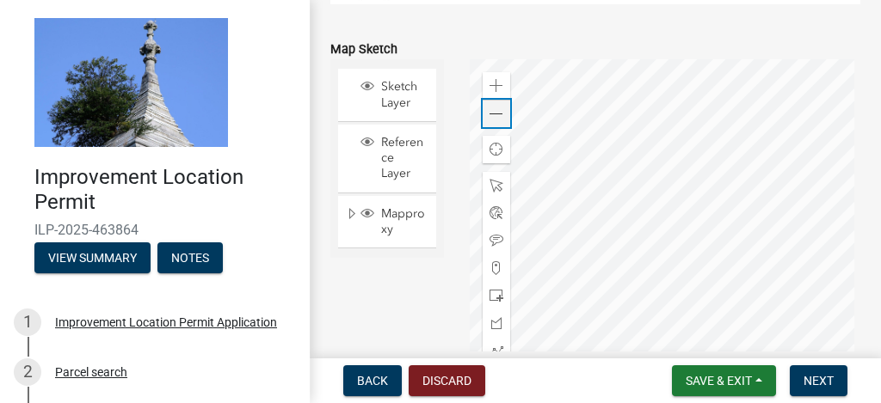
click at [489, 108] on span at bounding box center [496, 114] width 14 height 14
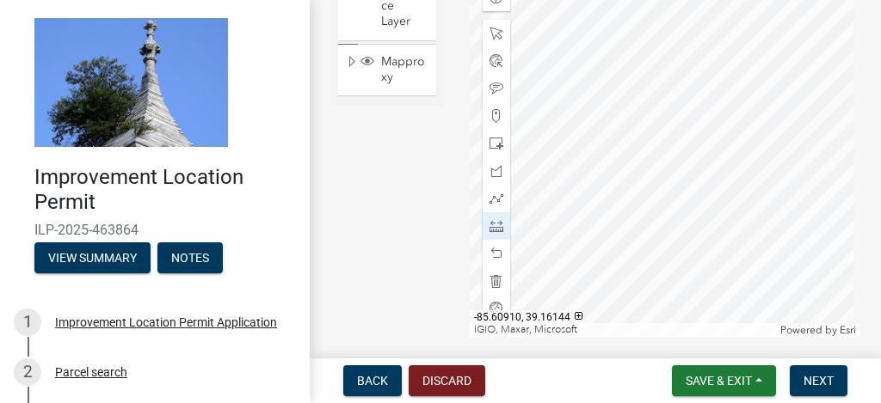
scroll to position [1779, 0]
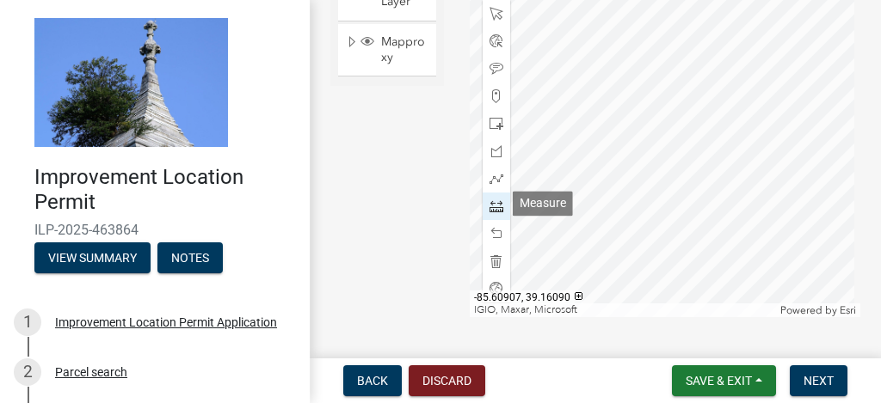
click at [493, 206] on span at bounding box center [496, 206] width 14 height 14
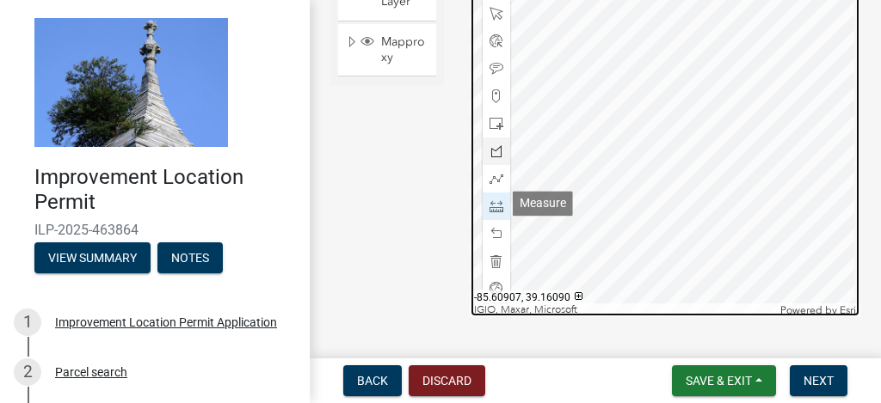
scroll to position [1743, 0]
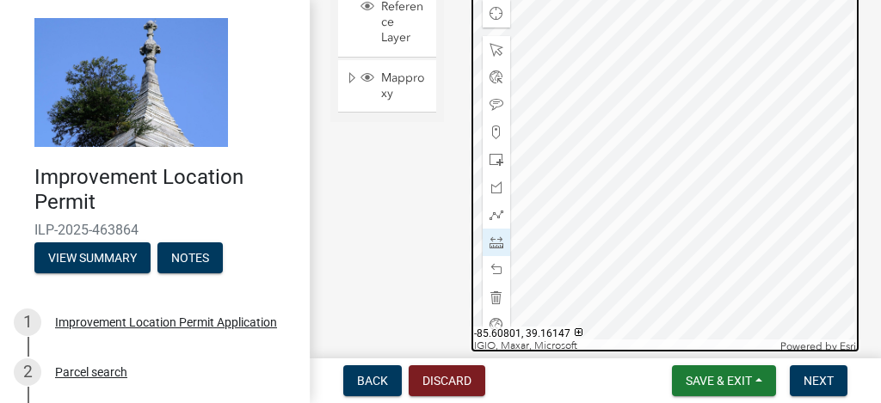
click at [686, 114] on div at bounding box center [664, 138] width 391 height 430
click at [682, 114] on div at bounding box center [664, 138] width 391 height 430
click at [739, 116] on div at bounding box center [664, 138] width 391 height 430
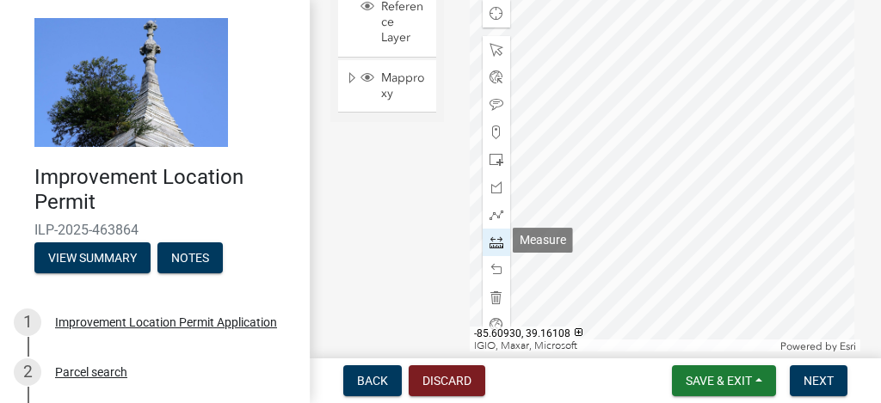
click at [497, 240] on span at bounding box center [496, 243] width 14 height 14
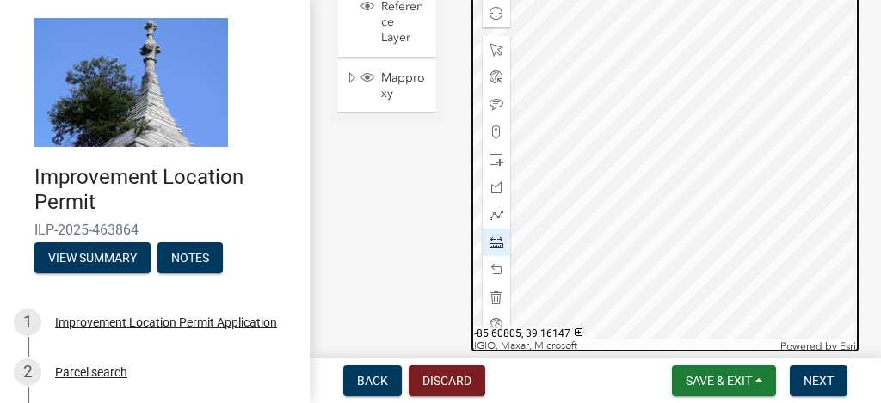
click at [681, 114] on div at bounding box center [664, 138] width 391 height 430
click at [604, 114] on div at bounding box center [664, 138] width 391 height 430
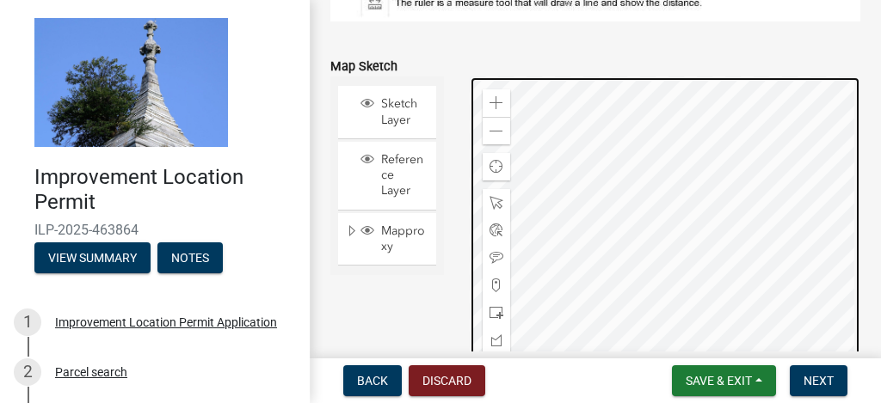
scroll to position [1571, 0]
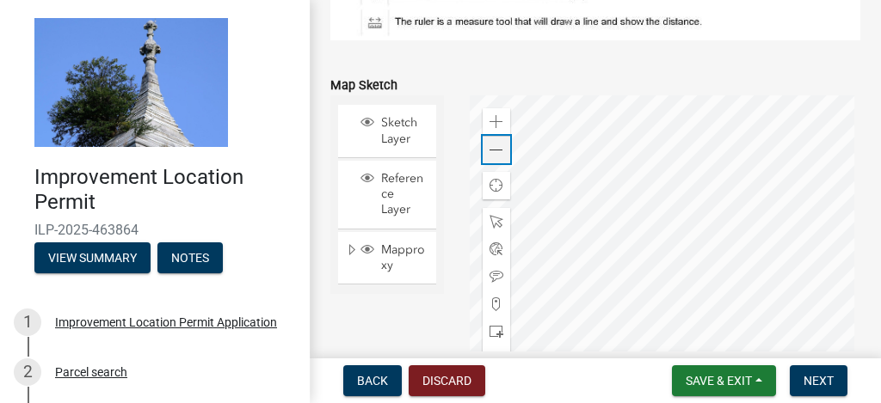
click at [496, 147] on span at bounding box center [496, 151] width 14 height 14
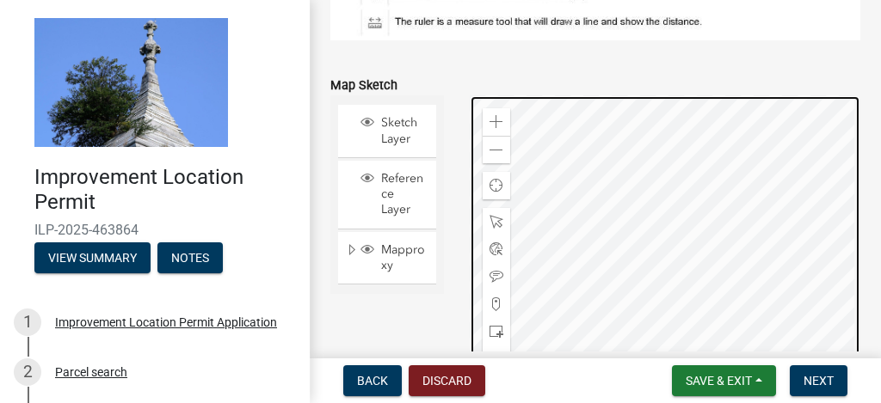
click at [714, 206] on div at bounding box center [664, 310] width 391 height 430
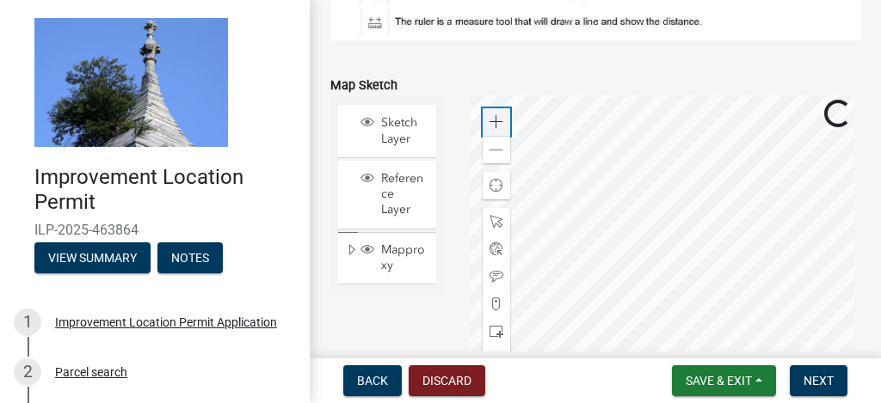
click at [496, 120] on span at bounding box center [496, 122] width 14 height 14
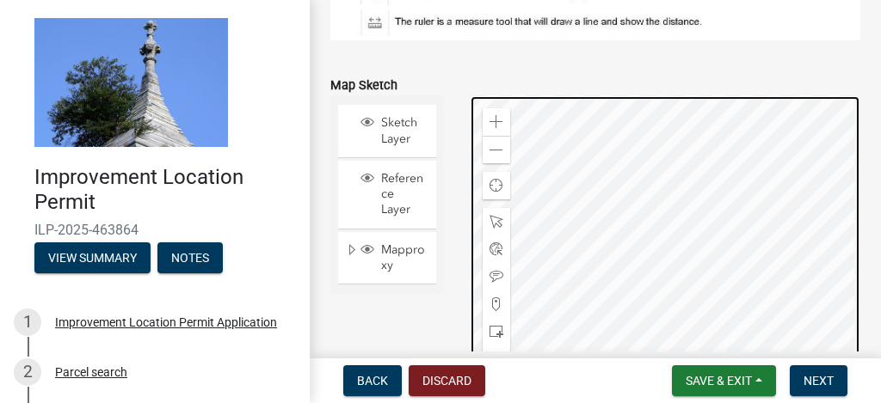
click at [744, 406] on div at bounding box center [664, 310] width 391 height 430
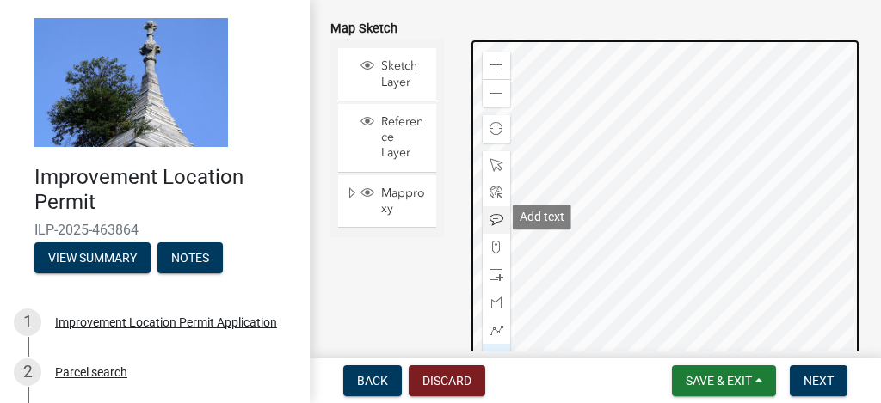
scroll to position [1685, 0]
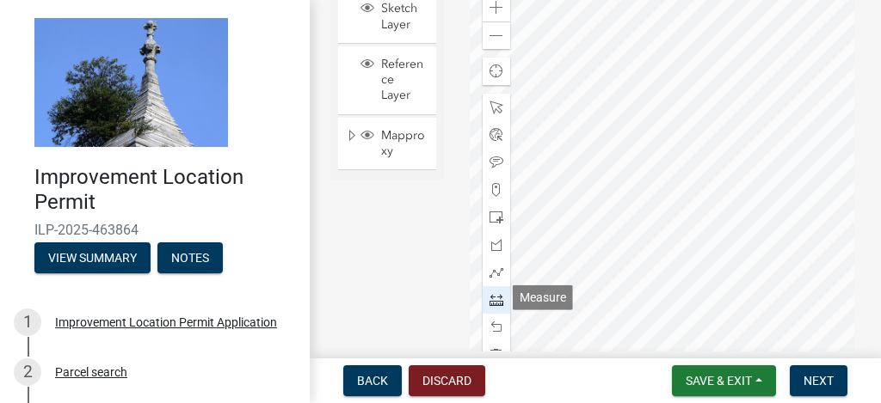
click at [496, 296] on span at bounding box center [496, 300] width 14 height 14
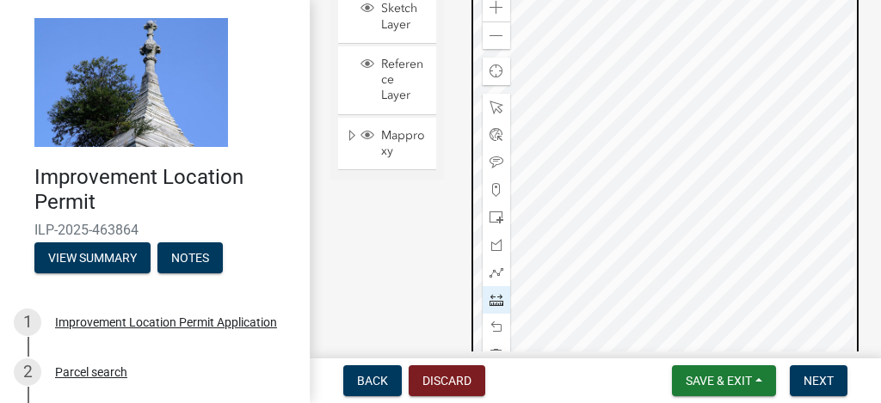
click at [606, 1] on div at bounding box center [664, 196] width 391 height 430
click at [730, 215] on div at bounding box center [664, 196] width 391 height 430
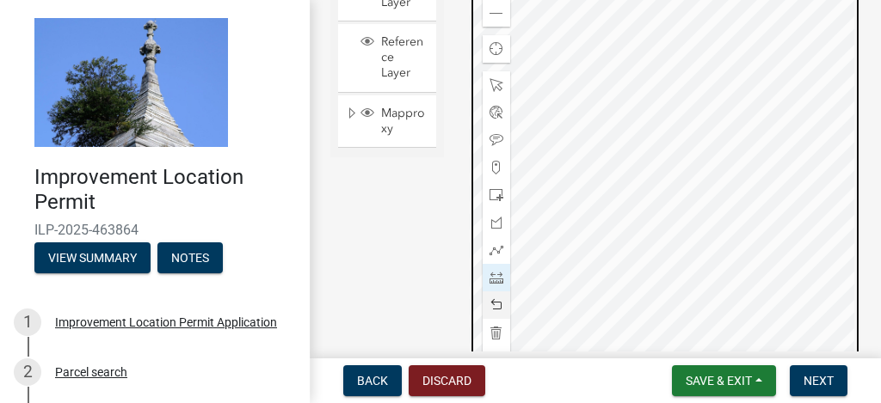
scroll to position [1665, 0]
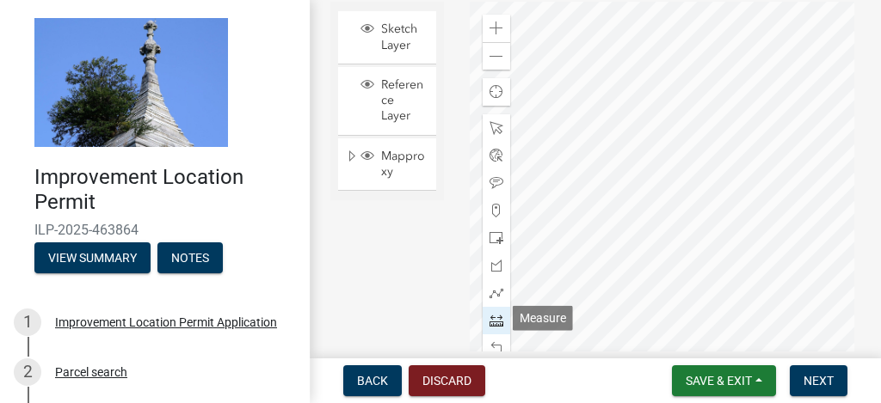
click at [496, 322] on span at bounding box center [496, 321] width 14 height 14
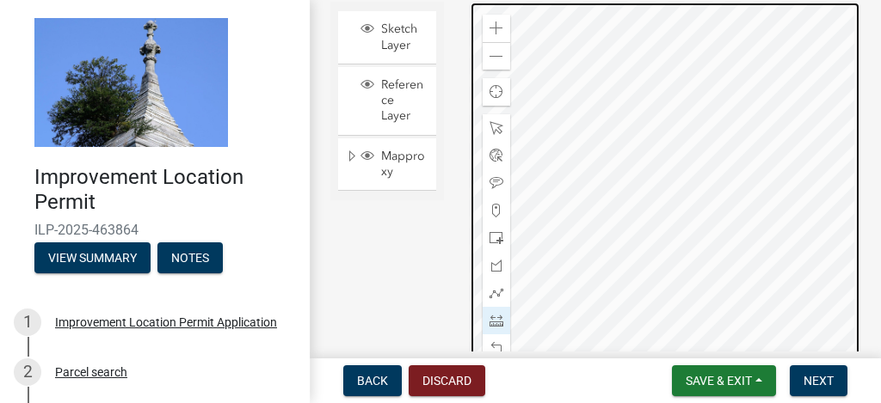
click at [733, 231] on div at bounding box center [664, 217] width 391 height 430
click at [732, 190] on div at bounding box center [664, 217] width 391 height 430
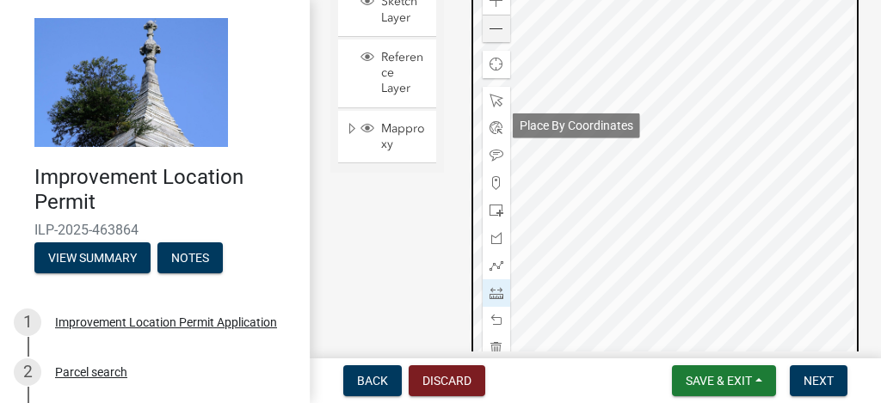
scroll to position [1607, 0]
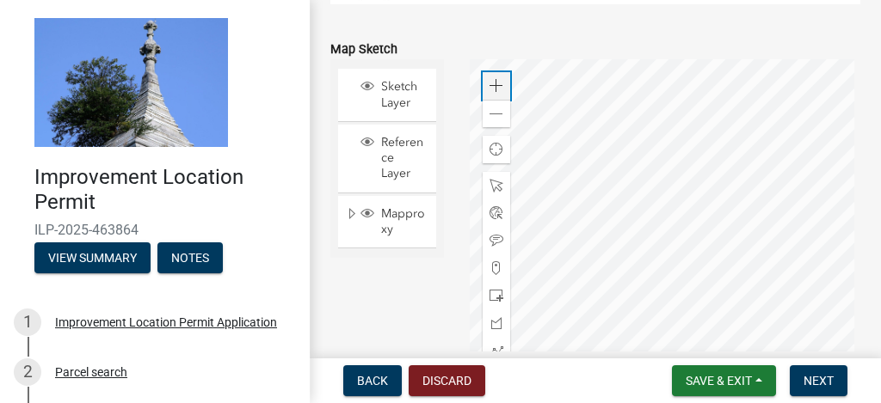
click at [490, 88] on span at bounding box center [496, 86] width 14 height 14
click at [490, 89] on span at bounding box center [496, 86] width 14 height 14
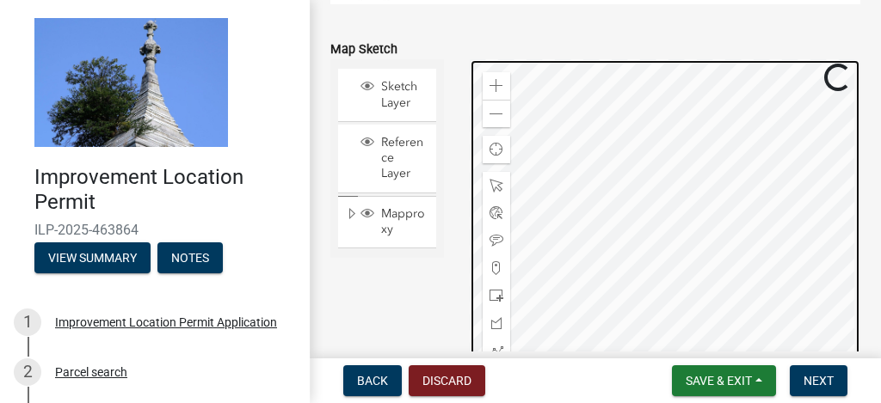
click at [532, 212] on div at bounding box center [664, 274] width 391 height 430
click at [815, 414] on div at bounding box center [664, 274] width 391 height 430
click at [469, 59] on div at bounding box center [664, 274] width 391 height 430
click at [758, 312] on div at bounding box center [664, 274] width 391 height 430
click at [764, 319] on div at bounding box center [664, 274] width 391 height 430
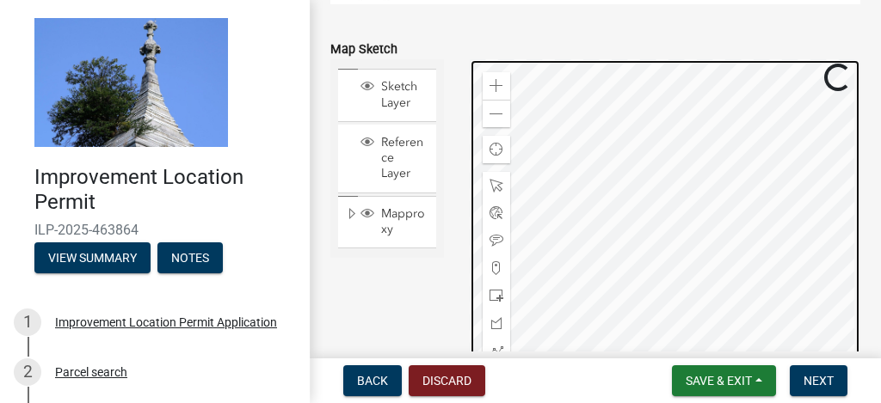
click at [760, 316] on div at bounding box center [664, 274] width 391 height 430
click at [761, 315] on div at bounding box center [664, 274] width 391 height 430
click at [762, 315] on div at bounding box center [664, 274] width 391 height 430
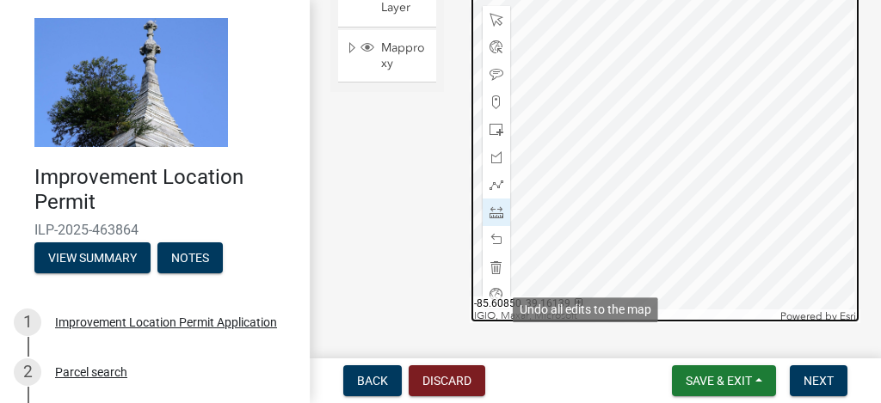
scroll to position [1779, 0]
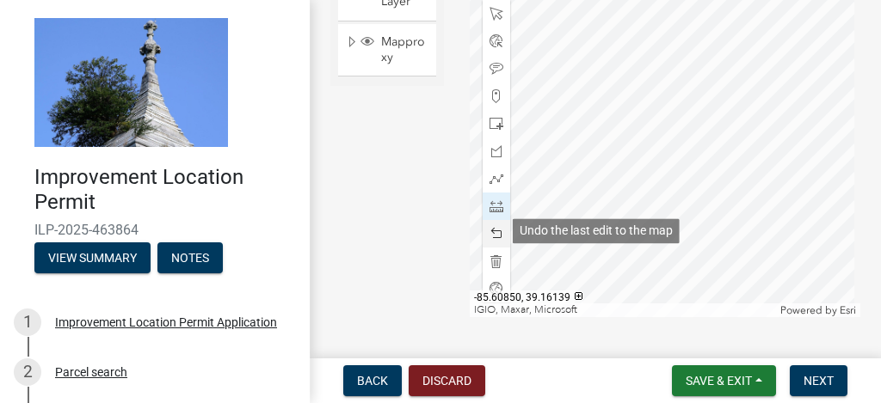
click at [493, 231] on span at bounding box center [496, 234] width 14 height 14
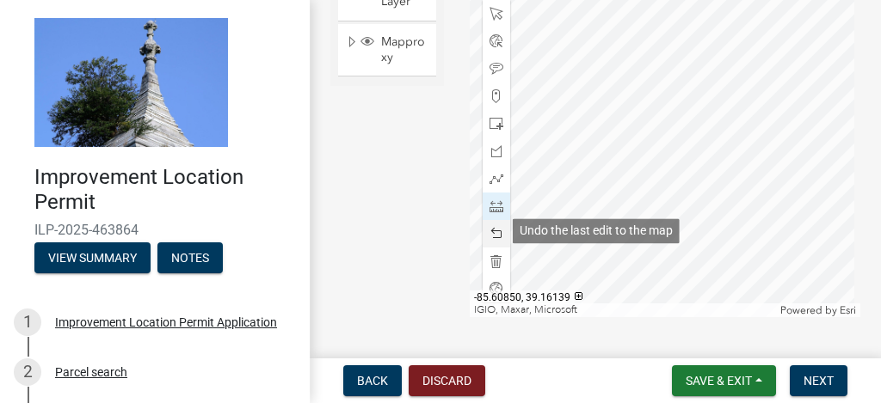
click at [493, 231] on span at bounding box center [496, 234] width 14 height 14
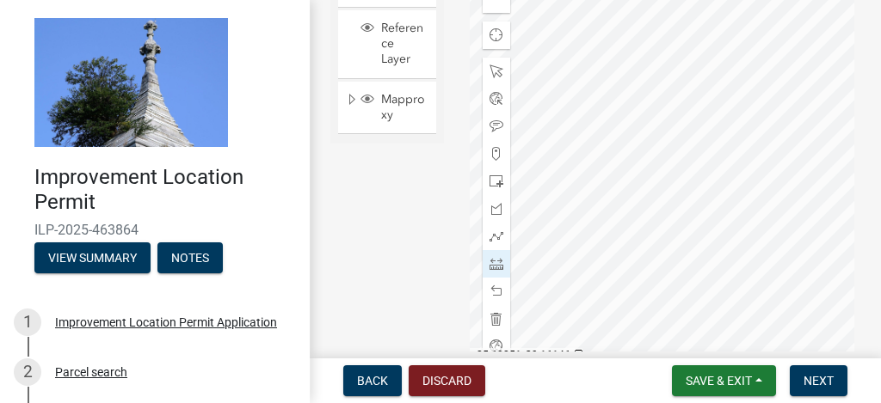
scroll to position [1665, 0]
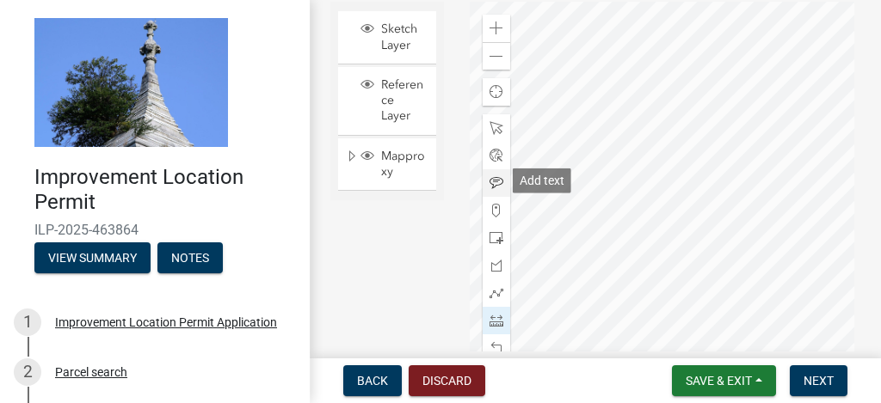
click at [490, 181] on span at bounding box center [496, 183] width 14 height 14
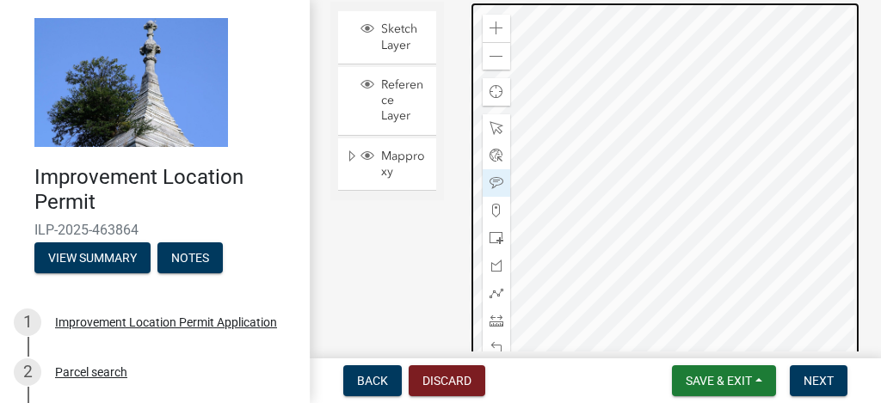
click at [543, 160] on div at bounding box center [664, 217] width 391 height 430
click at [534, 167] on div at bounding box center [664, 217] width 391 height 430
click at [583, 171] on div at bounding box center [664, 217] width 391 height 430
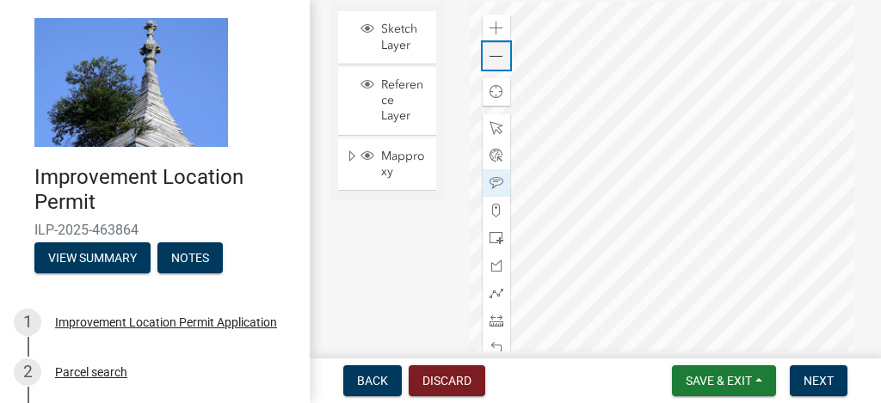
click at [491, 54] on span at bounding box center [496, 57] width 14 height 14
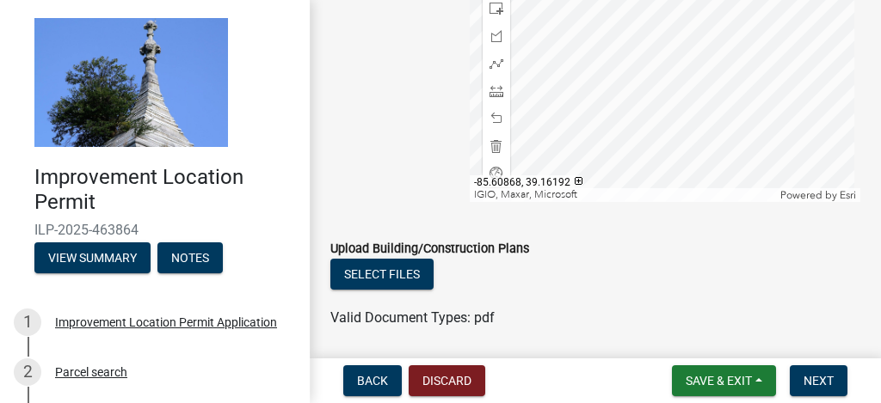
scroll to position [1951, 0]
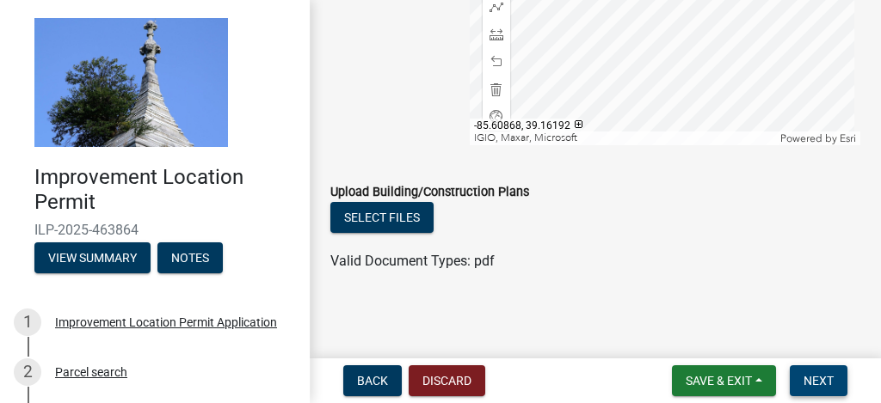
click at [807, 375] on span "Next" at bounding box center [818, 381] width 30 height 14
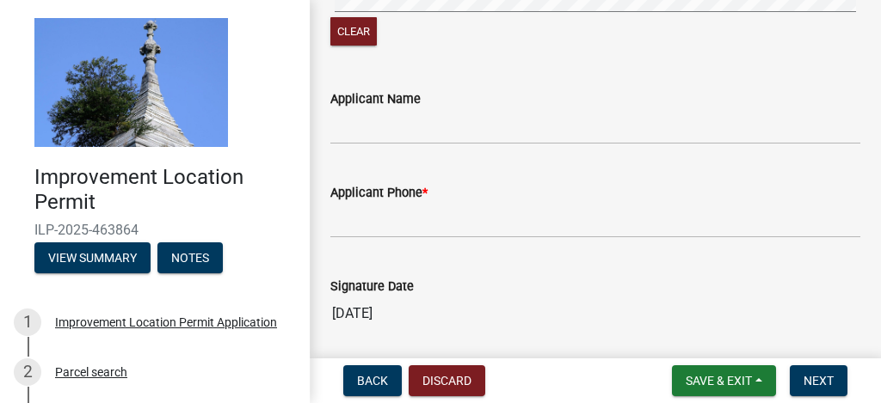
scroll to position [516, 0]
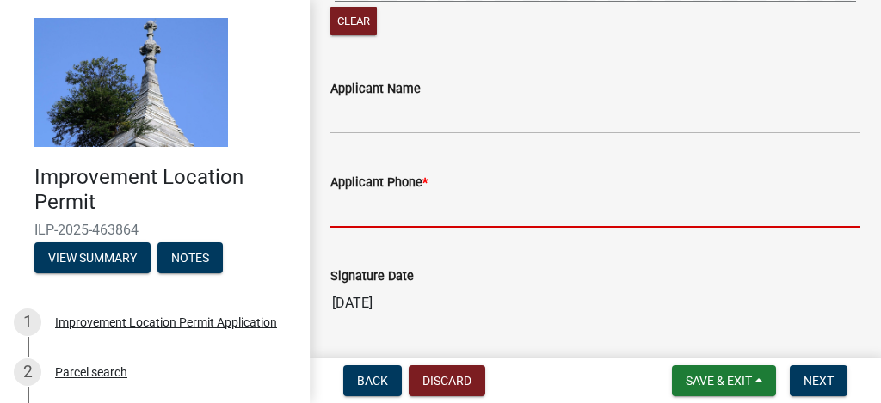
click at [361, 212] on input "Applicant Phone *" at bounding box center [595, 210] width 530 height 35
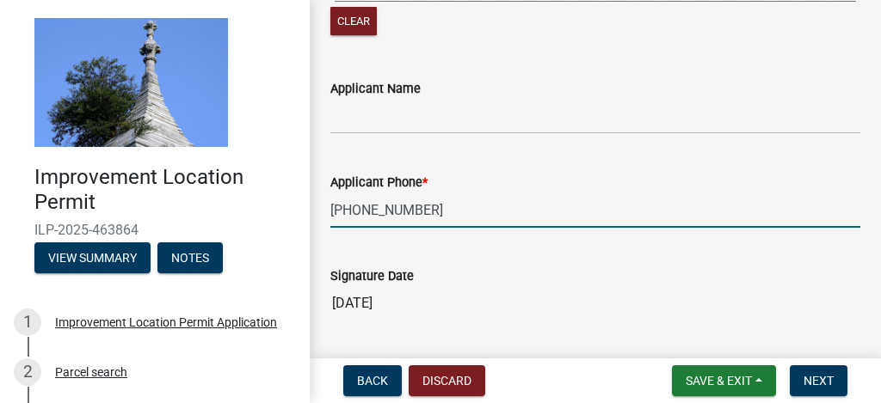
type input "[PHONE_NUMBER]"
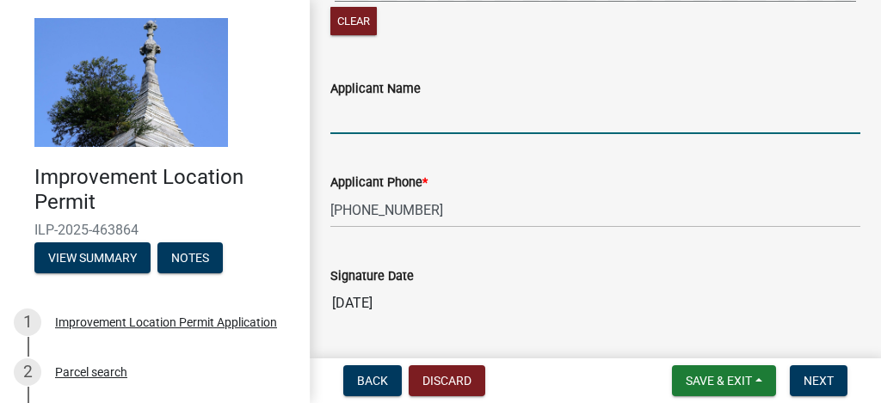
click at [340, 119] on input "Applicant Name" at bounding box center [595, 116] width 530 height 35
type input "Edward B Freeman"
click at [823, 377] on span "Next" at bounding box center [818, 381] width 30 height 14
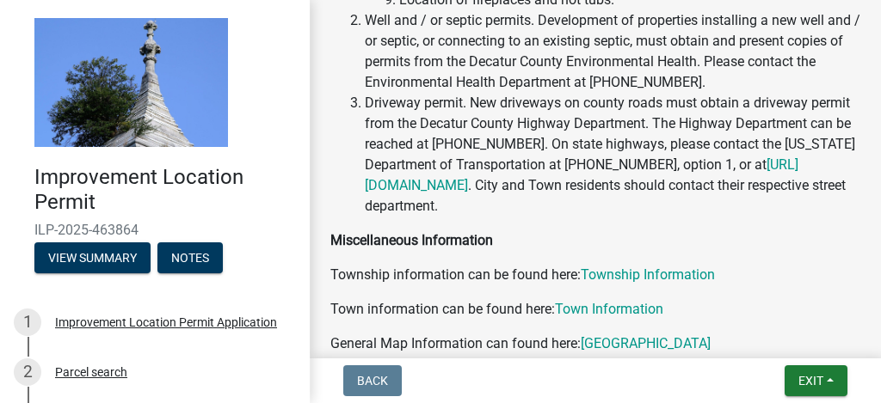
scroll to position [636, 0]
